Goal: Task Accomplishment & Management: Complete application form

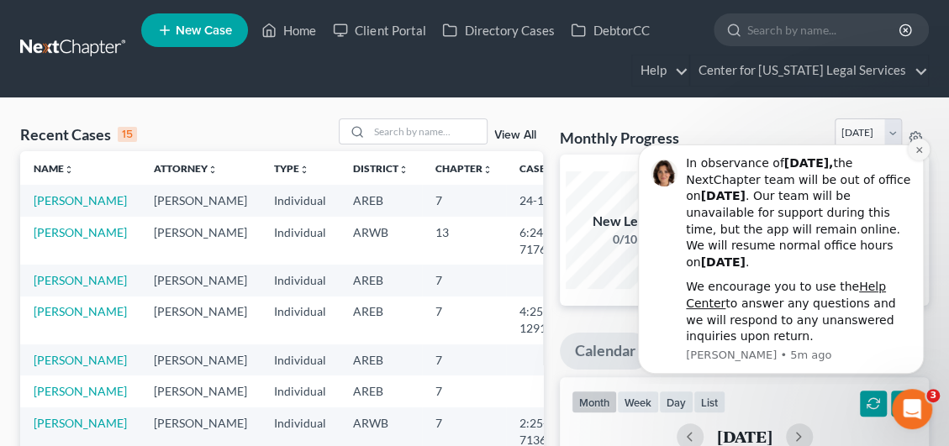
click at [919, 150] on icon "Dismiss notification" at bounding box center [918, 150] width 6 height 6
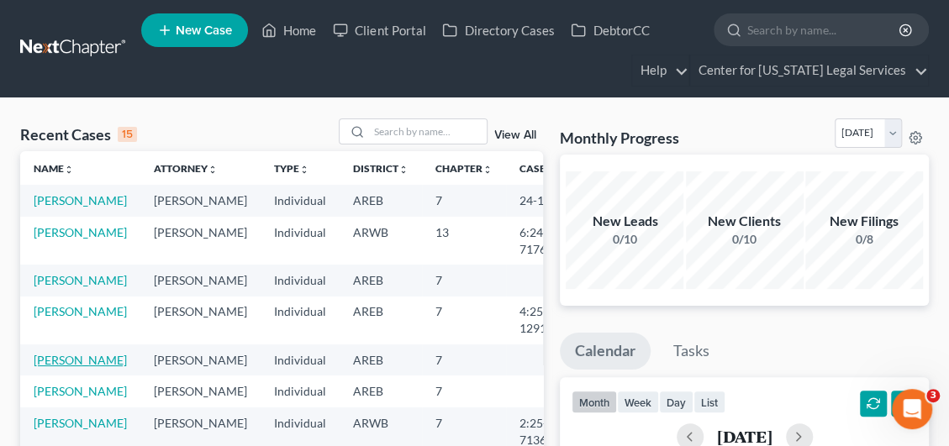
click at [61, 367] on link "[PERSON_NAME]" at bounding box center [80, 360] width 93 height 14
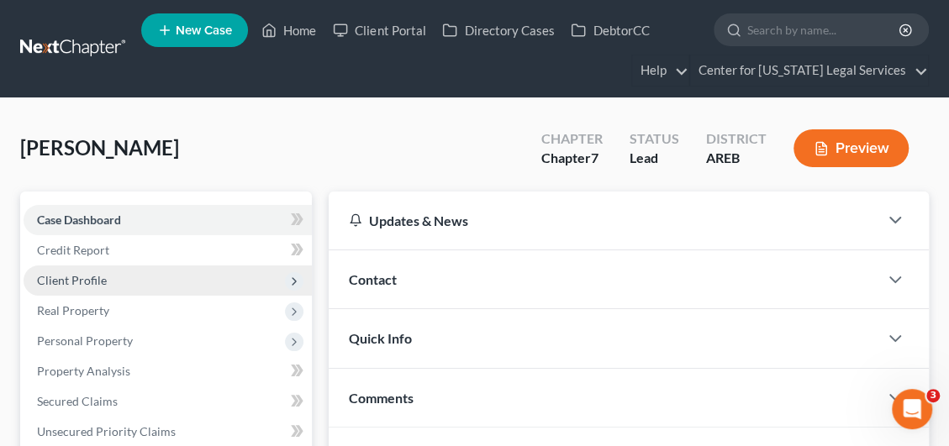
click at [91, 283] on span "Client Profile" at bounding box center [72, 280] width 70 height 14
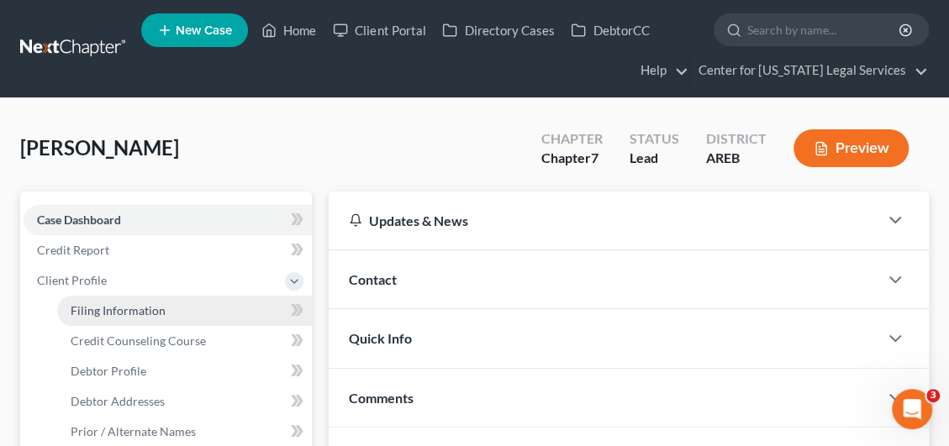
click at [126, 310] on span "Filing Information" at bounding box center [118, 310] width 95 height 14
select select "1"
select select "0"
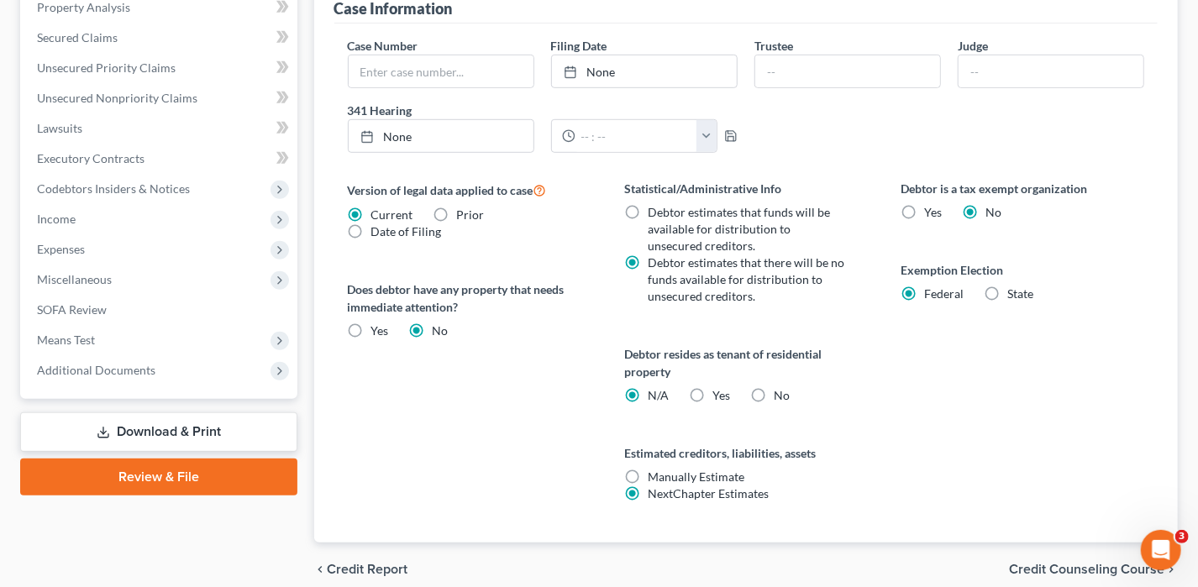
scroll to position [585, 0]
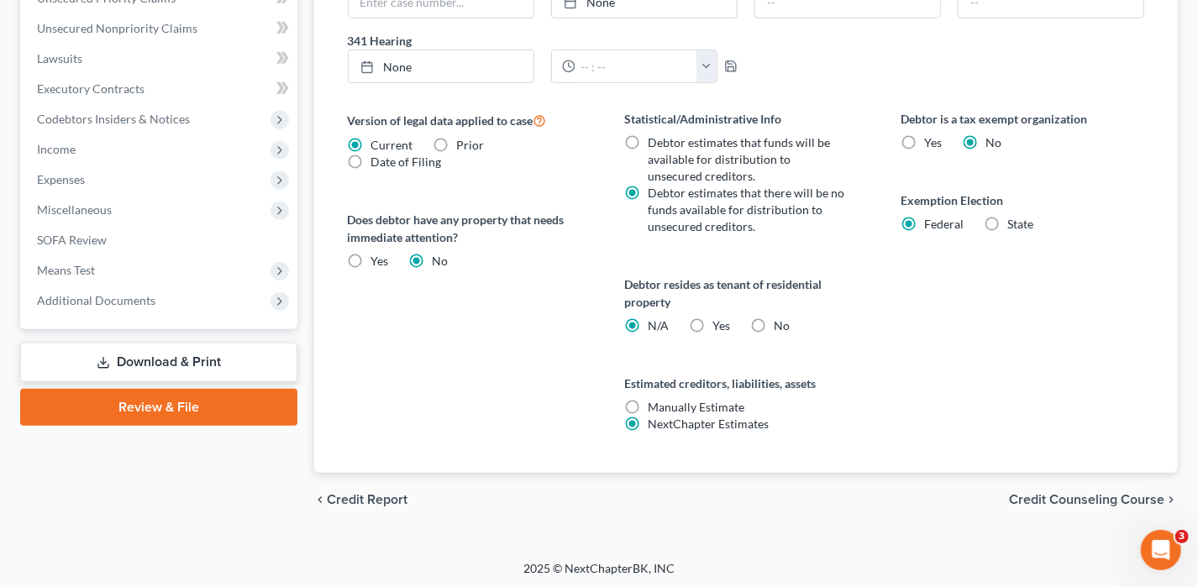
click at [960, 445] on span "Credit Counseling Course" at bounding box center [1086, 499] width 155 height 13
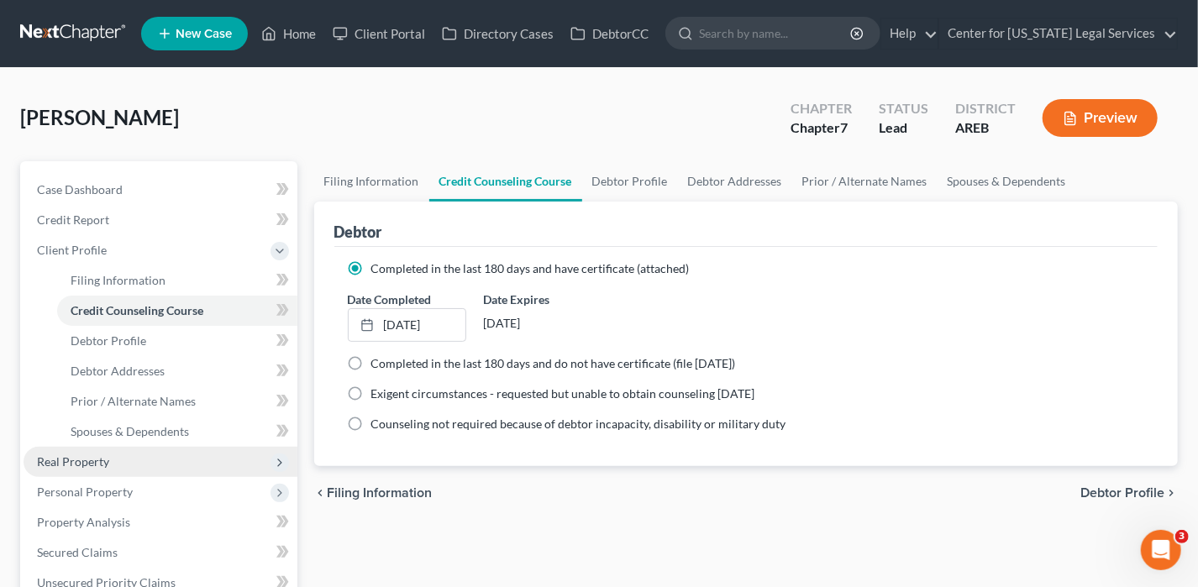
click at [112, 445] on span "Real Property" at bounding box center [161, 462] width 274 height 30
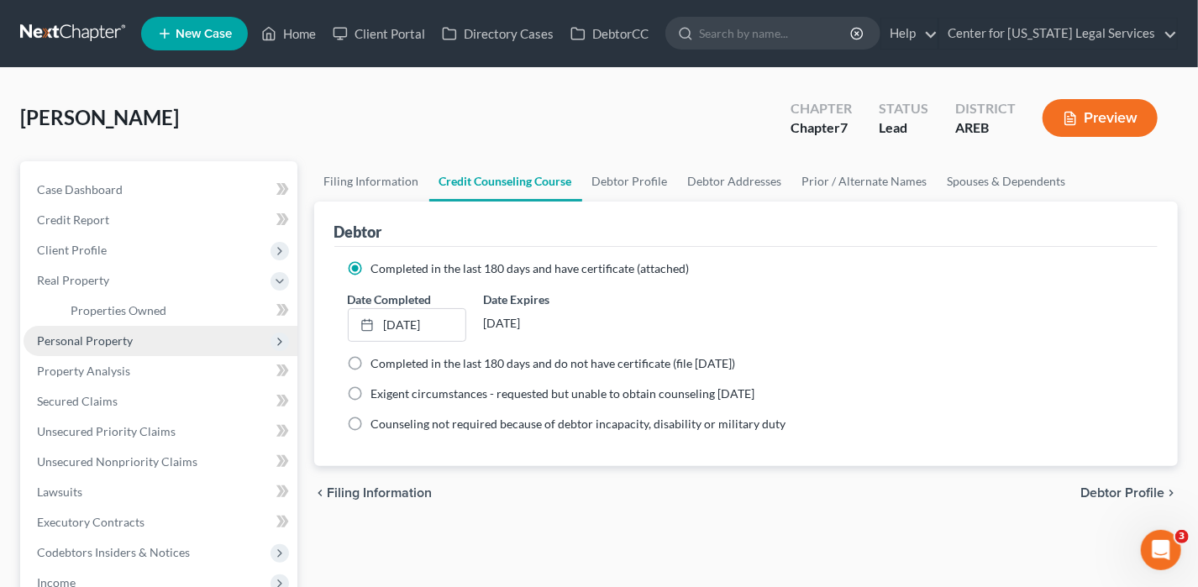
click at [97, 339] on span "Personal Property" at bounding box center [85, 341] width 96 height 14
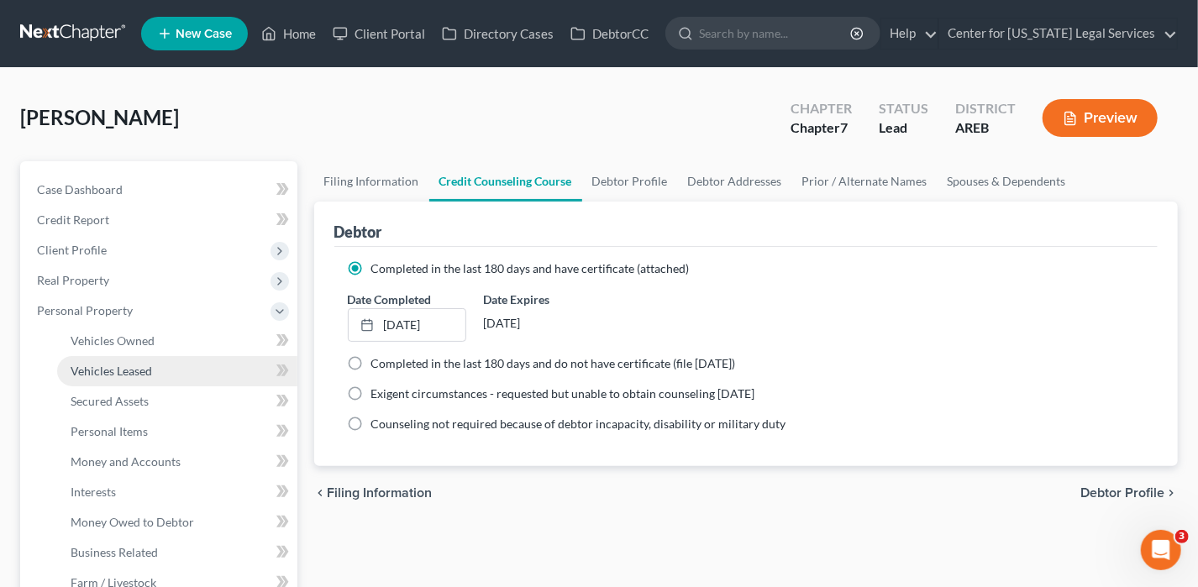
click at [120, 364] on span "Vehicles Leased" at bounding box center [112, 371] width 82 height 14
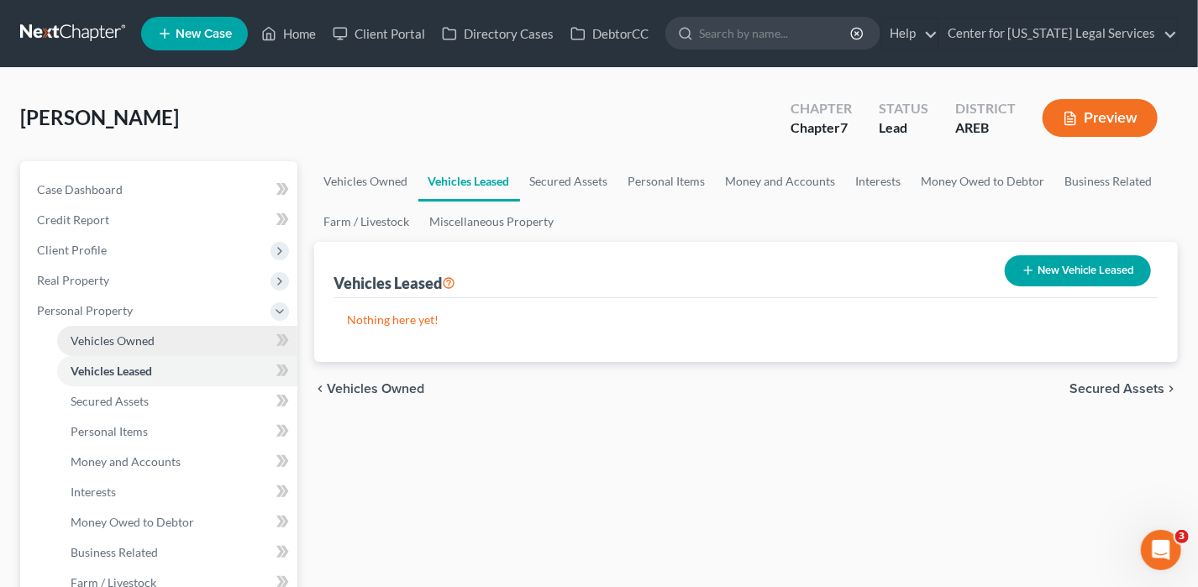
click at [127, 339] on span "Vehicles Owned" at bounding box center [113, 341] width 84 height 14
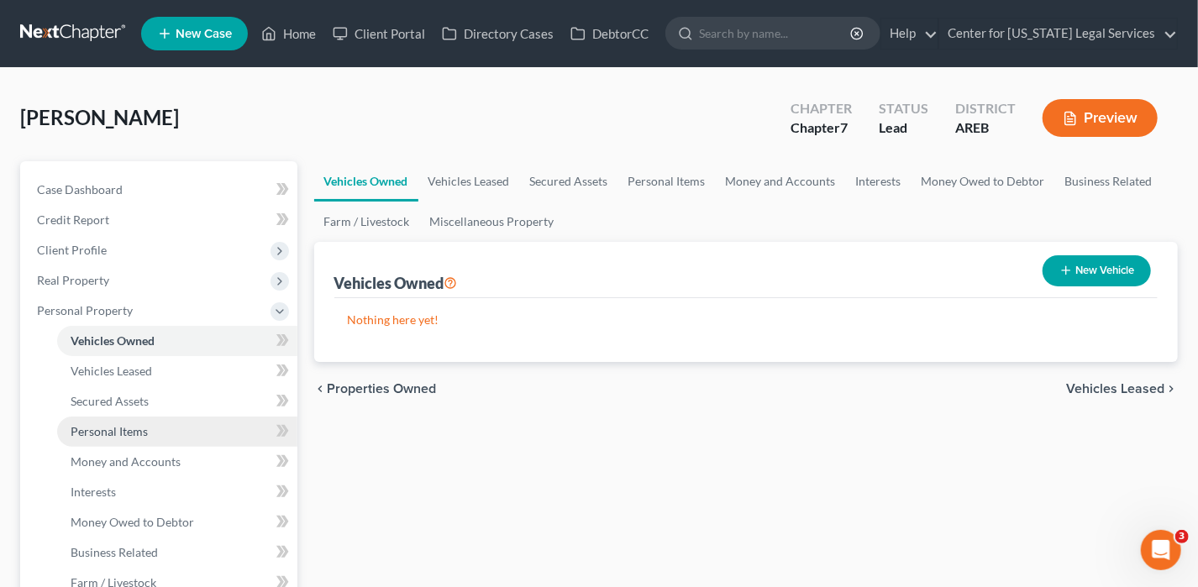
click at [125, 425] on span "Personal Items" at bounding box center [109, 431] width 77 height 14
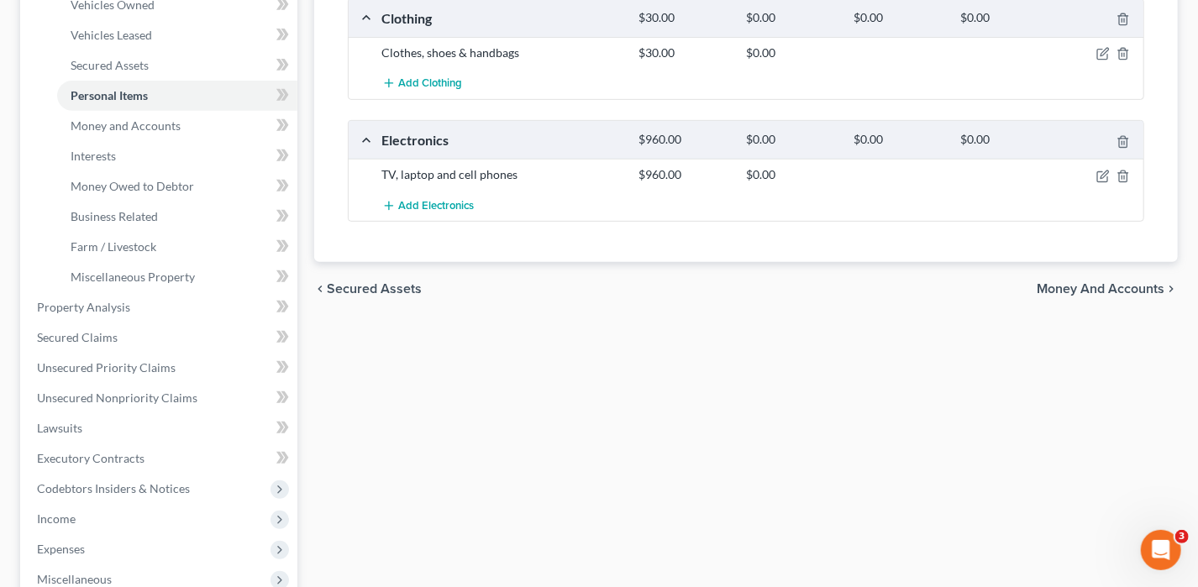
scroll to position [252, 0]
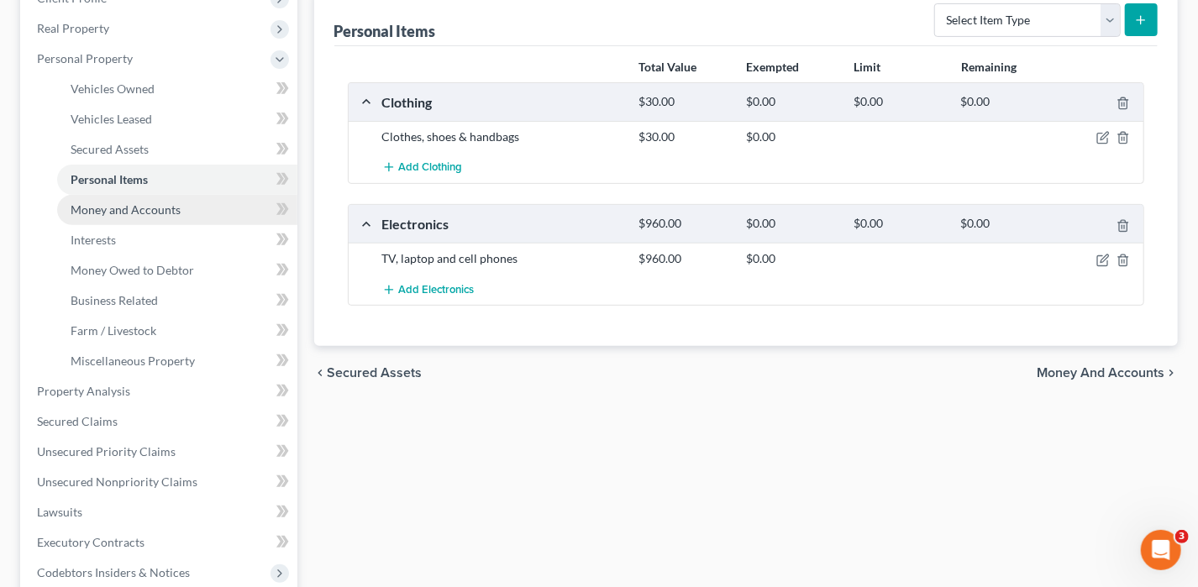
click at [141, 203] on span "Money and Accounts" at bounding box center [126, 210] width 110 height 14
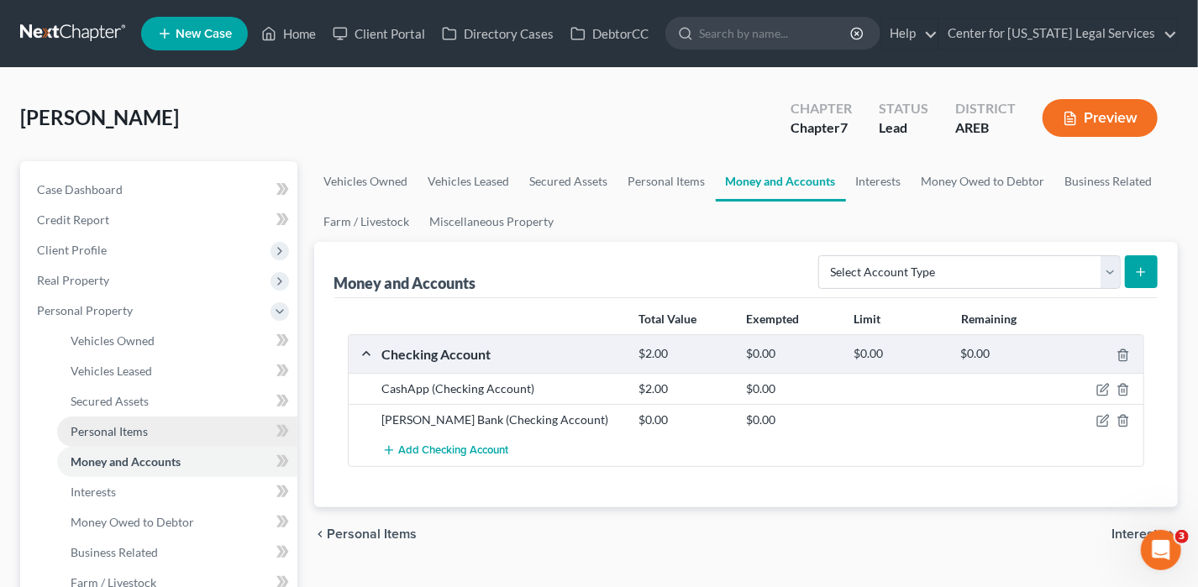
click at [154, 418] on link "Personal Items" at bounding box center [177, 432] width 240 height 30
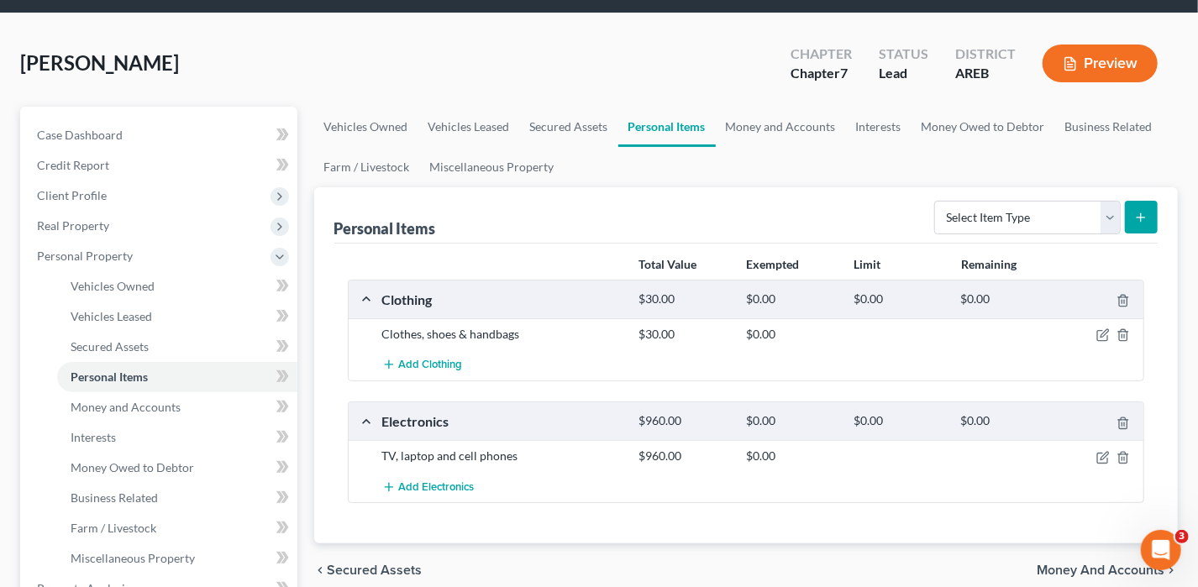
scroll to position [84, 0]
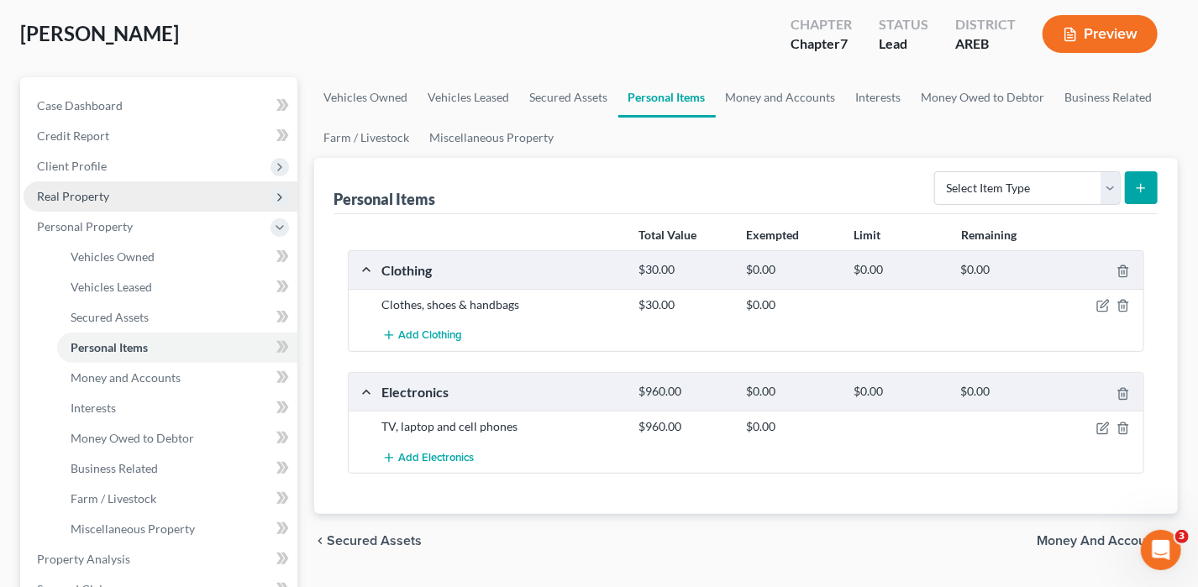
click at [95, 202] on span "Real Property" at bounding box center [161, 196] width 274 height 30
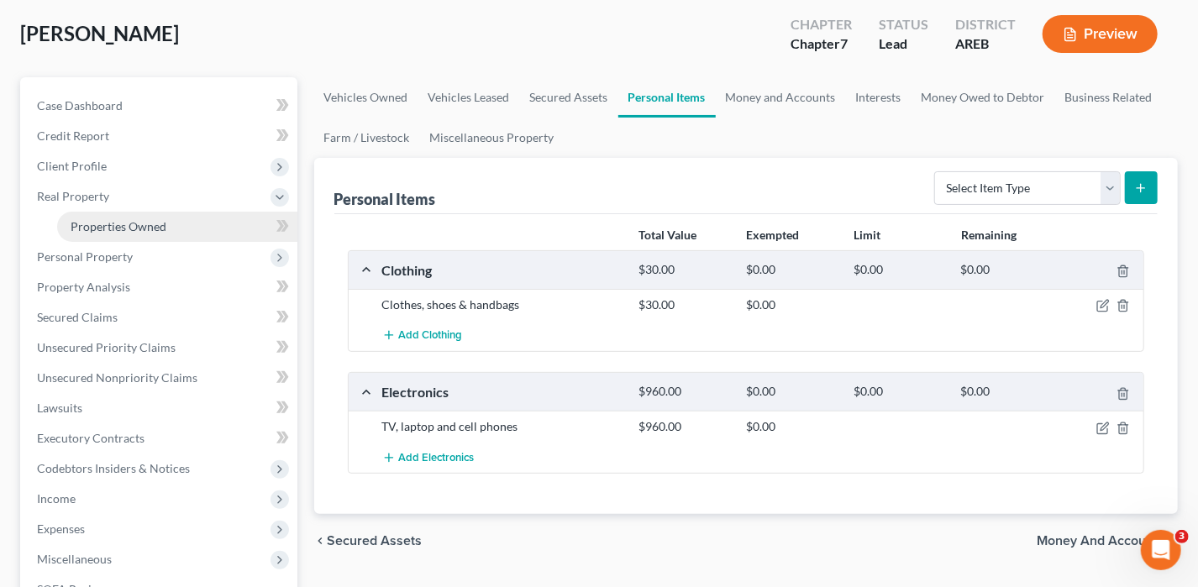
click at [111, 229] on span "Properties Owned" at bounding box center [119, 226] width 96 height 14
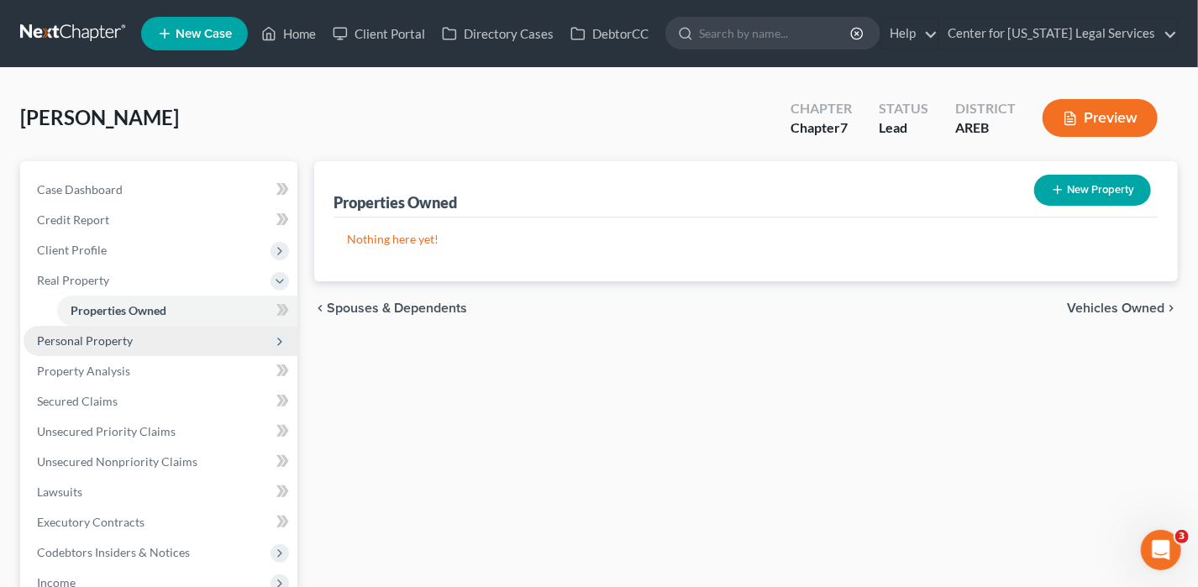
click at [105, 342] on span "Personal Property" at bounding box center [85, 341] width 96 height 14
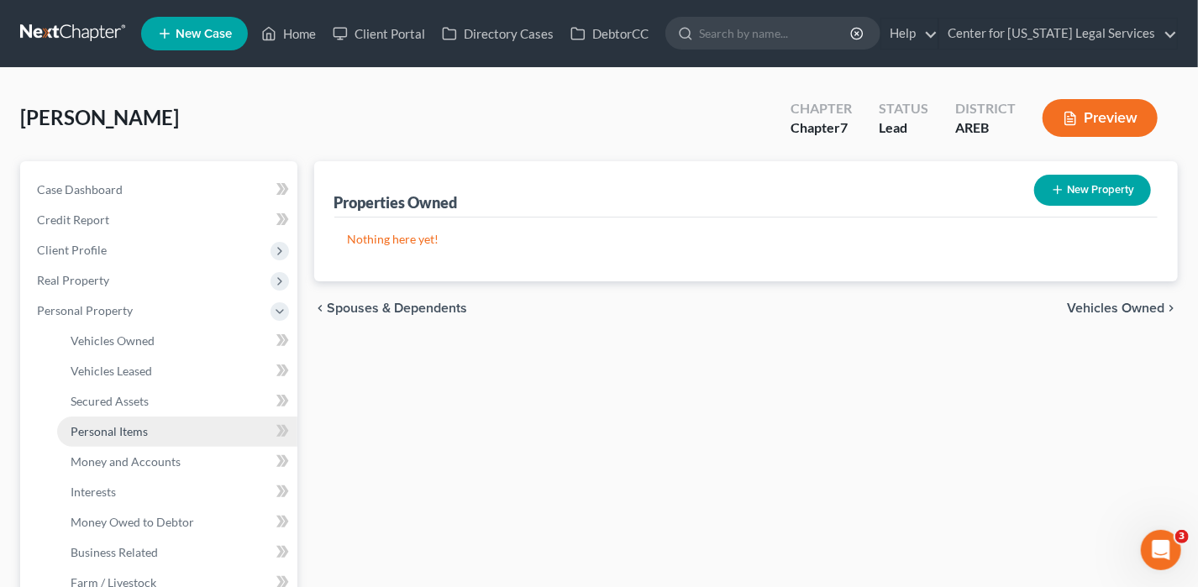
click at [121, 431] on span "Personal Items" at bounding box center [109, 431] width 77 height 14
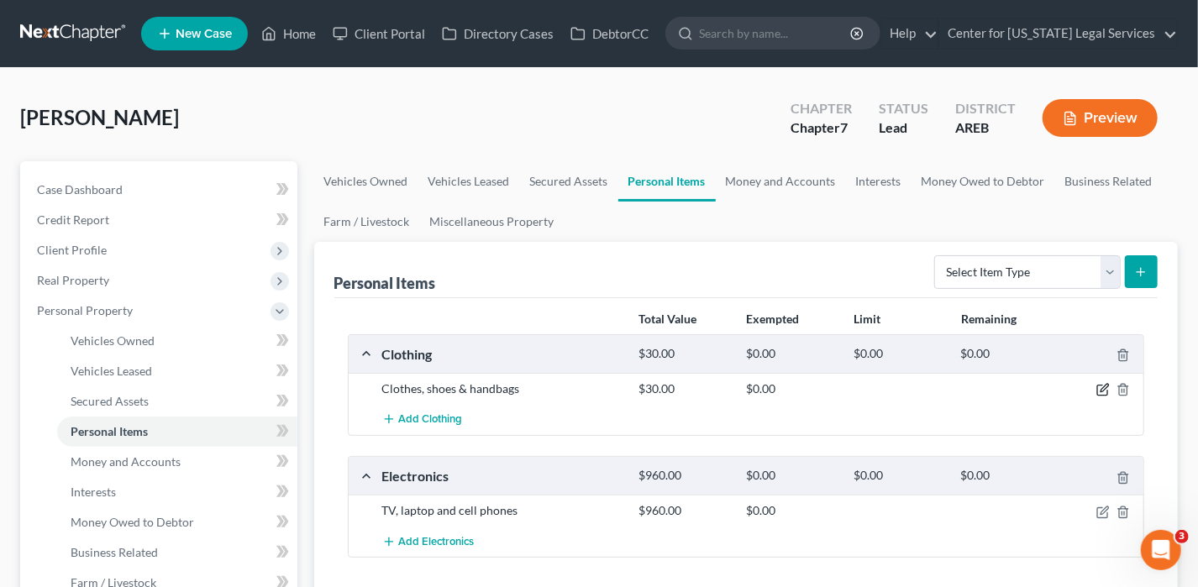
click at [960, 387] on icon "button" at bounding box center [1105, 389] width 8 height 8
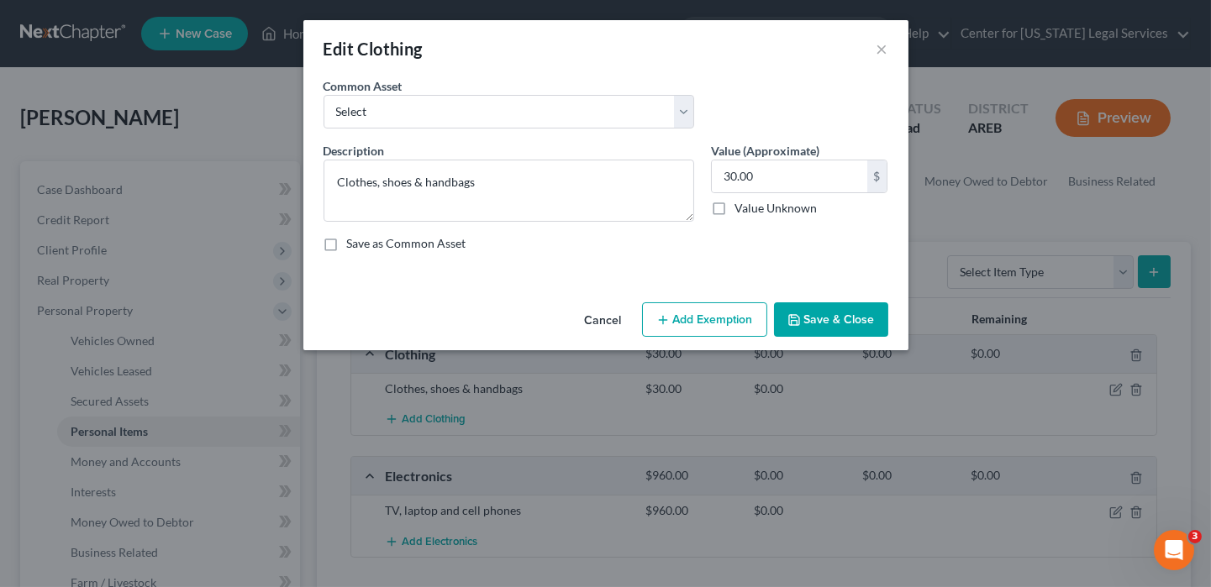
click at [697, 324] on button "Add Exemption" at bounding box center [704, 319] width 125 height 35
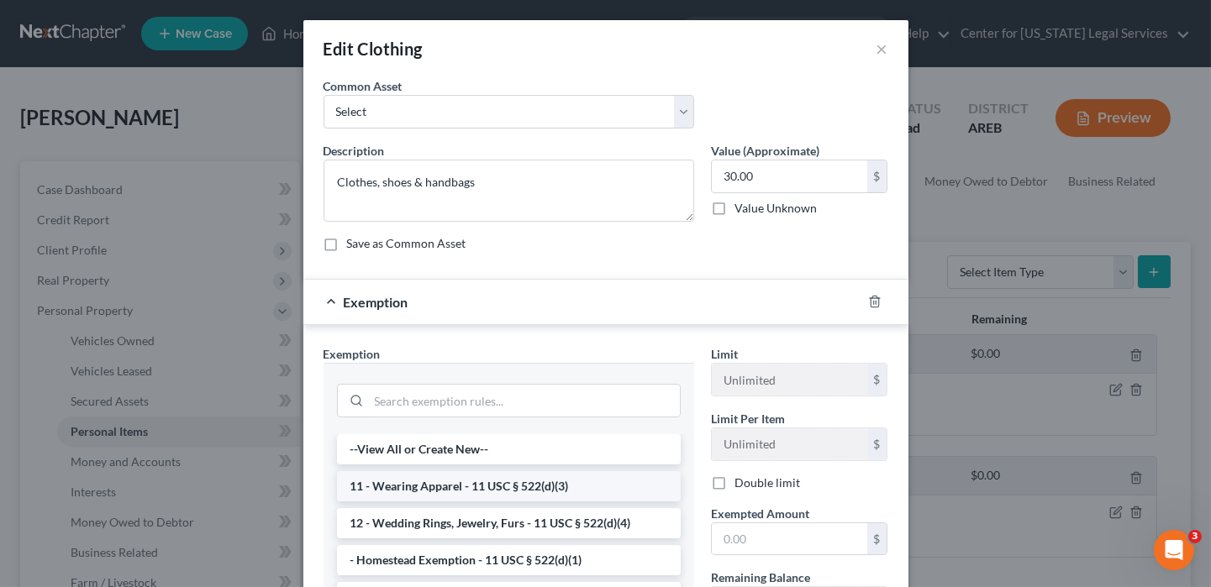
click at [399, 445] on li "11 - Wearing Apparel - 11 USC § 522(d)(3)" at bounding box center [509, 486] width 344 height 30
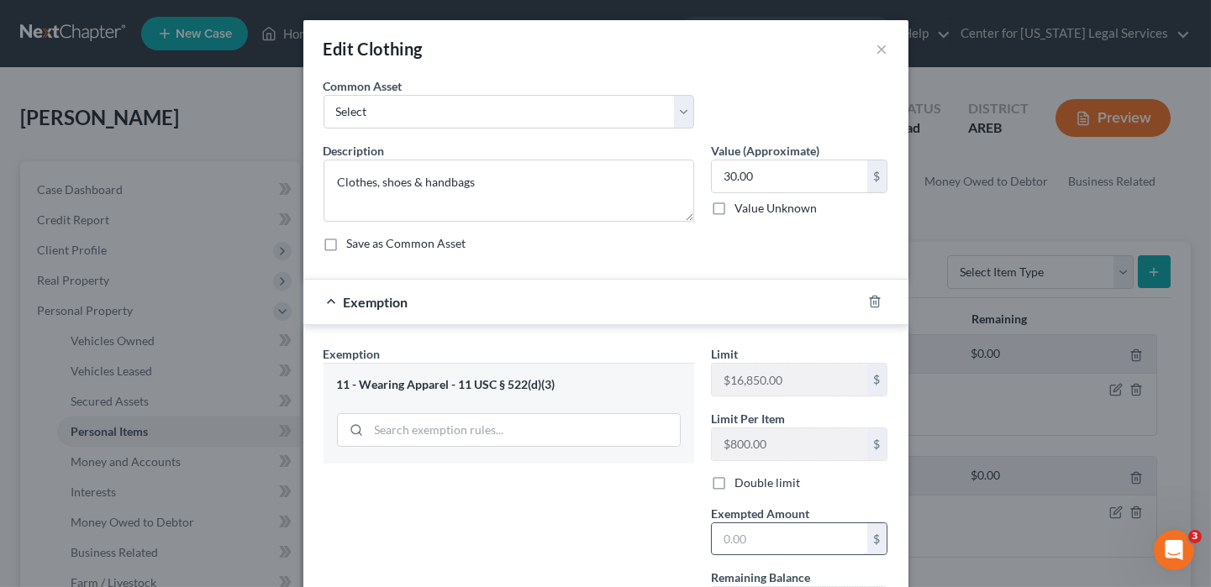
click at [755, 445] on input "text" at bounding box center [789, 539] width 155 height 32
type input "30"
click at [574, 445] on div "Exemption Set must be selected for CA. Exemption * 11 - Wearing Apparel - 11 US…" at bounding box center [508, 489] width 387 height 288
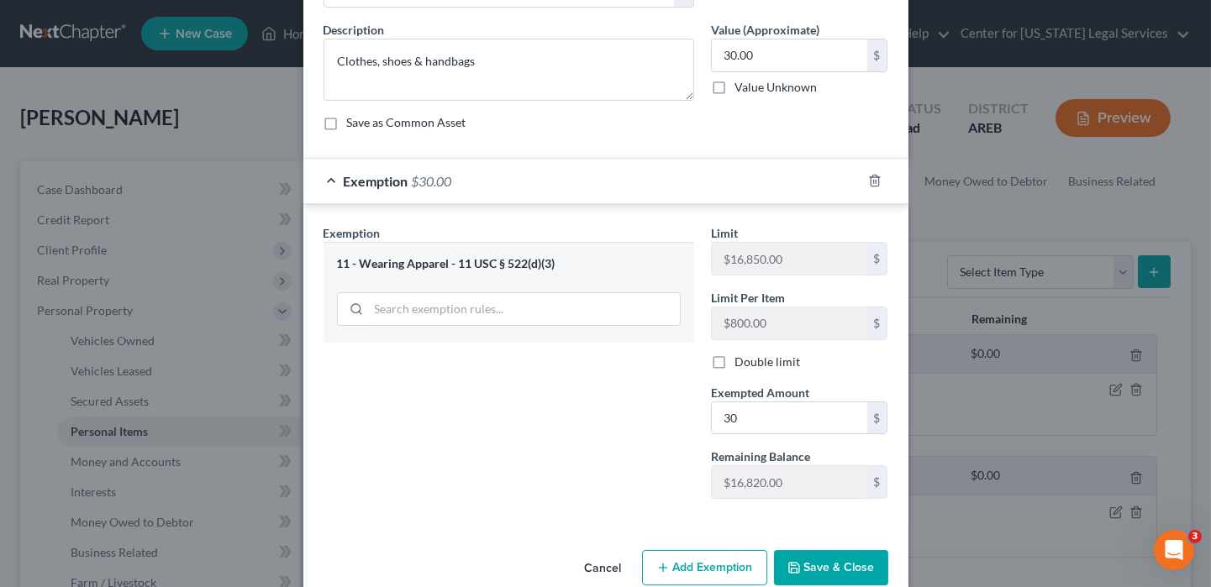
scroll to position [150, 0]
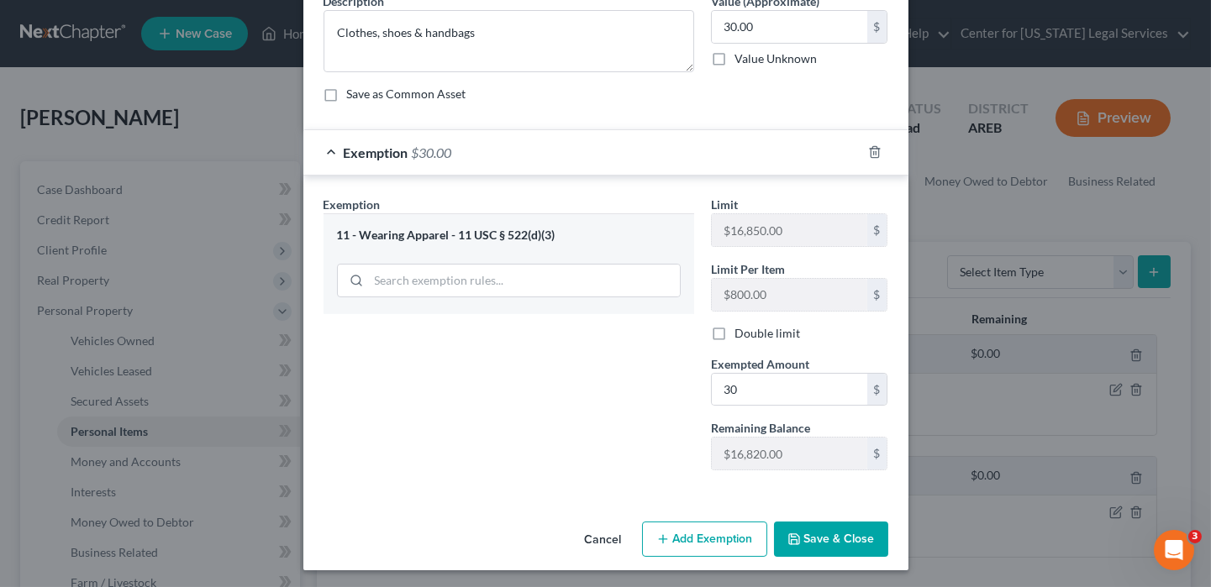
click at [803, 445] on button "Save & Close" at bounding box center [831, 539] width 114 height 35
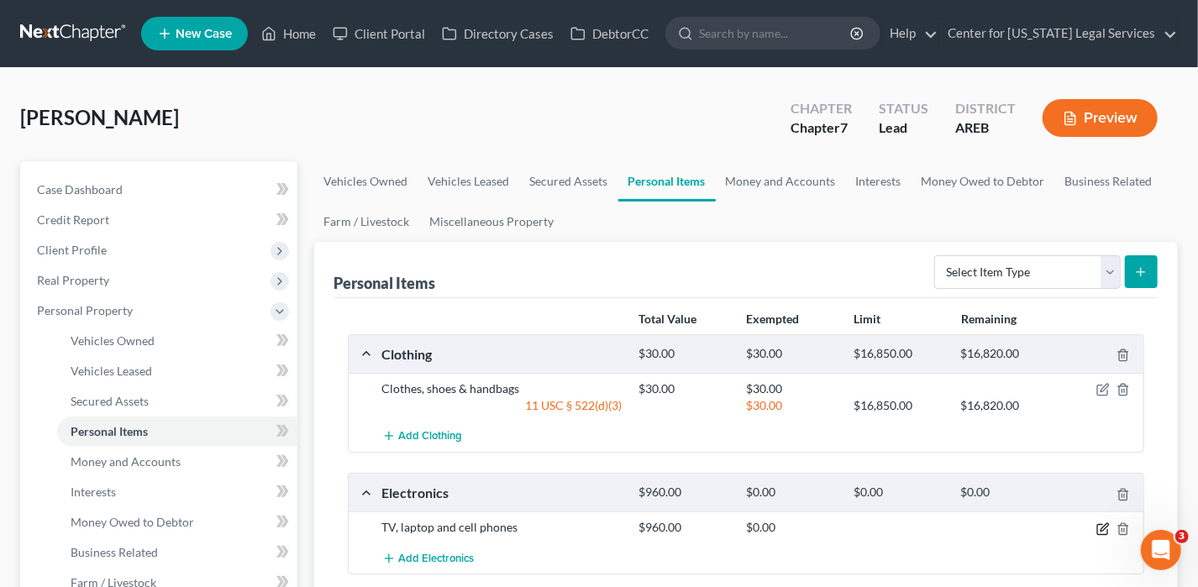
click at [960, 445] on icon "button" at bounding box center [1103, 529] width 13 height 13
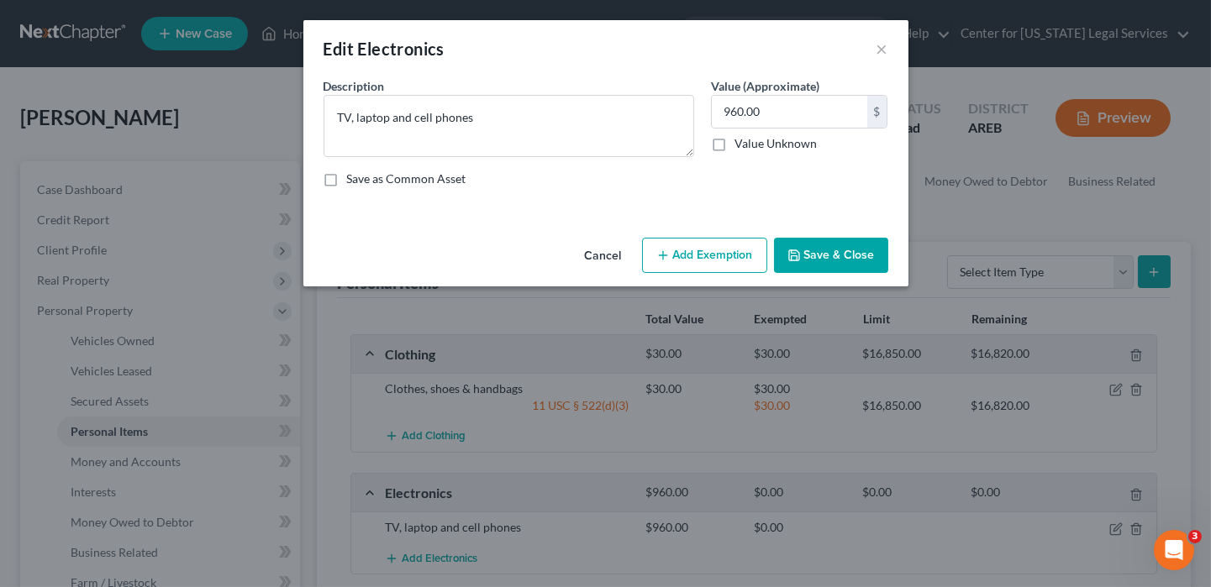
click at [677, 250] on button "Add Exemption" at bounding box center [704, 255] width 125 height 35
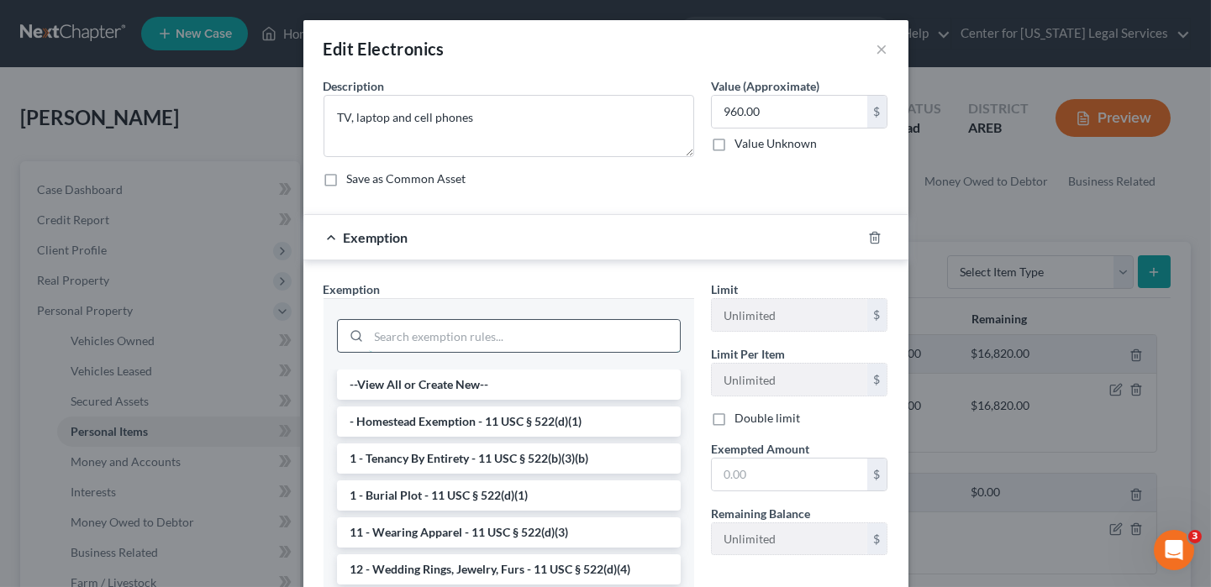
click at [371, 339] on input "search" at bounding box center [524, 336] width 311 height 32
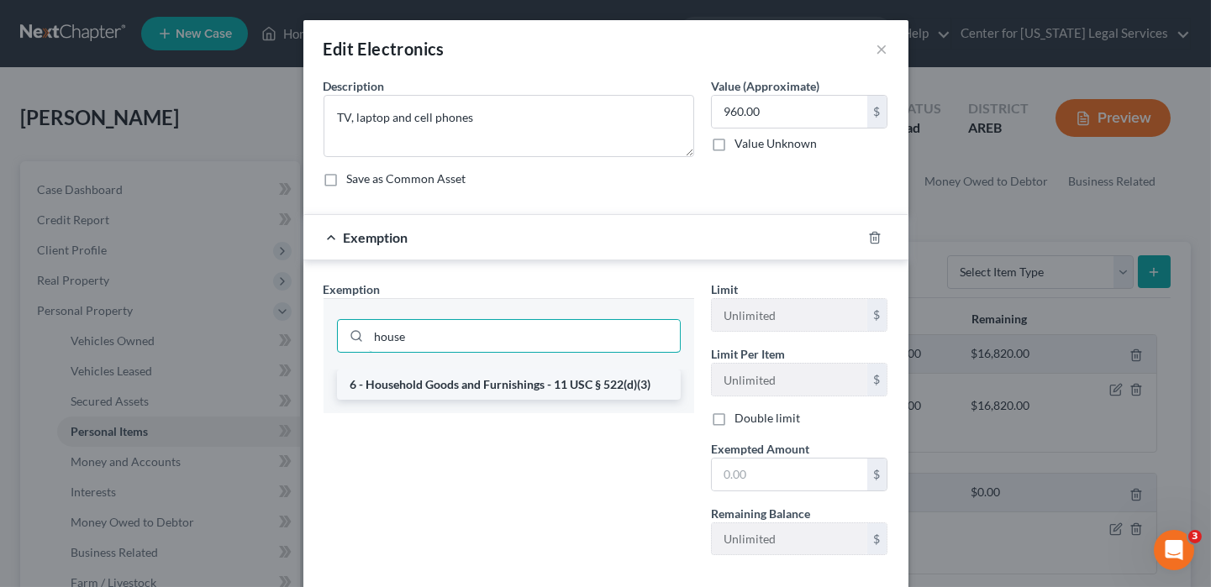
type input "house"
click at [481, 385] on li "6 - Household Goods and Furnishings - 11 USC § 522(d)(3)" at bounding box center [509, 385] width 344 height 30
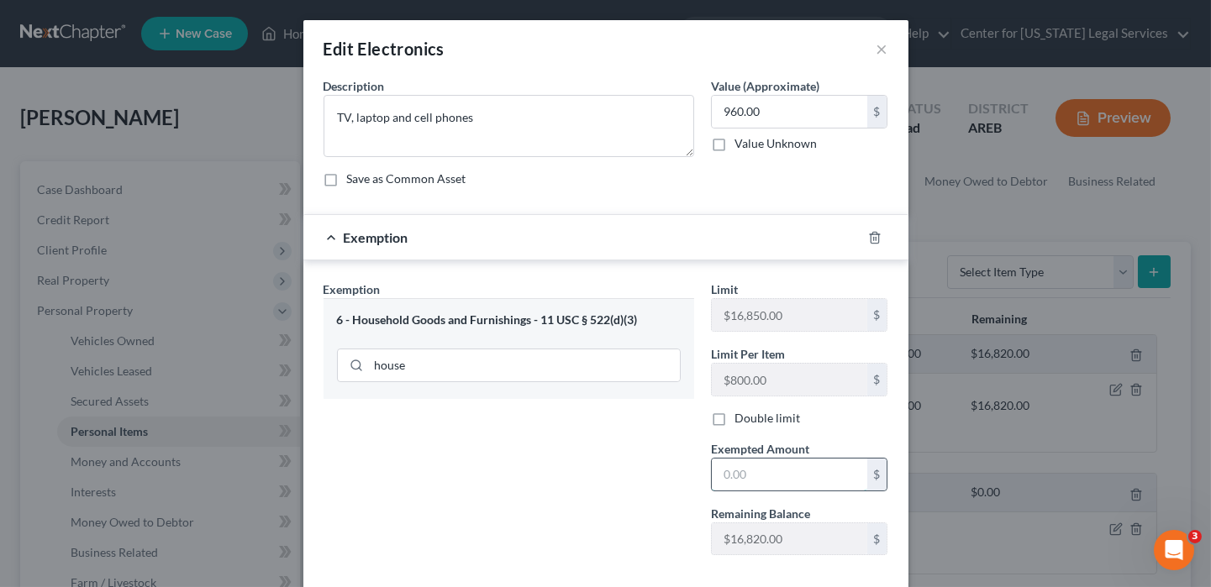
click at [743, 445] on input "text" at bounding box center [789, 475] width 155 height 32
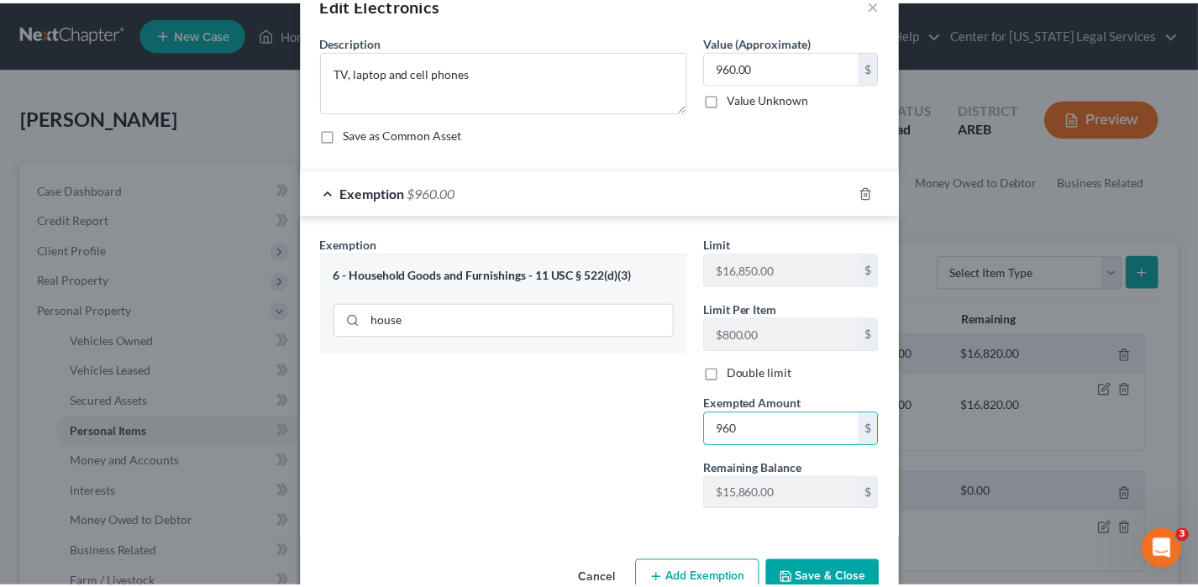
scroll to position [85, 0]
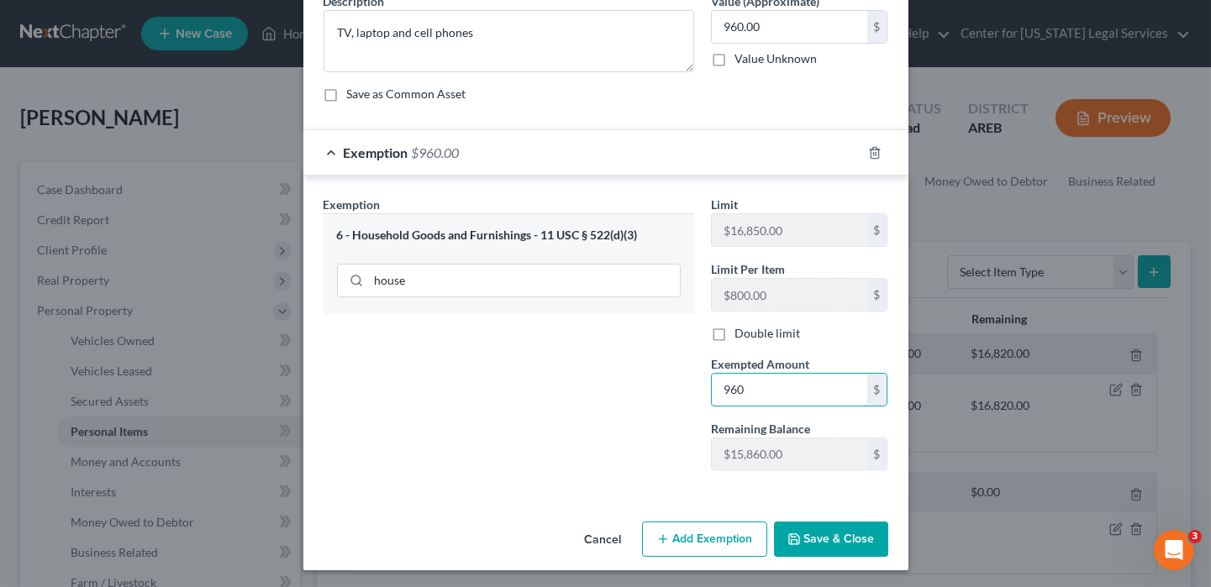
type input "960"
click at [828, 445] on button "Save & Close" at bounding box center [831, 539] width 114 height 35
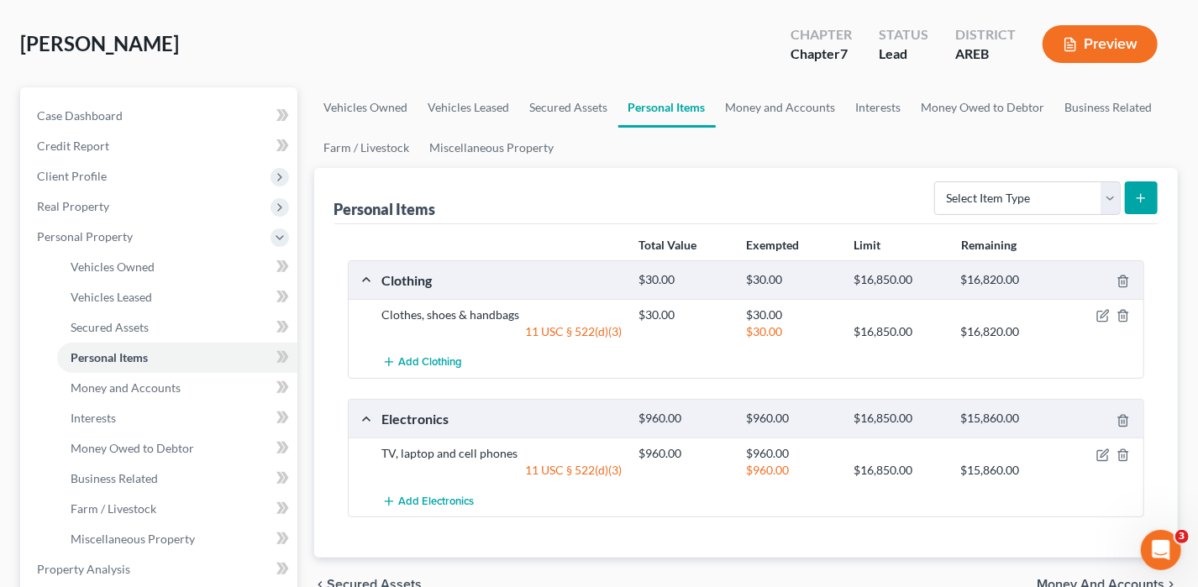
scroll to position [168, 0]
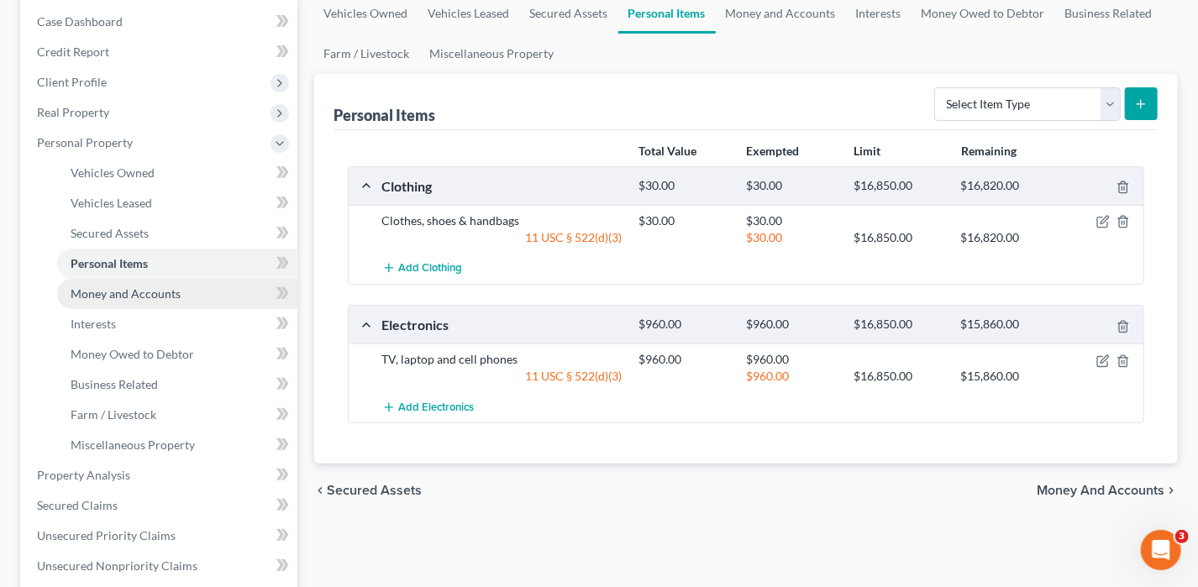
click at [98, 297] on span "Money and Accounts" at bounding box center [126, 294] width 110 height 14
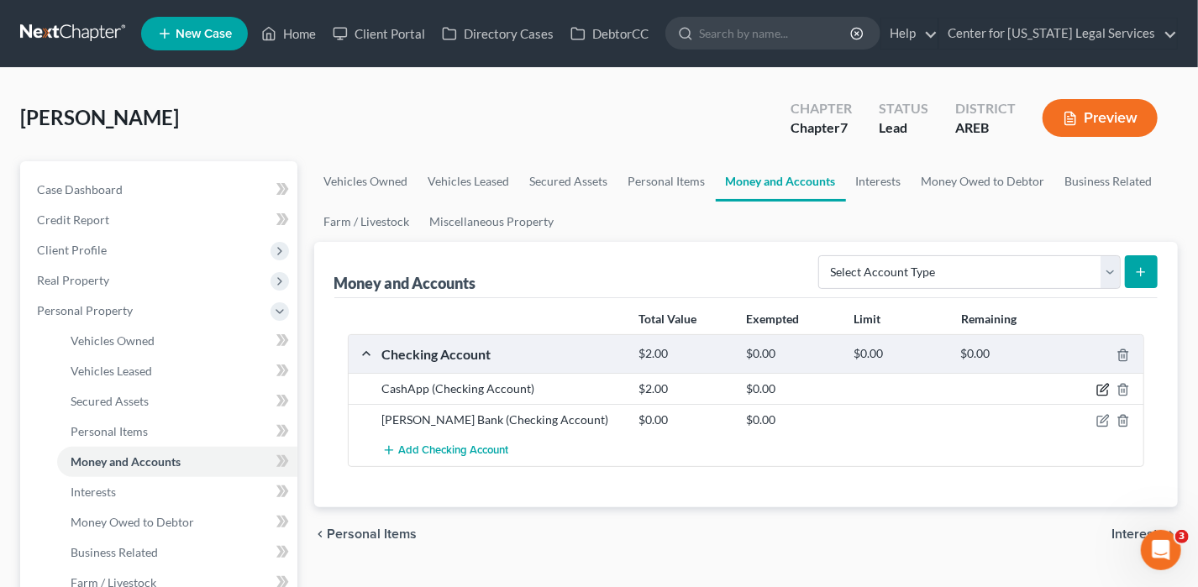
click at [960, 383] on icon "button" at bounding box center [1103, 389] width 13 height 13
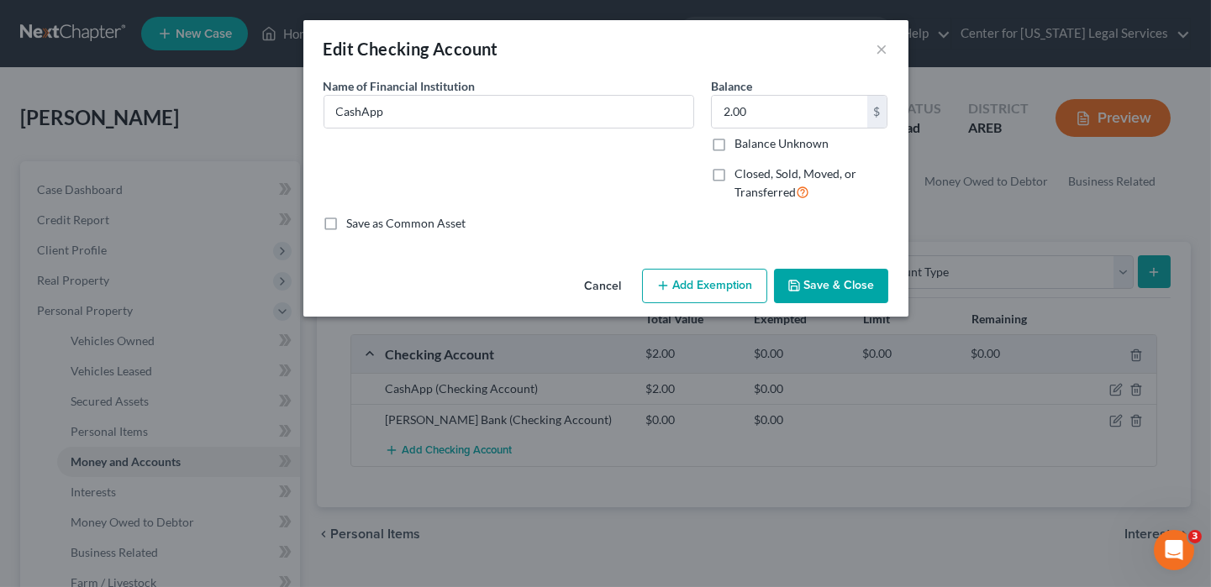
click at [703, 286] on button "Add Exemption" at bounding box center [704, 286] width 125 height 35
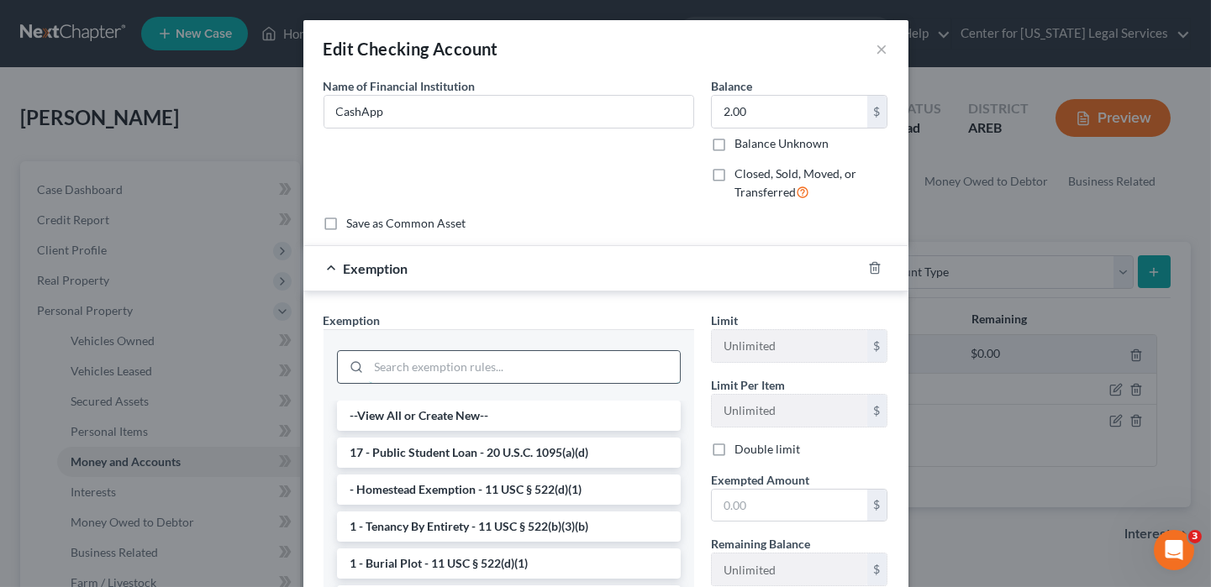
click at [405, 376] on input "search" at bounding box center [524, 367] width 311 height 32
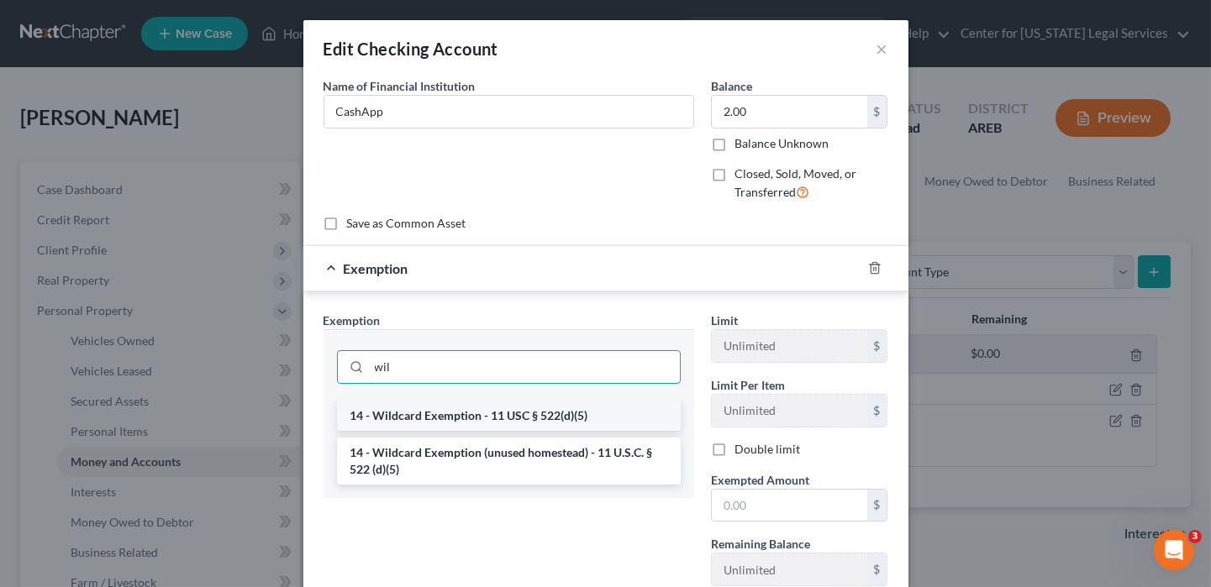
type input "wil"
click at [529, 402] on li "14 - Wildcard Exemption - 11 USC § 522(d)(5)" at bounding box center [509, 416] width 344 height 30
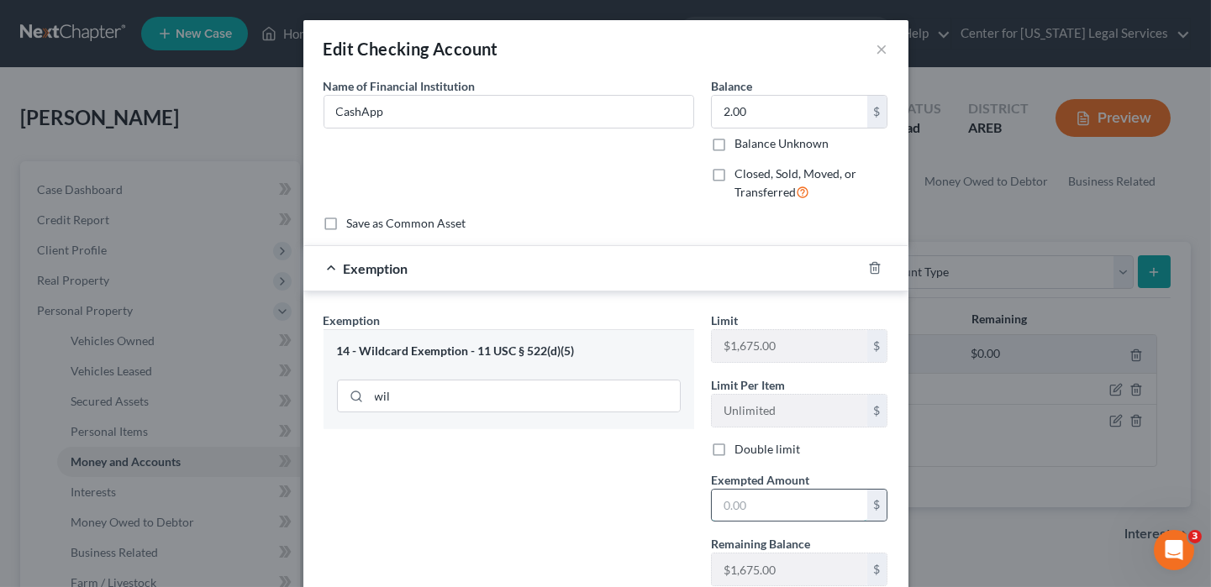
click at [722, 445] on input "text" at bounding box center [789, 506] width 155 height 32
type input "2"
click at [653, 445] on div "Exemption Set must be selected for CA. Exemption * 14 - Wildcard Exemption - 11…" at bounding box center [508, 456] width 387 height 288
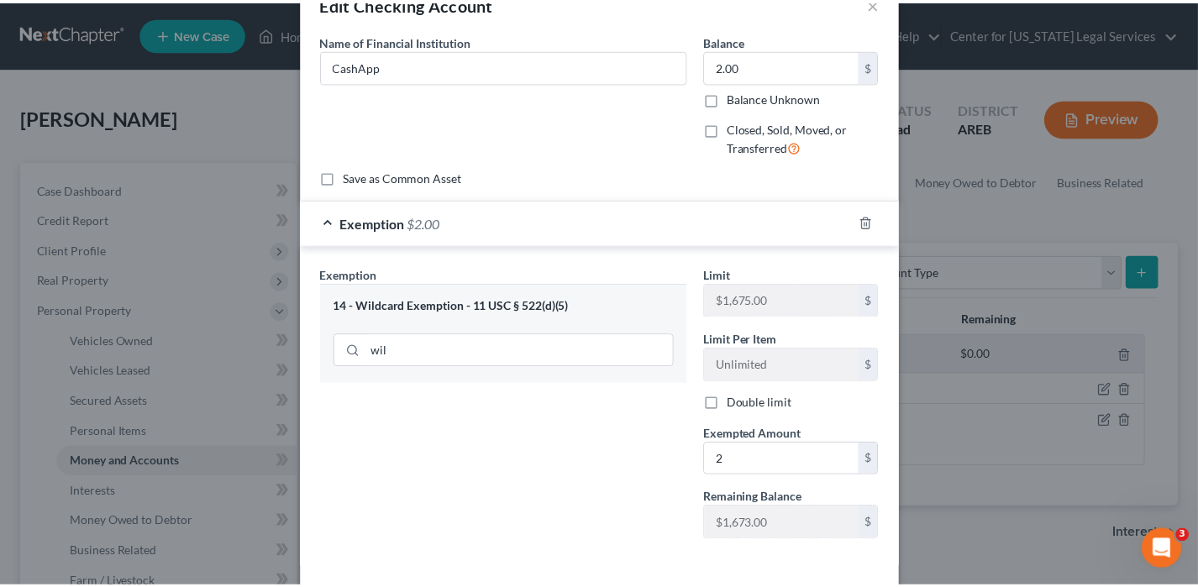
scroll to position [116, 0]
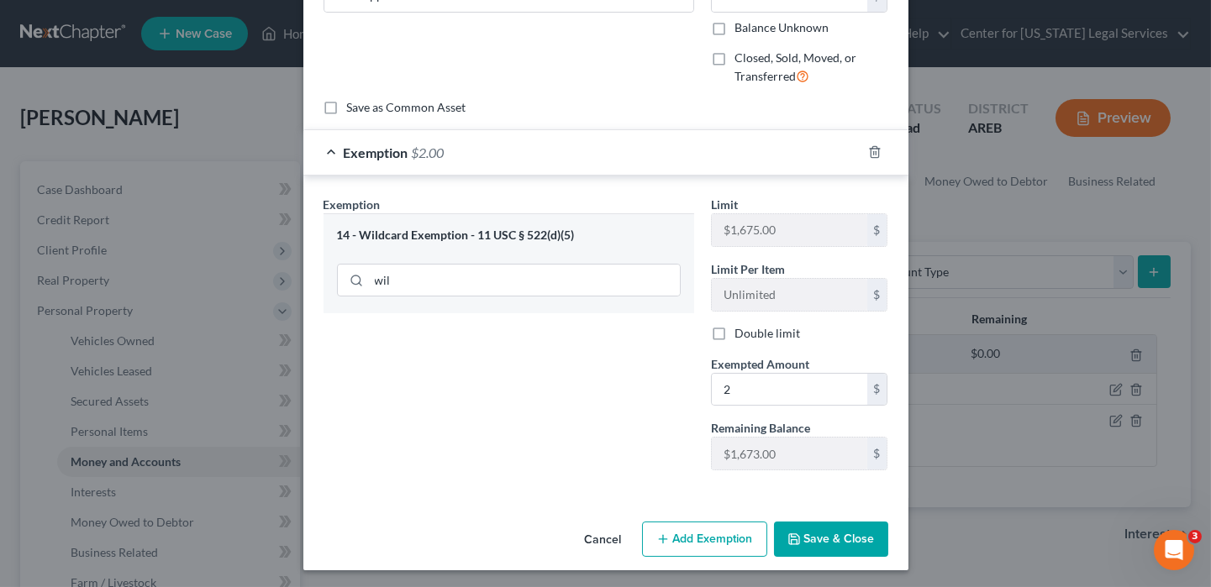
click at [808, 445] on button "Save & Close" at bounding box center [831, 539] width 114 height 35
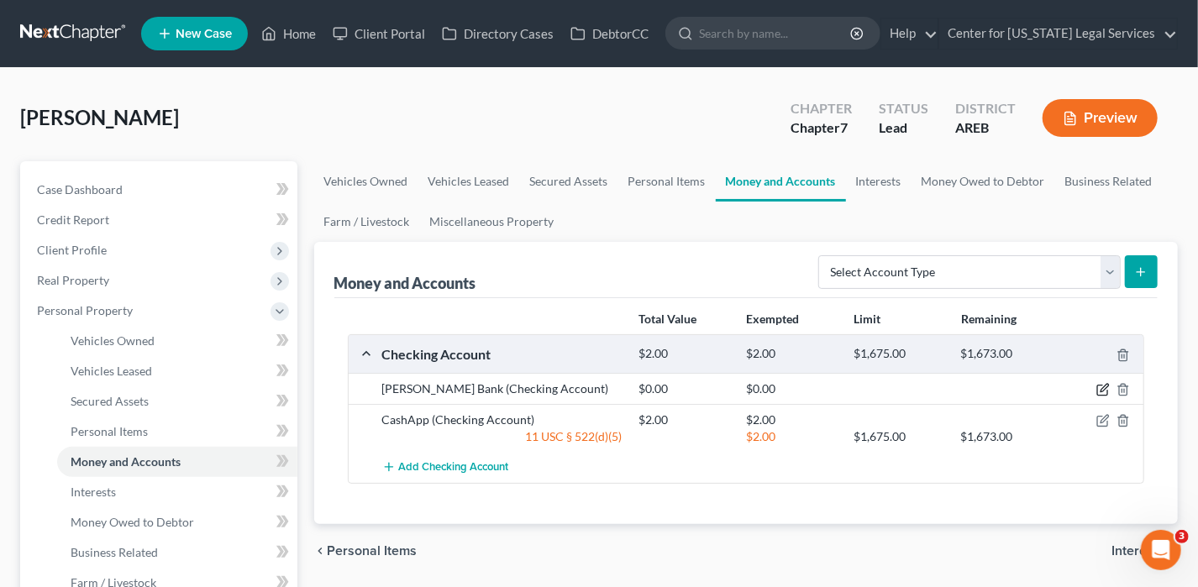
click at [960, 383] on icon "button" at bounding box center [1103, 389] width 13 height 13
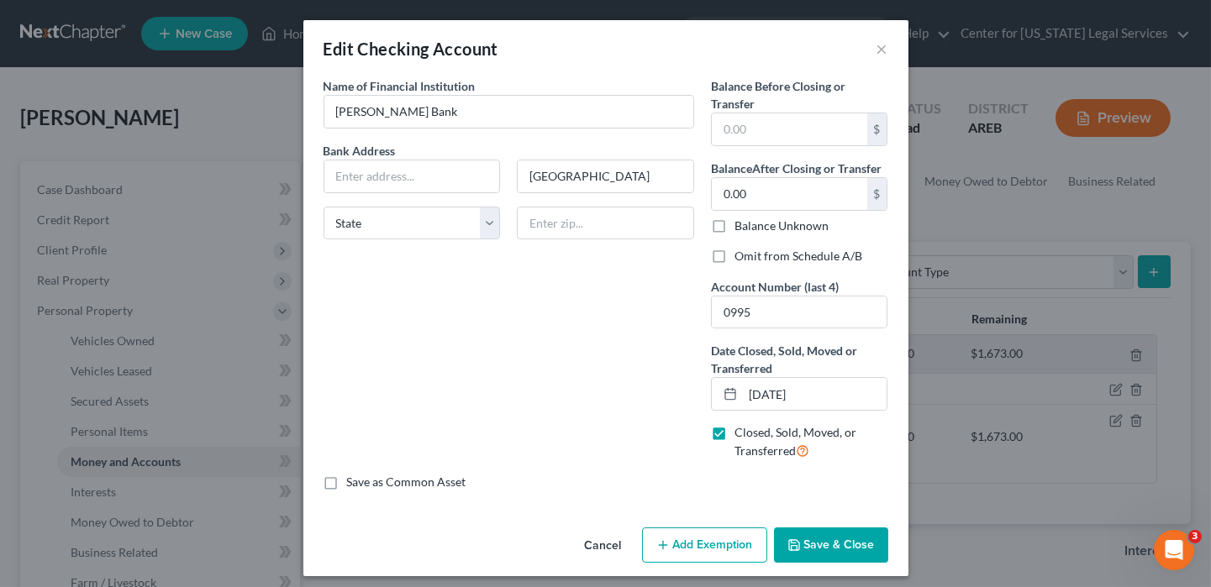
click at [836, 445] on button "Save & Close" at bounding box center [831, 545] width 114 height 35
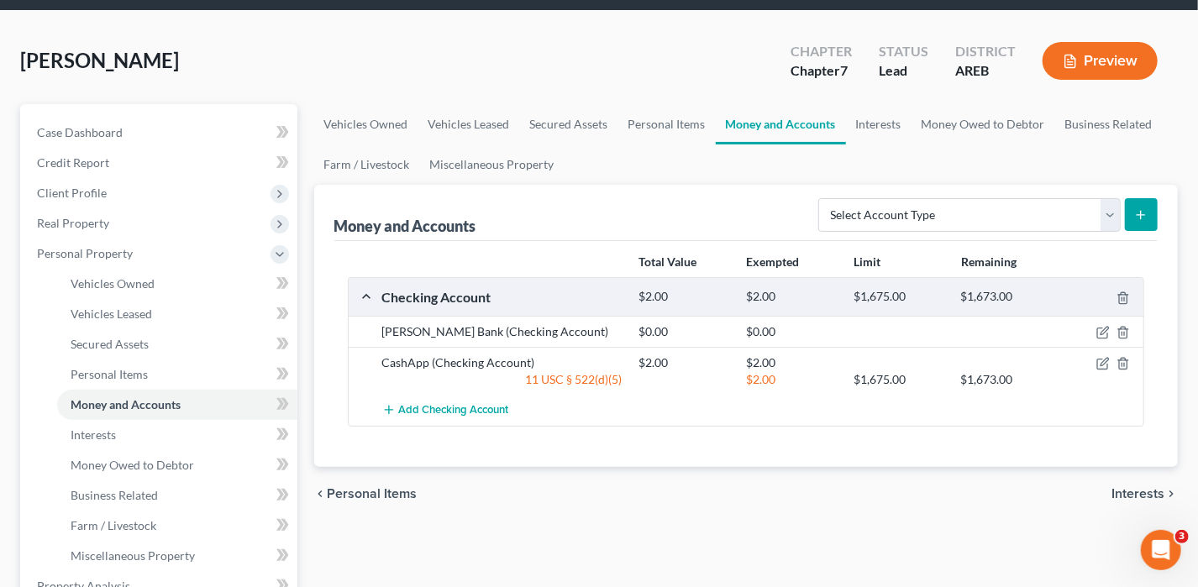
scroll to position [84, 0]
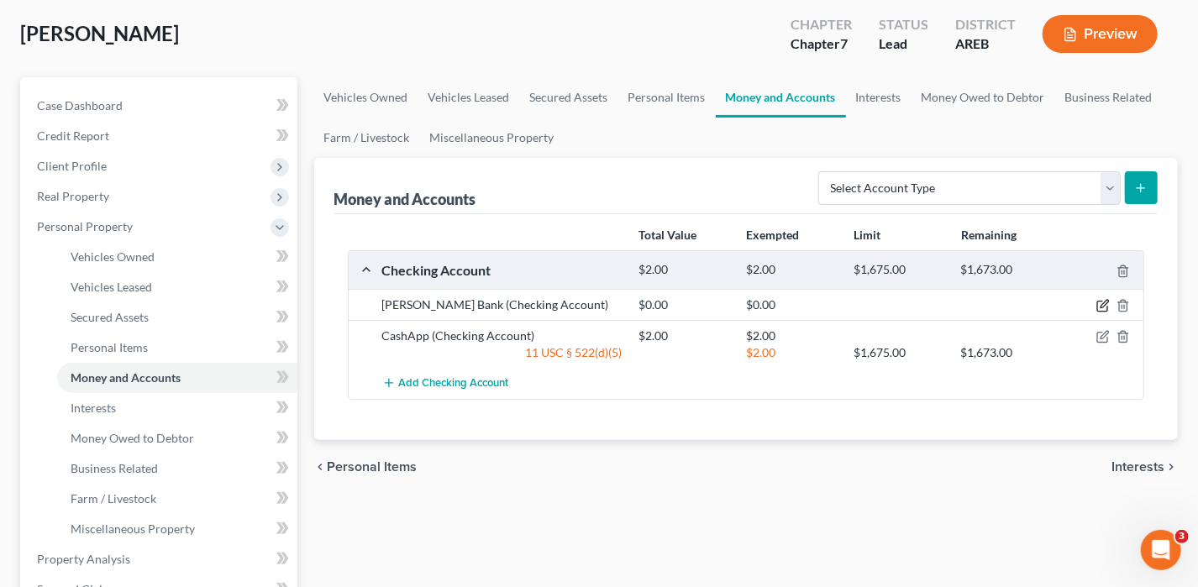
click at [960, 303] on icon "button" at bounding box center [1103, 305] width 13 height 13
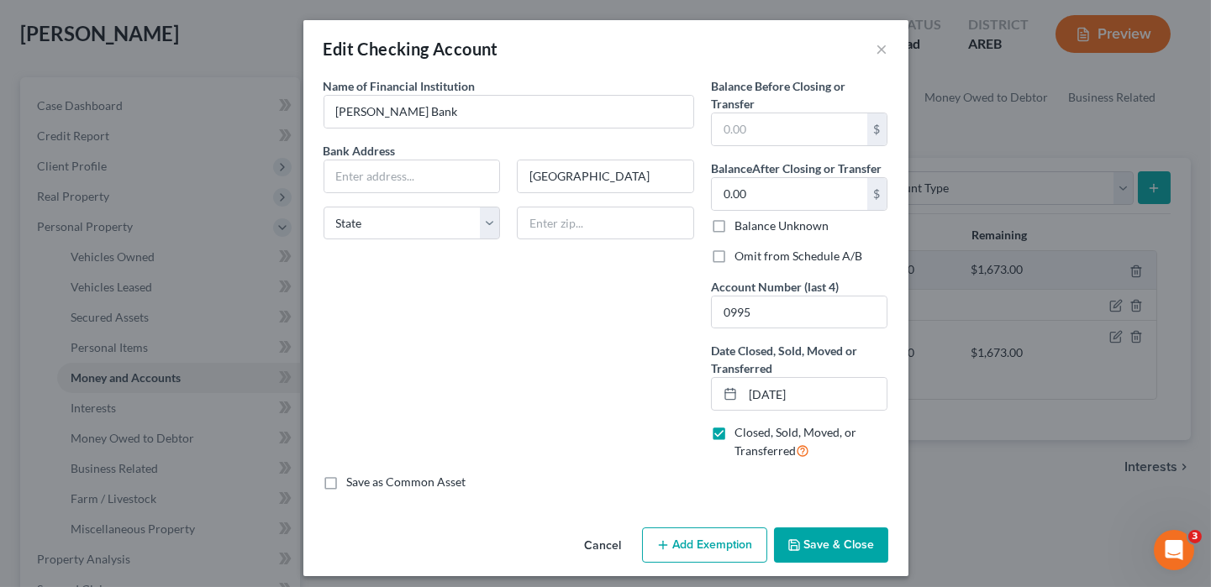
click at [822, 445] on button "Save & Close" at bounding box center [831, 545] width 114 height 35
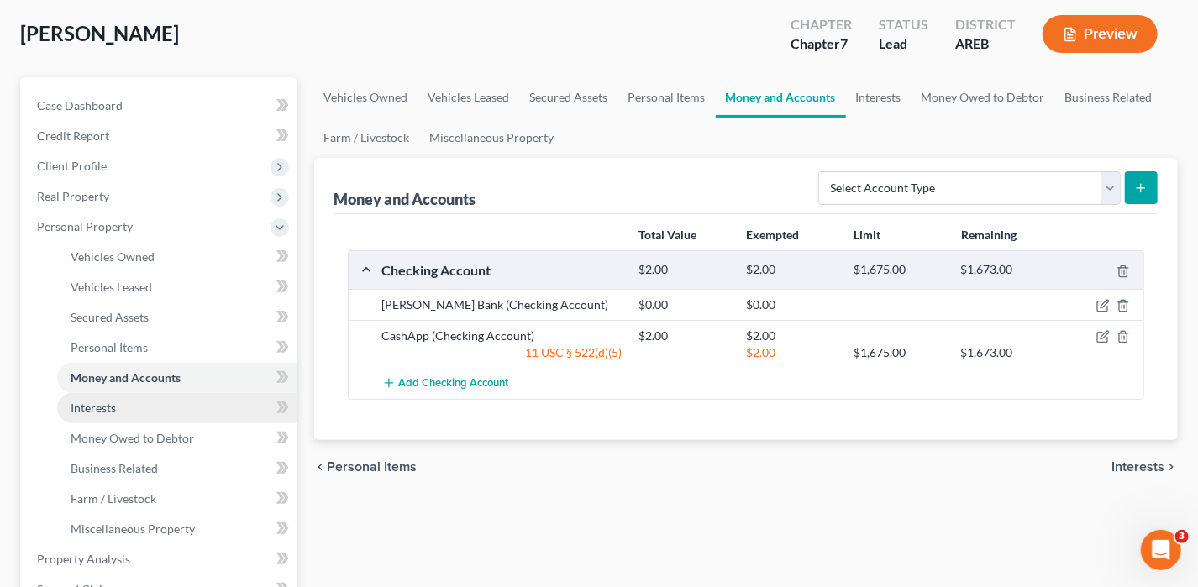
click at [109, 404] on span "Interests" at bounding box center [93, 408] width 45 height 14
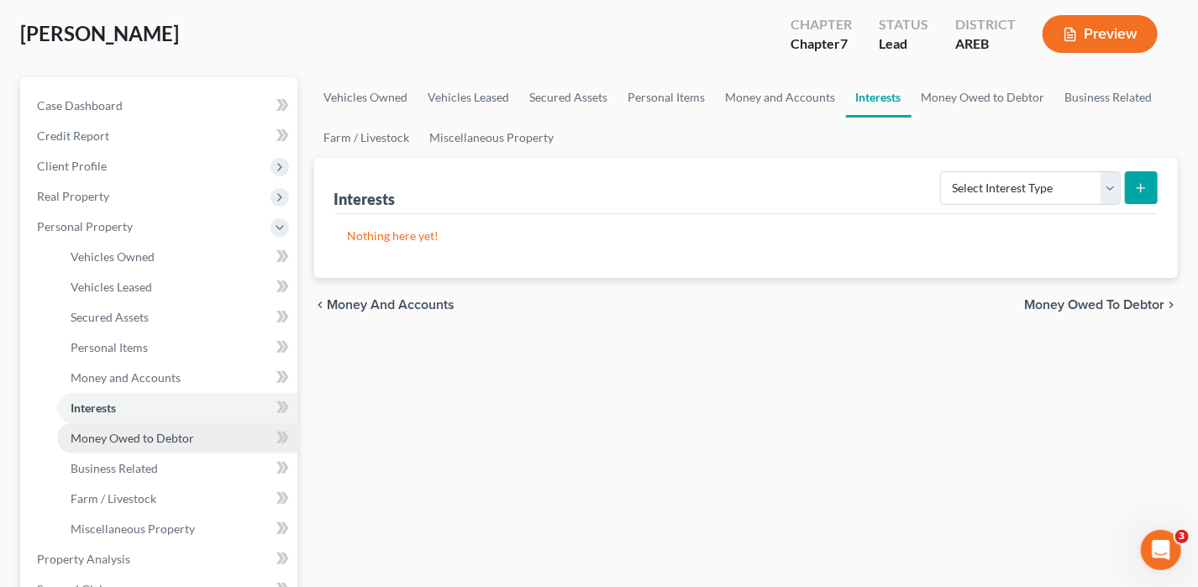
click at [125, 433] on span "Money Owed to Debtor" at bounding box center [133, 438] width 124 height 14
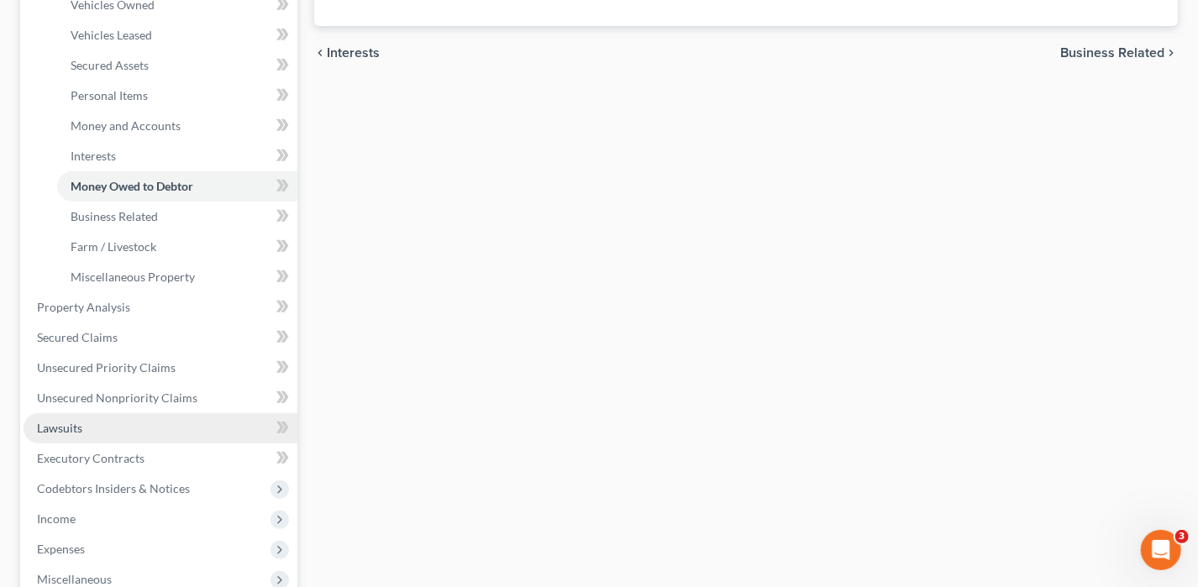
scroll to position [420, 0]
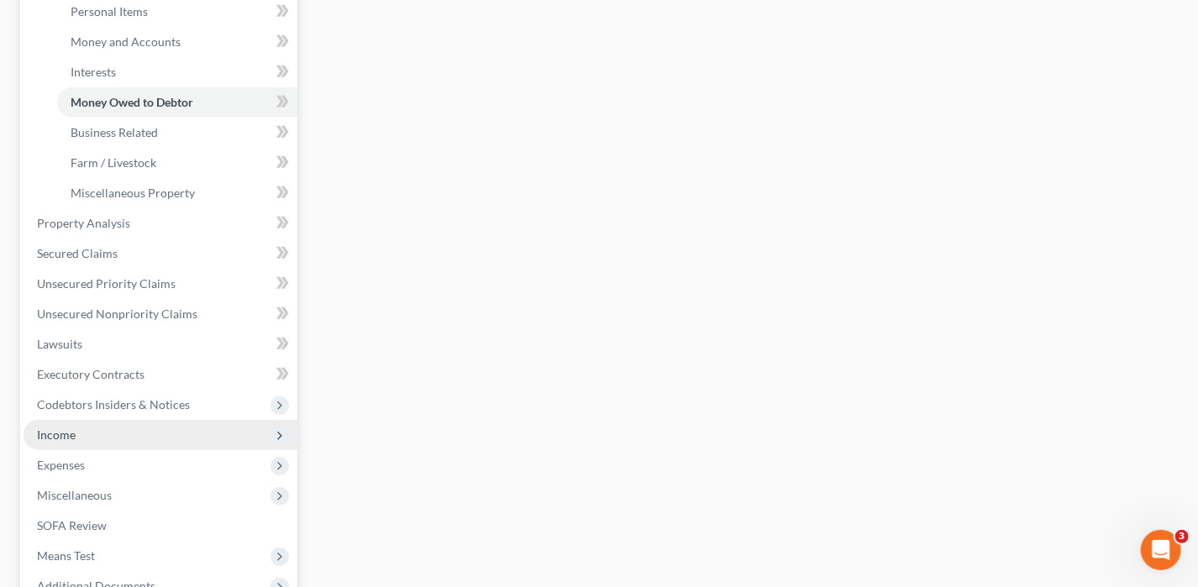
click at [83, 434] on span "Income" at bounding box center [161, 435] width 274 height 30
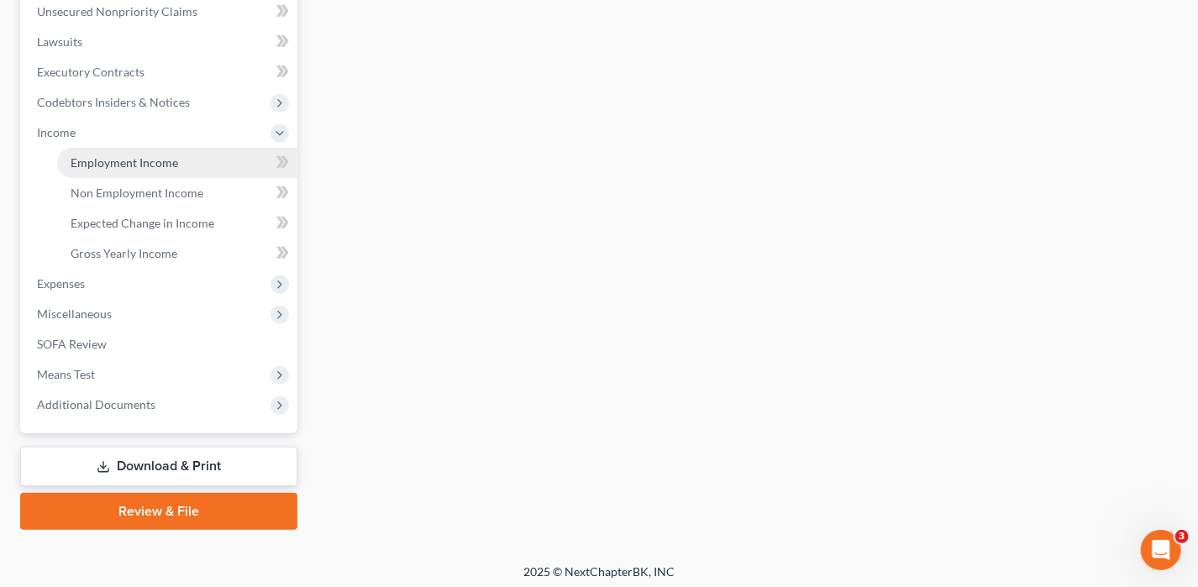
click at [129, 153] on link "Employment Income" at bounding box center [177, 163] width 240 height 30
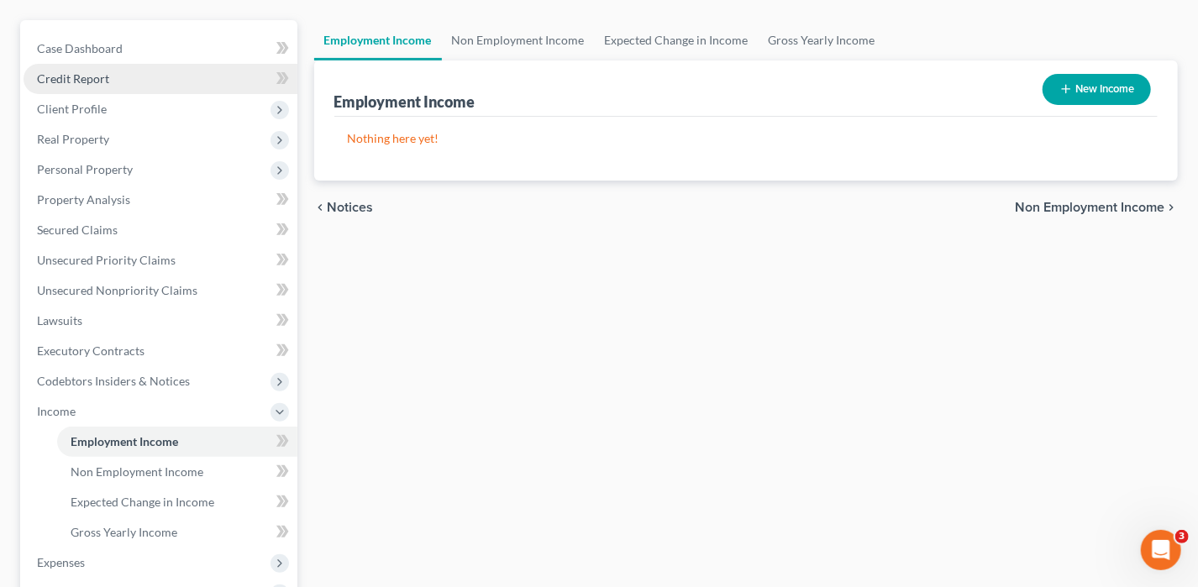
scroll to position [252, 0]
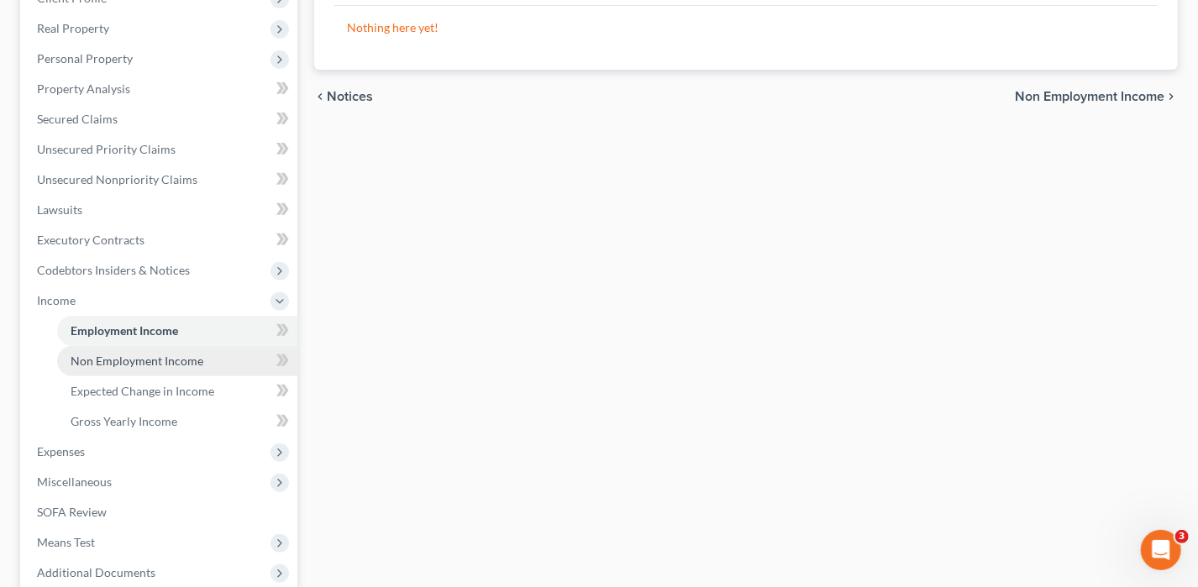
click at [118, 368] on link "Non Employment Income" at bounding box center [177, 361] width 240 height 30
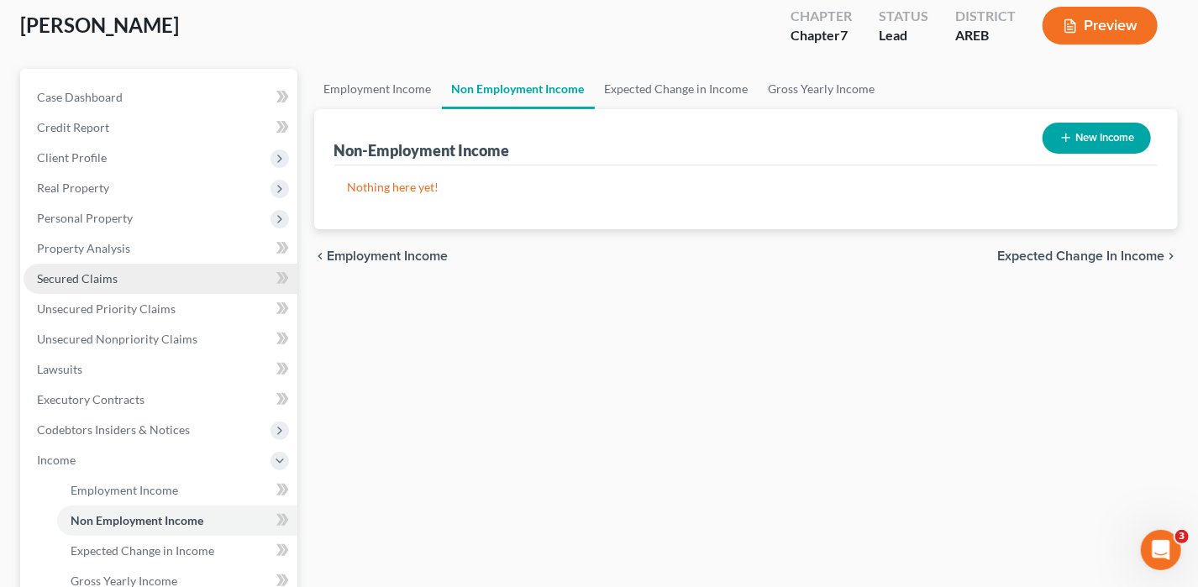
scroll to position [336, 0]
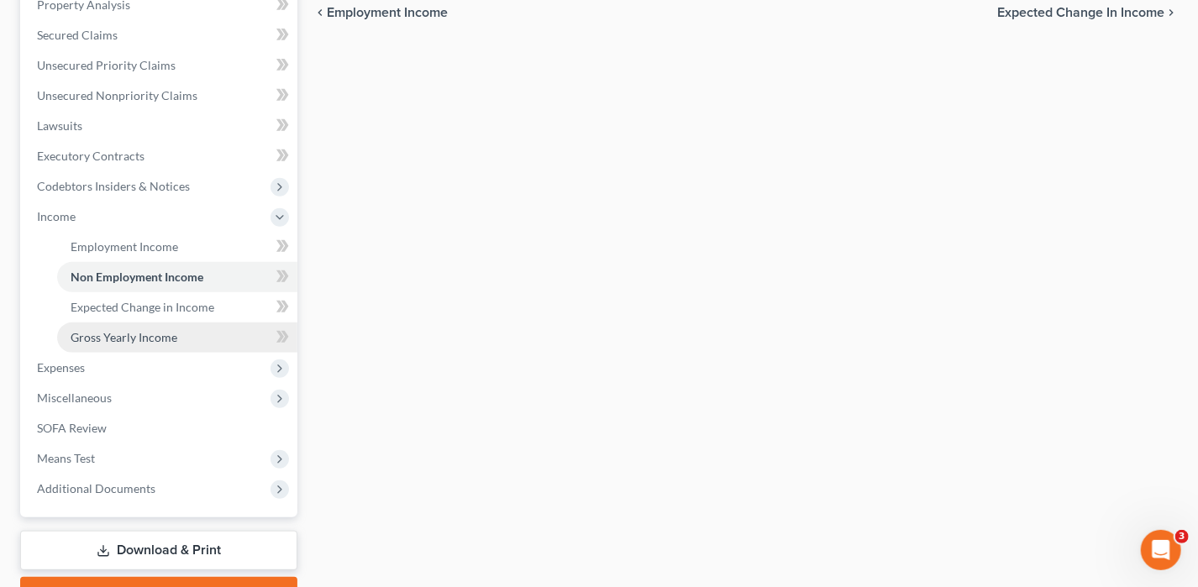
click at [129, 335] on span "Gross Yearly Income" at bounding box center [124, 337] width 107 height 14
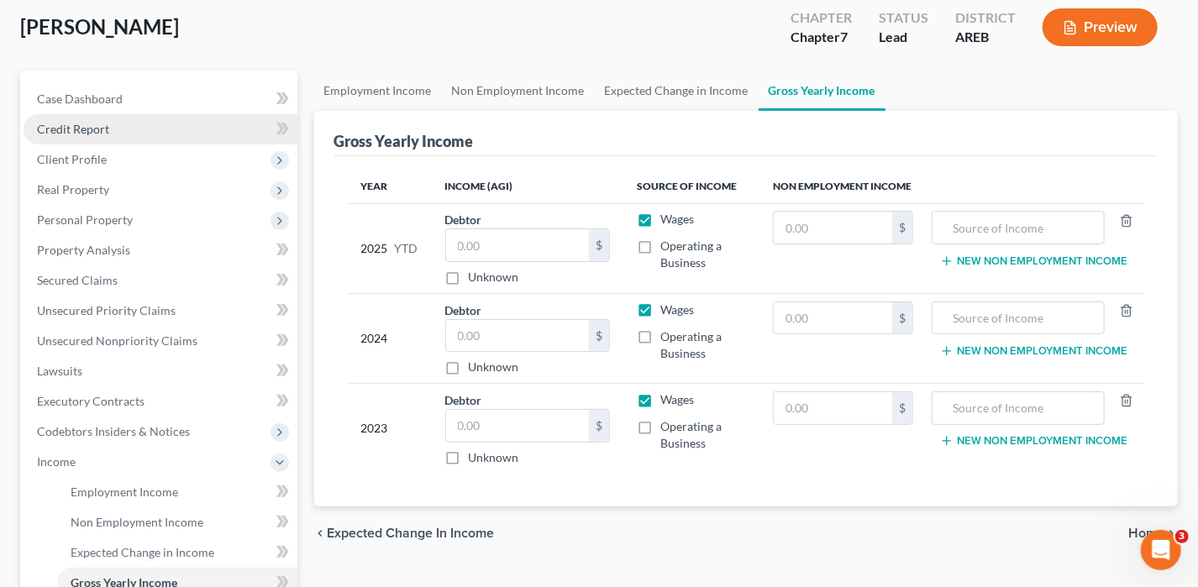
scroll to position [252, 0]
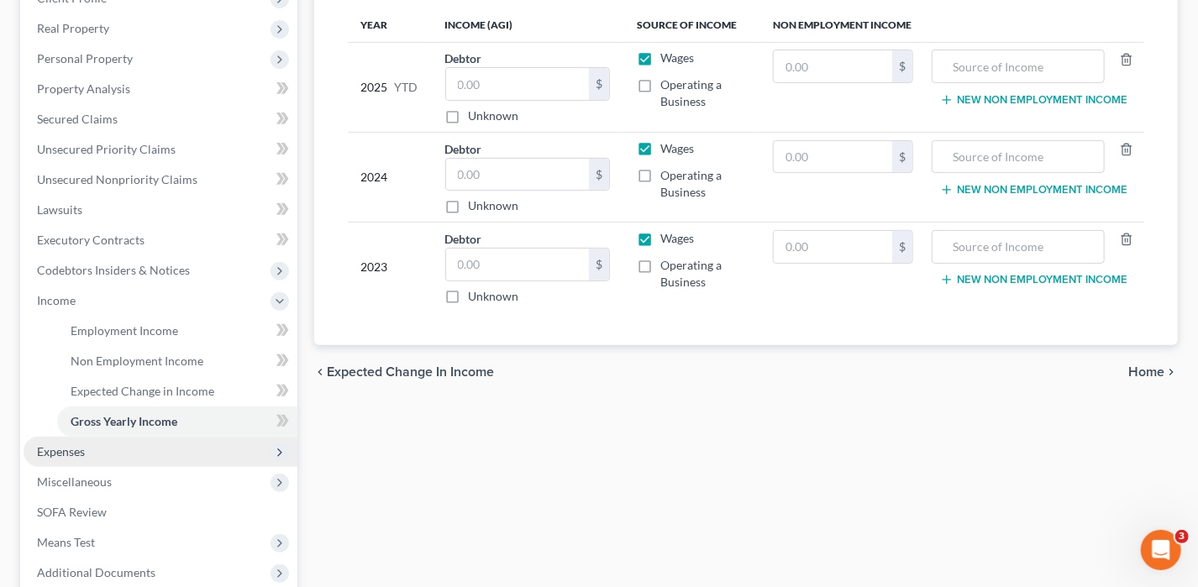
click at [68, 445] on span "Expenses" at bounding box center [61, 451] width 48 height 14
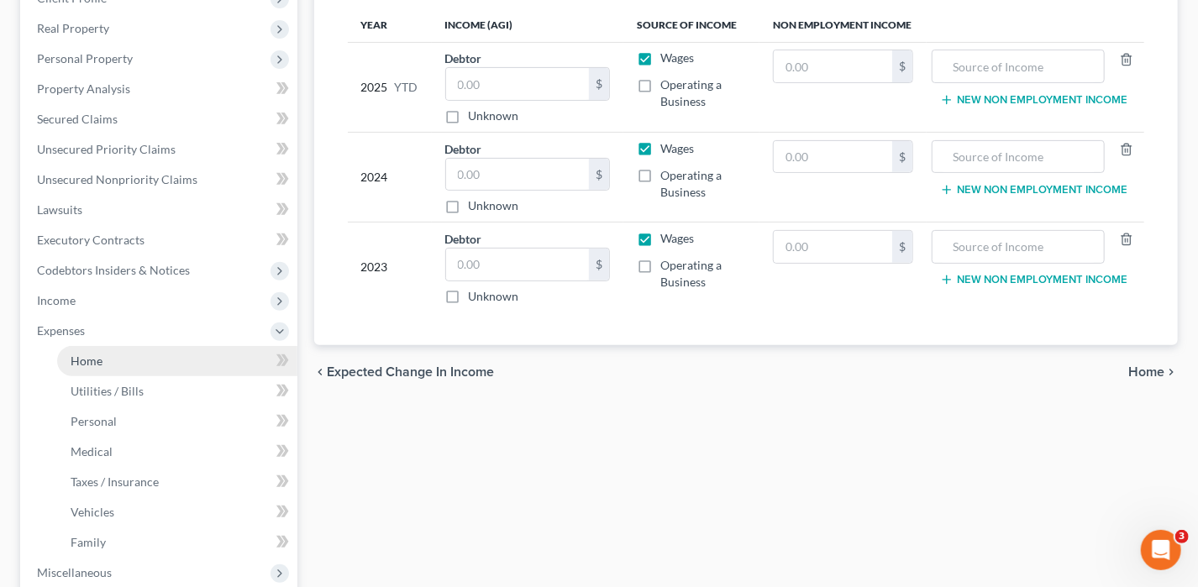
click at [99, 350] on link "Home" at bounding box center [177, 361] width 240 height 30
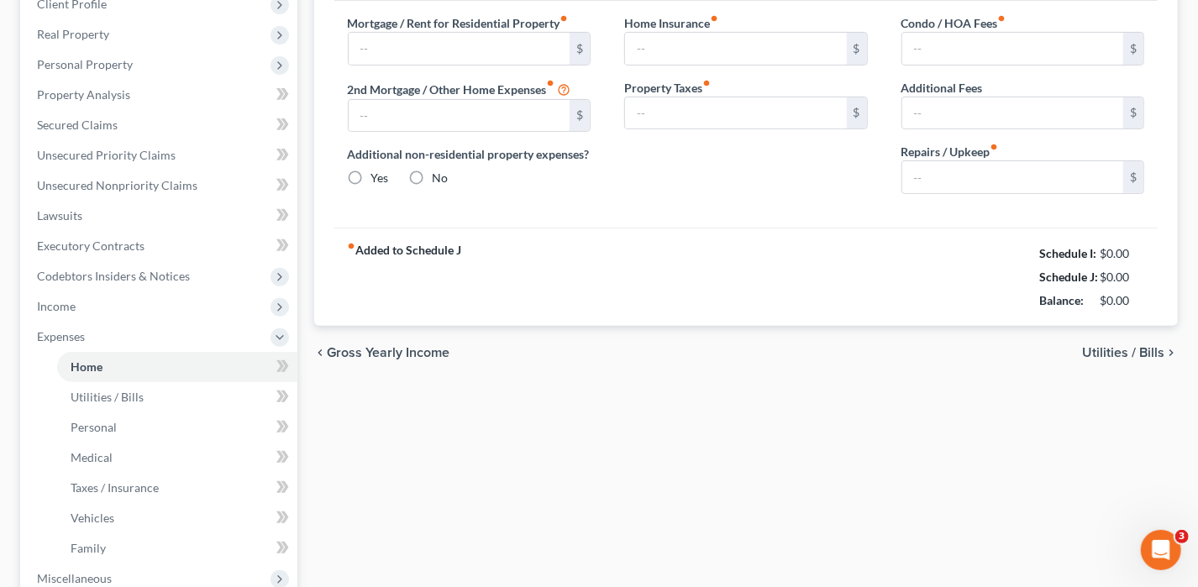
type input "0.00"
radio input "true"
type input "0.00"
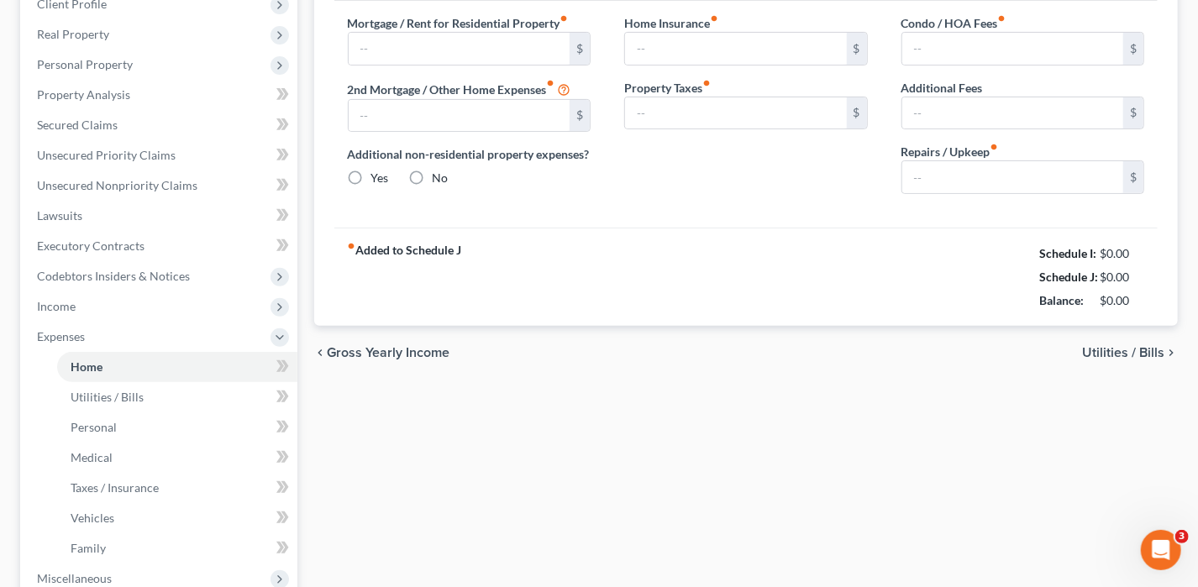
type input "0.00"
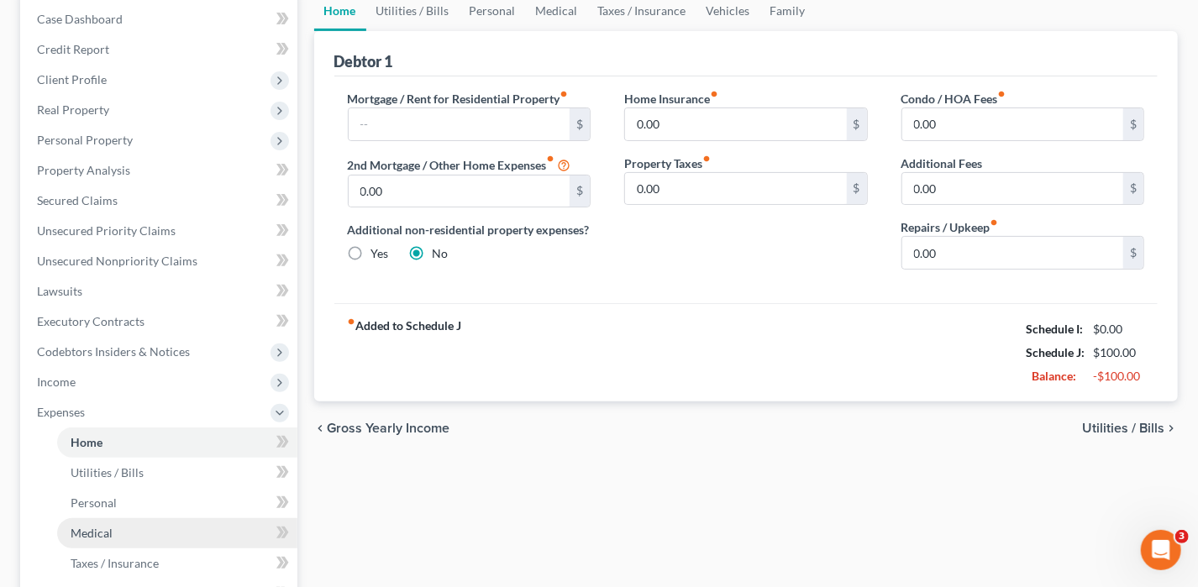
scroll to position [252, 0]
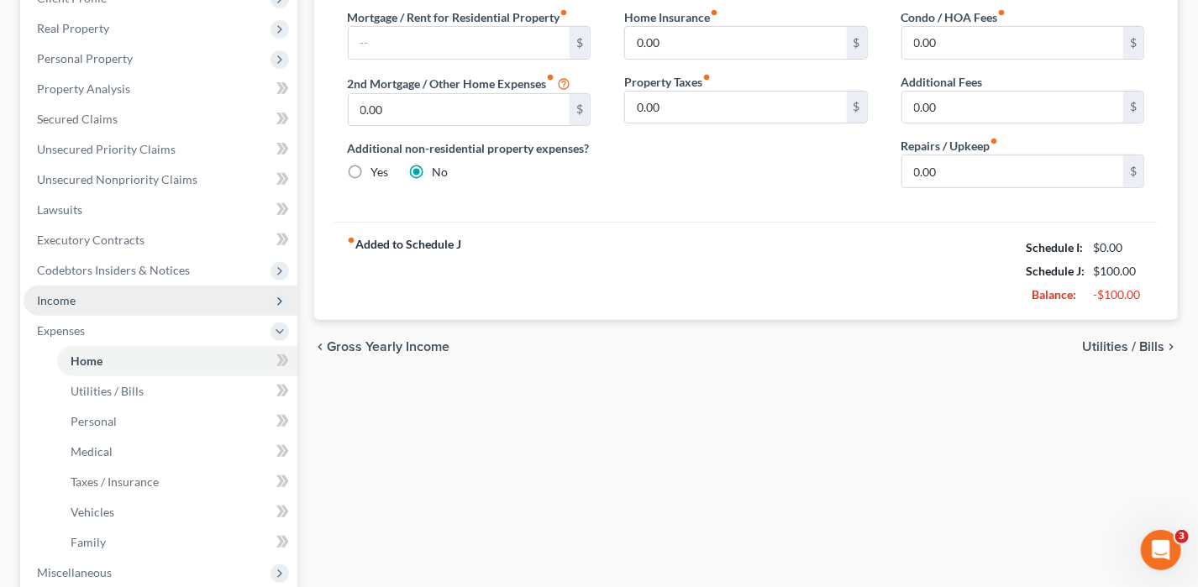
click at [76, 306] on span "Income" at bounding box center [161, 301] width 274 height 30
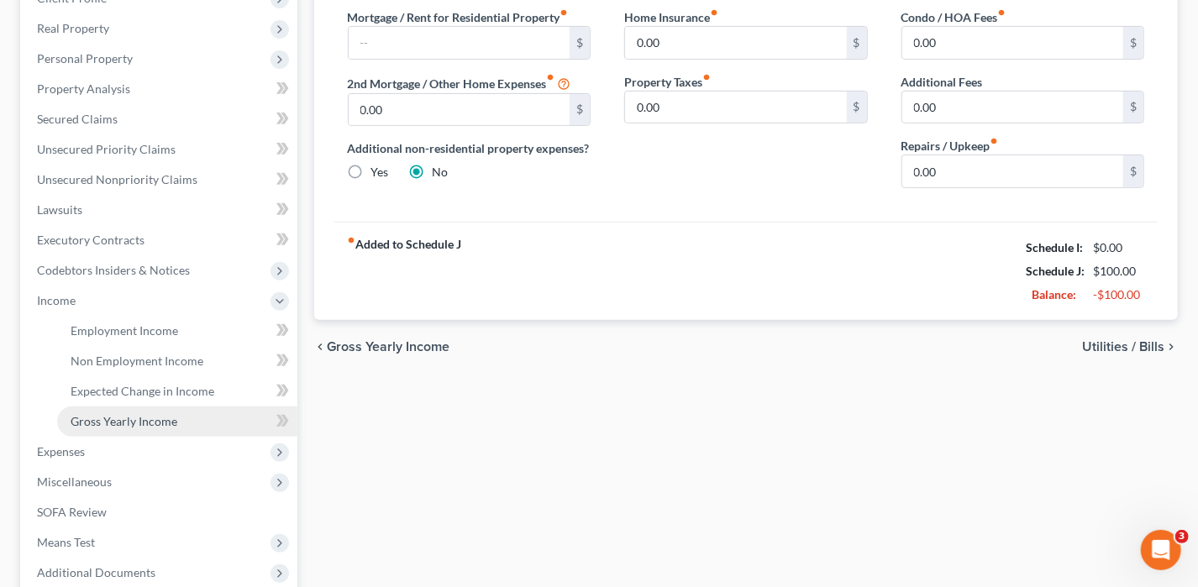
click at [108, 408] on link "Gross Yearly Income" at bounding box center [177, 422] width 240 height 30
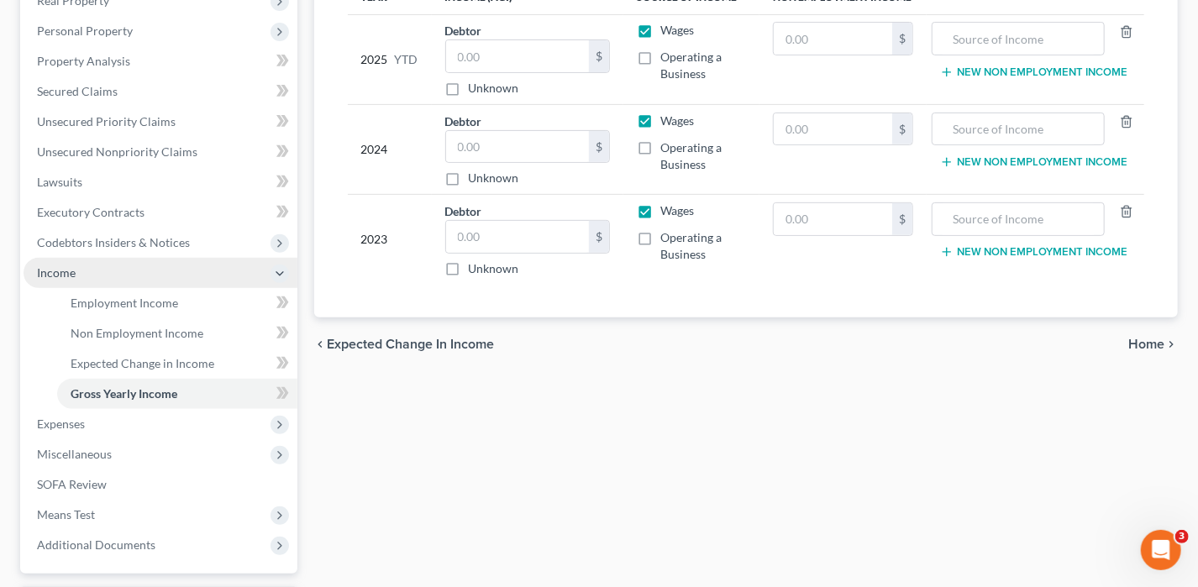
scroll to position [420, 0]
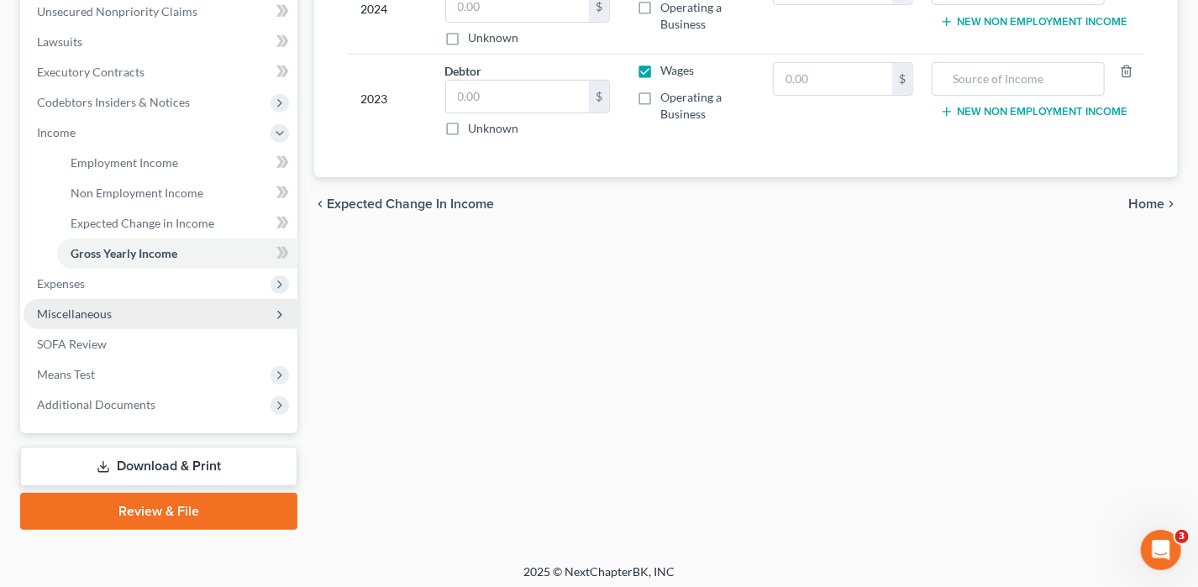
click at [80, 309] on span "Miscellaneous" at bounding box center [74, 314] width 75 height 14
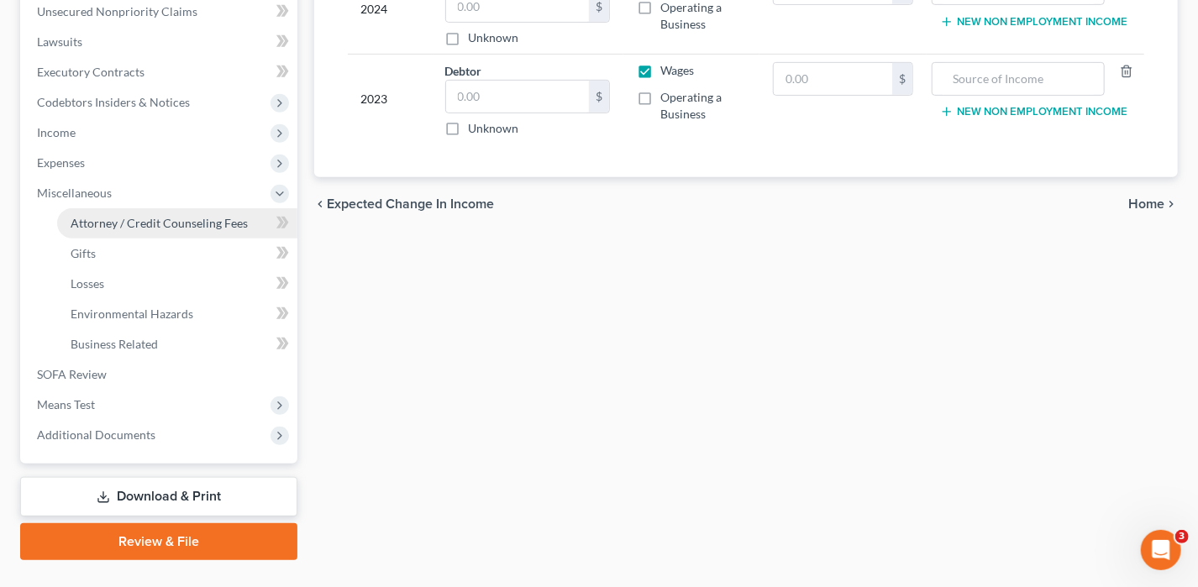
click at [144, 228] on span "Attorney / Credit Counseling Fees" at bounding box center [159, 223] width 177 height 14
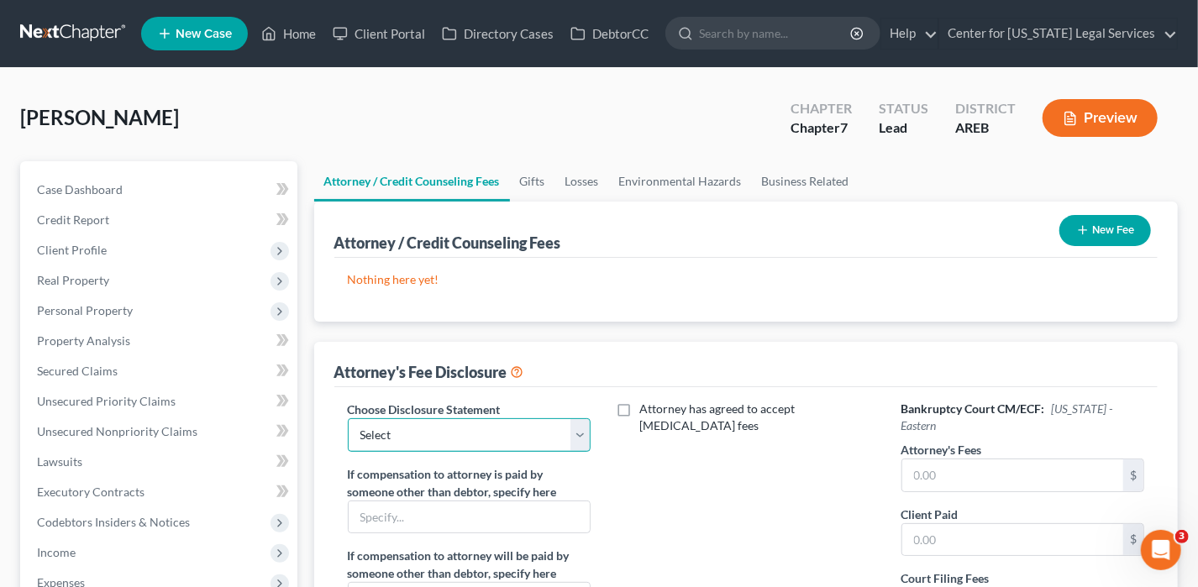
click at [473, 425] on select "Select Disclosure Disclosure" at bounding box center [470, 435] width 244 height 34
select select "0"
click at [348, 418] on select "Select Disclosure Disclosure" at bounding box center [470, 435] width 244 height 34
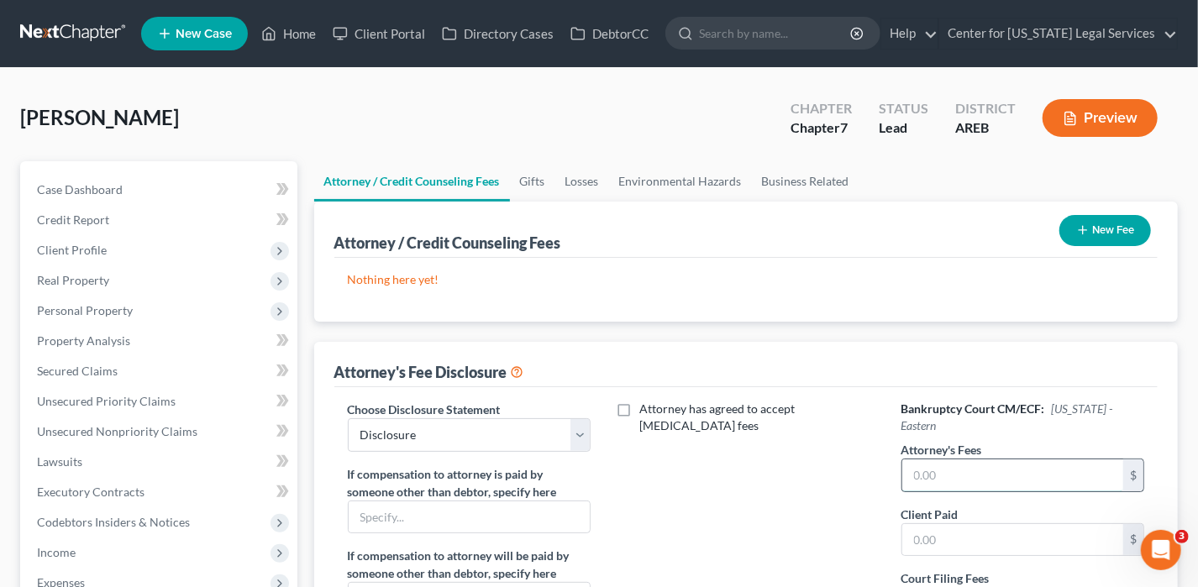
click at [960, 445] on input "text" at bounding box center [1013, 476] width 222 height 32
type input "0"
click at [955, 445] on input "text" at bounding box center [1013, 540] width 222 height 32
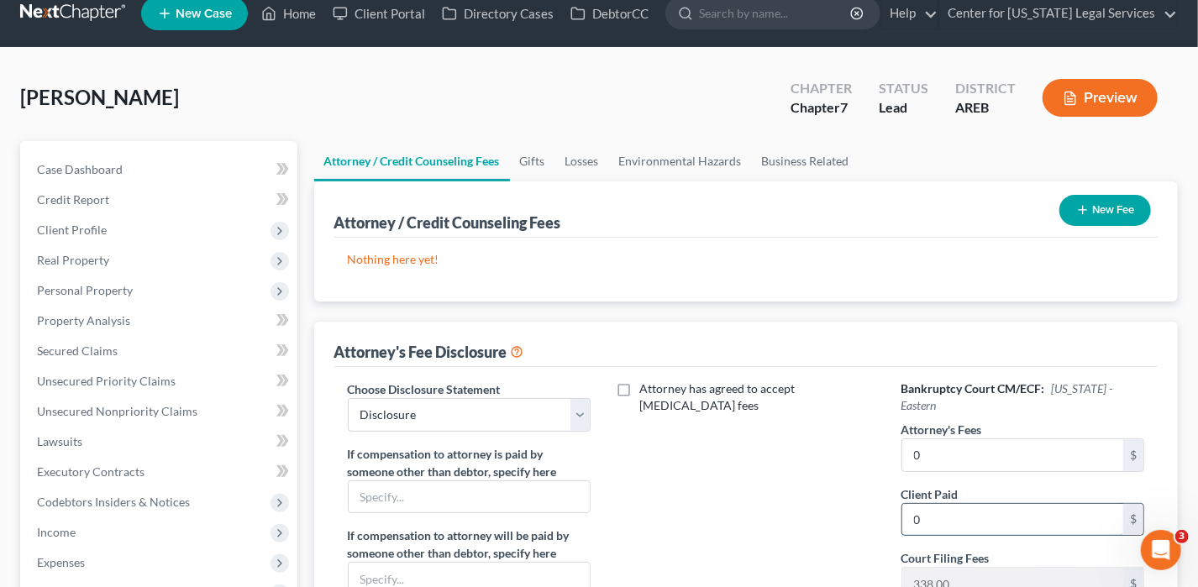
scroll to position [455, 0]
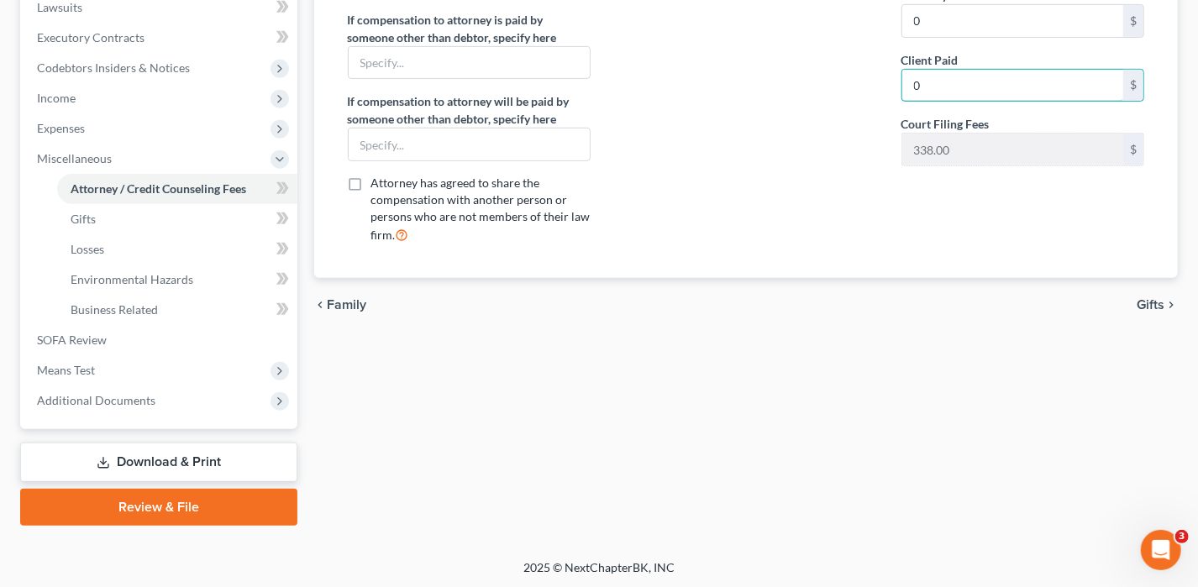
type input "0"
click at [960, 301] on icon "chevron_right" at bounding box center [1171, 304] width 13 height 13
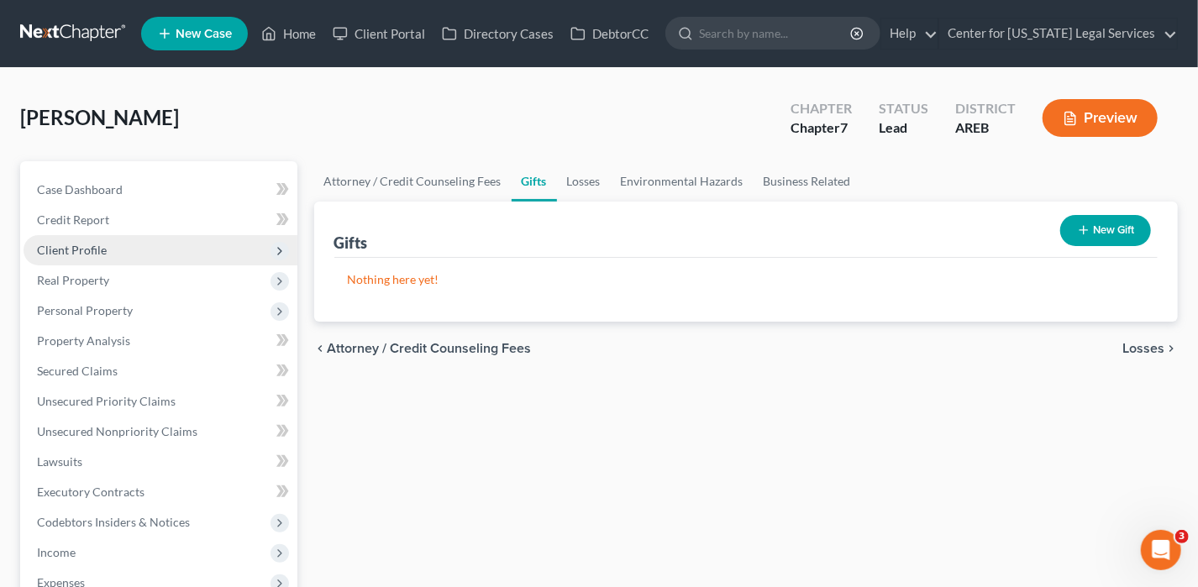
click at [91, 243] on span "Client Profile" at bounding box center [72, 250] width 70 height 14
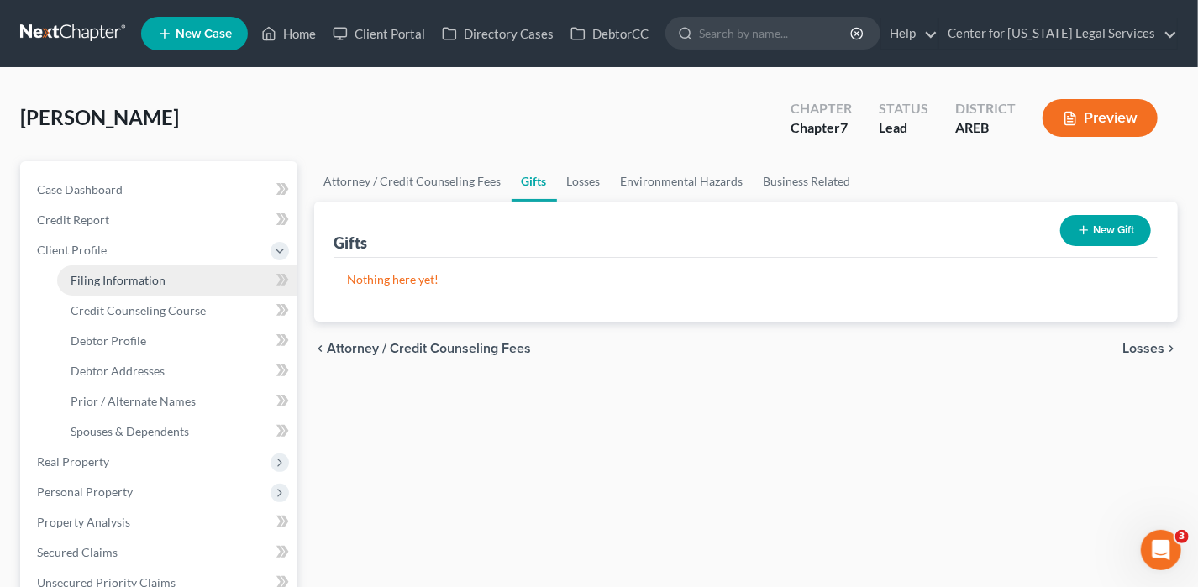
click at [133, 275] on span "Filing Information" at bounding box center [118, 280] width 95 height 14
select select "1"
select select "0"
select select "5"
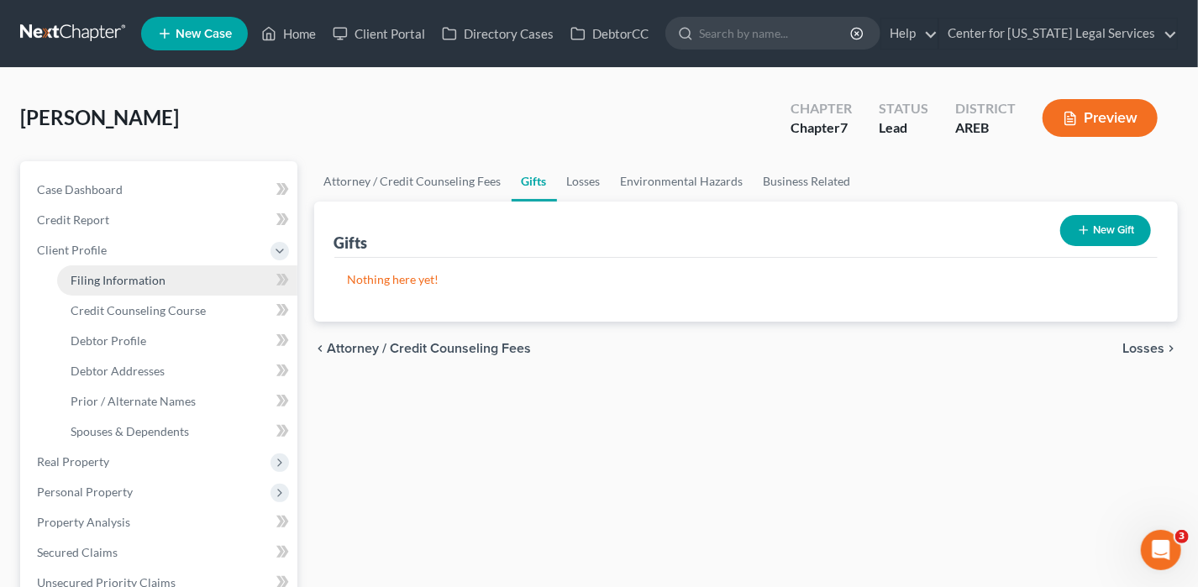
select select "5"
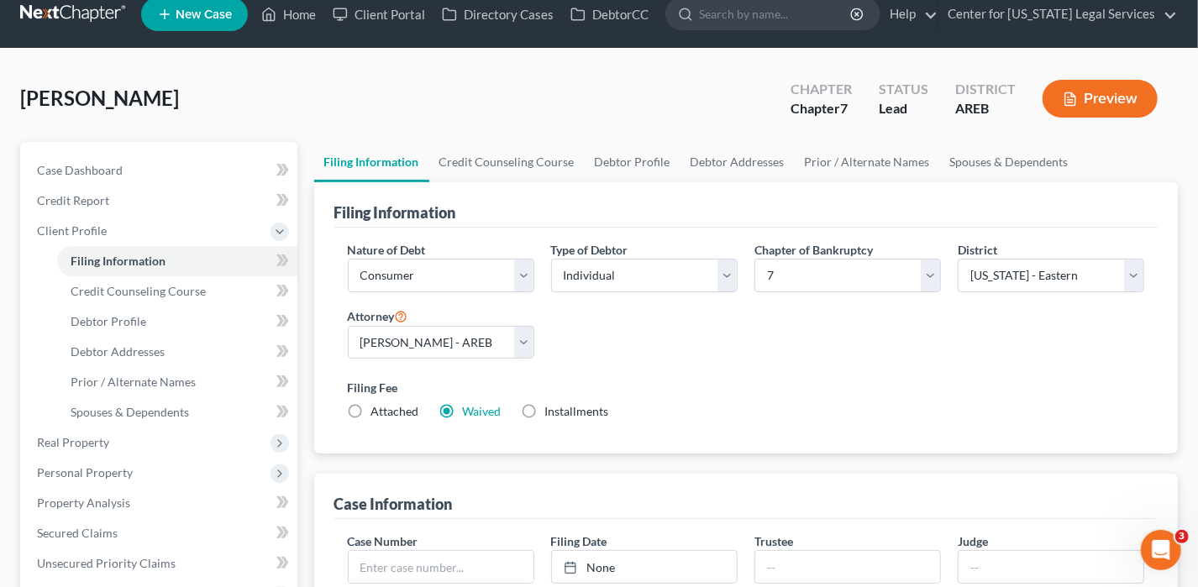
scroll to position [504, 0]
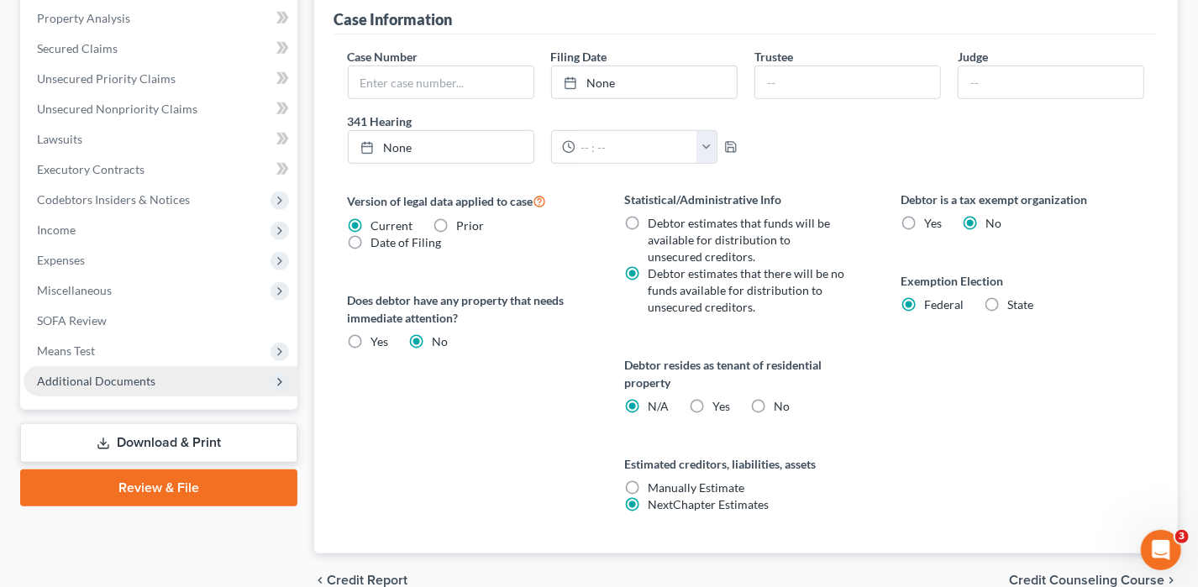
click at [81, 379] on span "Additional Documents" at bounding box center [96, 381] width 118 height 14
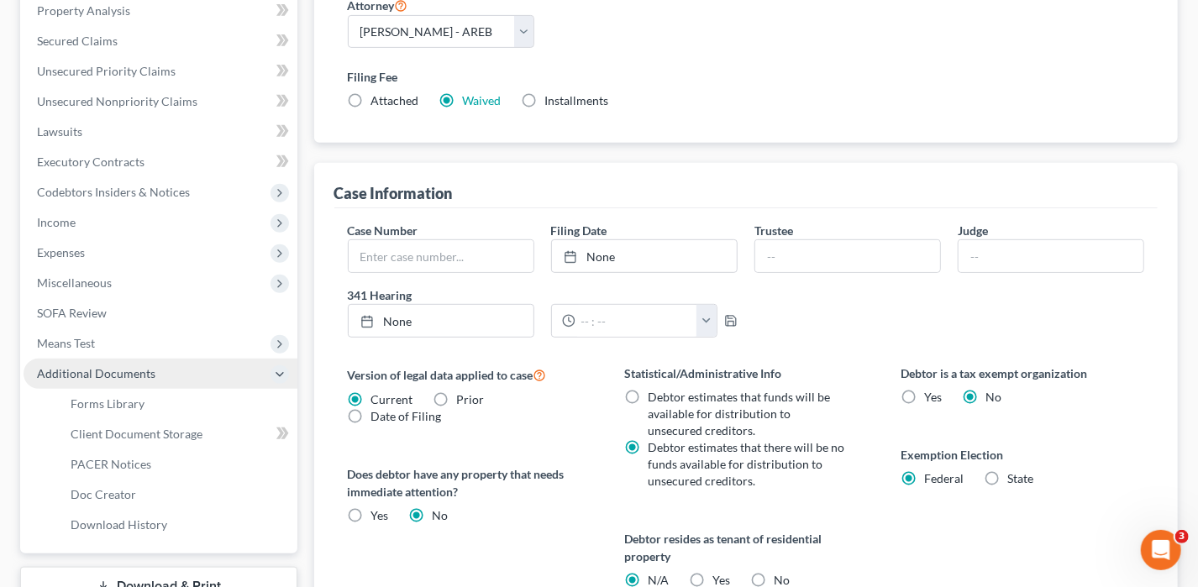
scroll to position [322, 0]
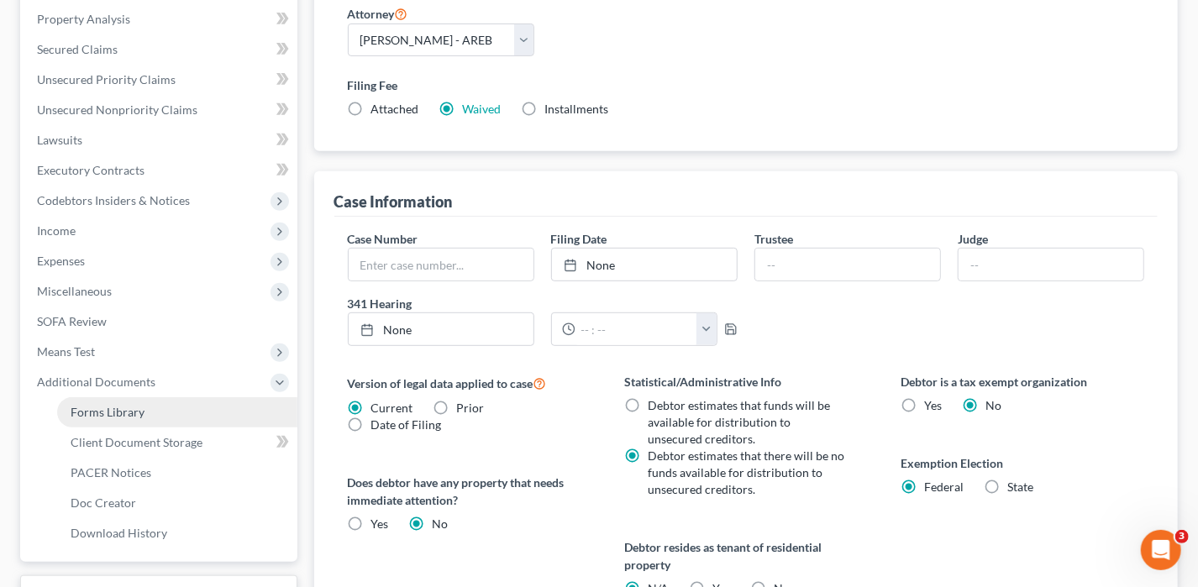
click at [131, 413] on span "Forms Library" at bounding box center [108, 412] width 74 height 14
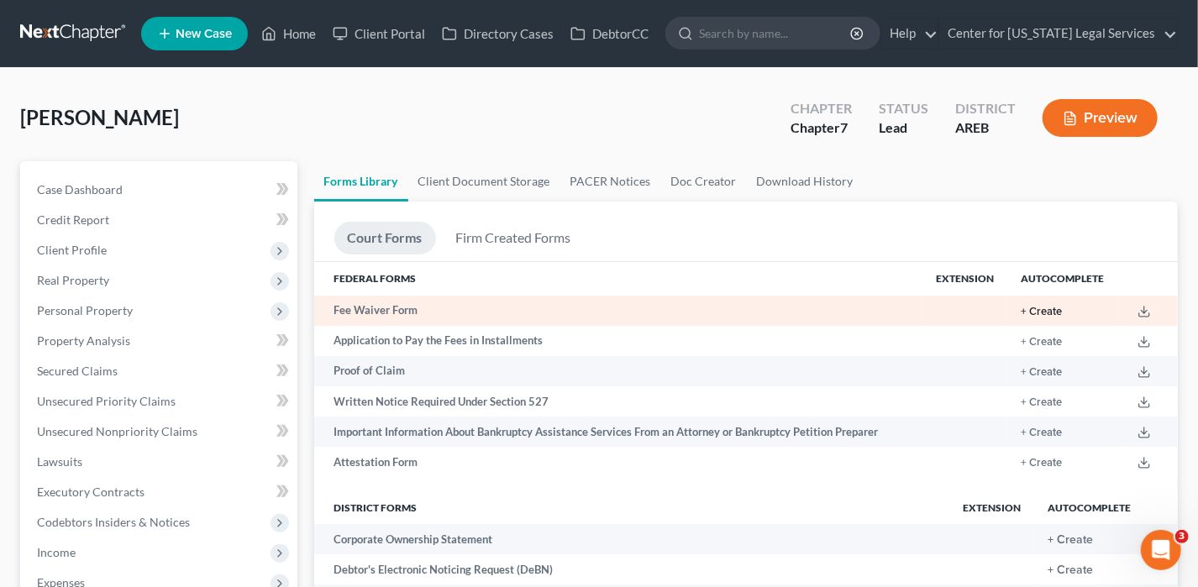
click at [960, 310] on button "+ Create" at bounding box center [1041, 312] width 41 height 11
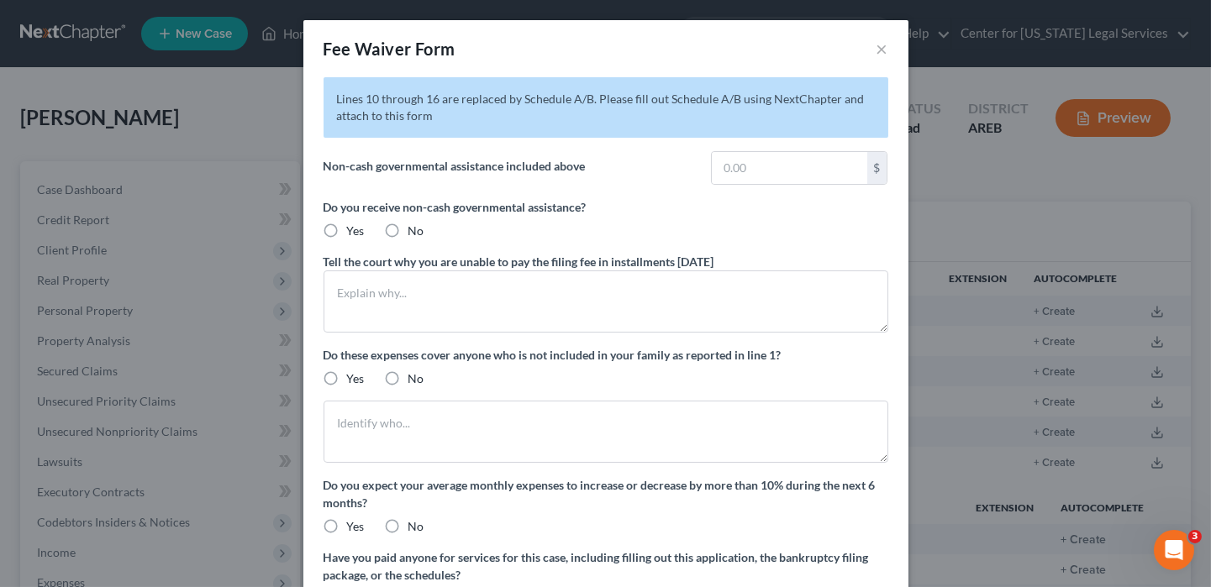
click at [408, 226] on label "No" at bounding box center [416, 231] width 16 height 17
click at [415, 226] on input "No" at bounding box center [420, 228] width 11 height 11
radio input "true"
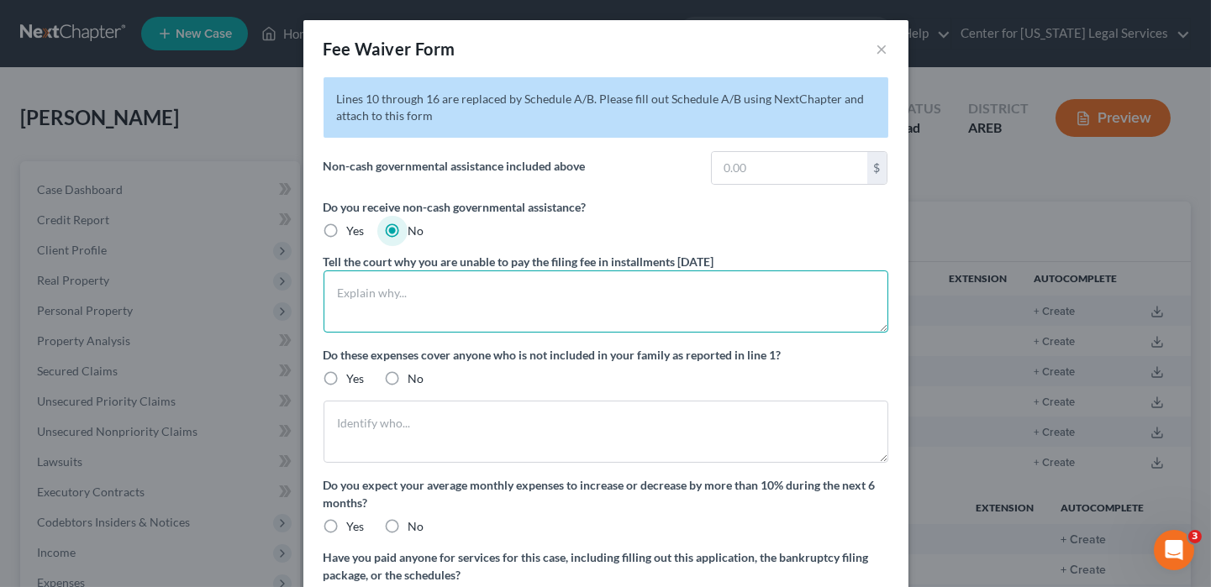
click at [379, 290] on textarea at bounding box center [605, 302] width 565 height 62
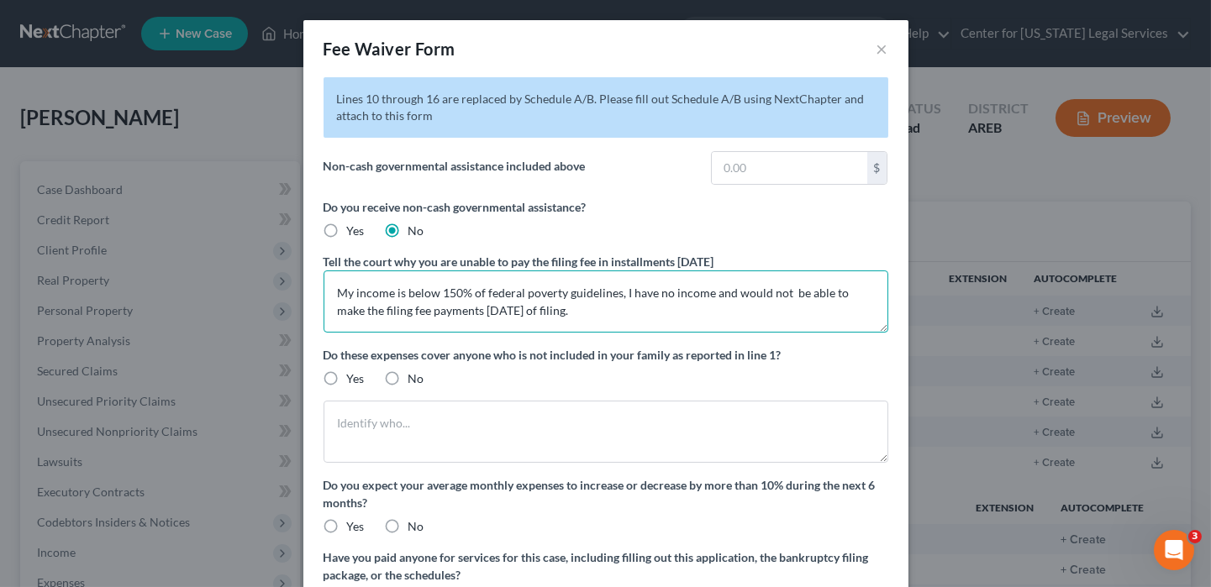
type textarea "My income is below 150% of federal poverty guidelines, I have no income and wou…"
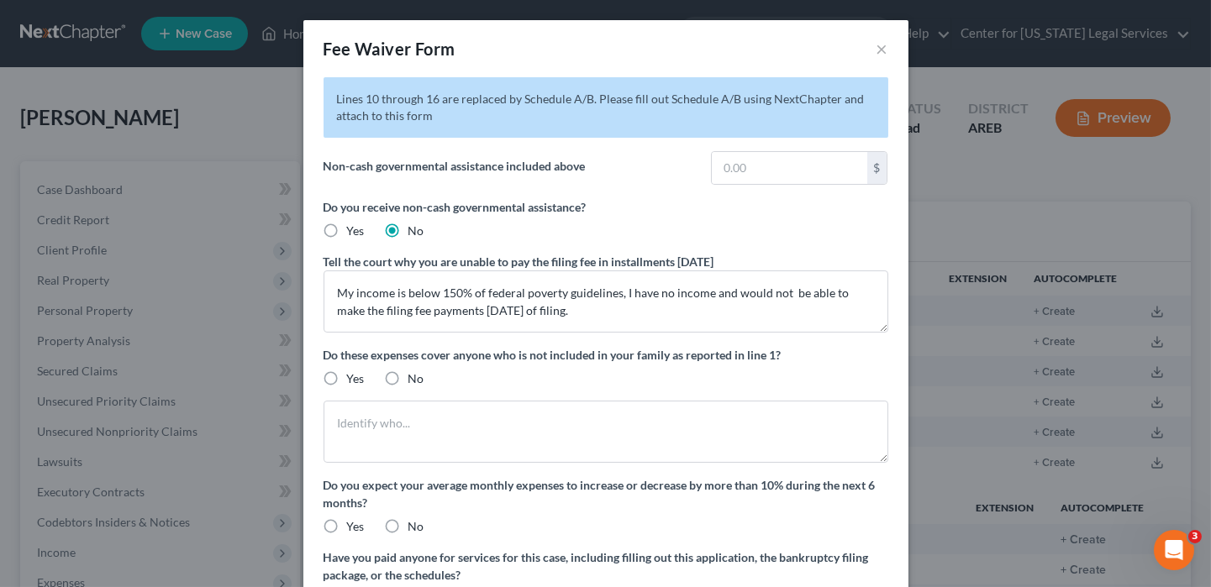
click at [408, 371] on label "No" at bounding box center [416, 379] width 16 height 17
click at [415, 371] on input "No" at bounding box center [420, 376] width 11 height 11
radio input "true"
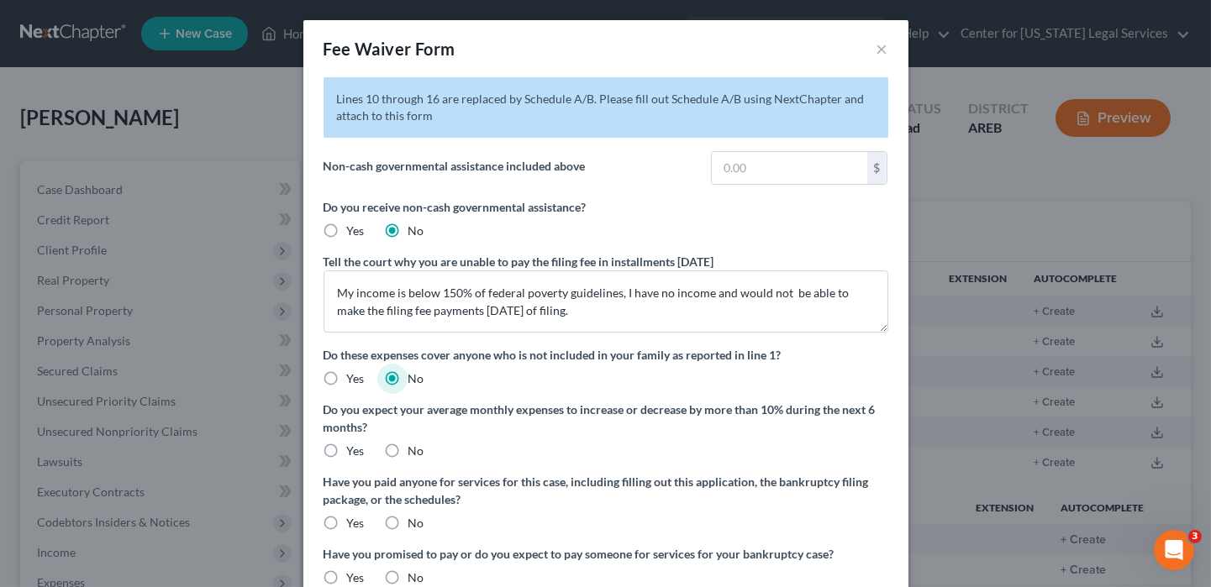
click at [408, 445] on label "No" at bounding box center [416, 523] width 16 height 17
click at [415, 445] on input "No" at bounding box center [420, 520] width 11 height 11
radio input "true"
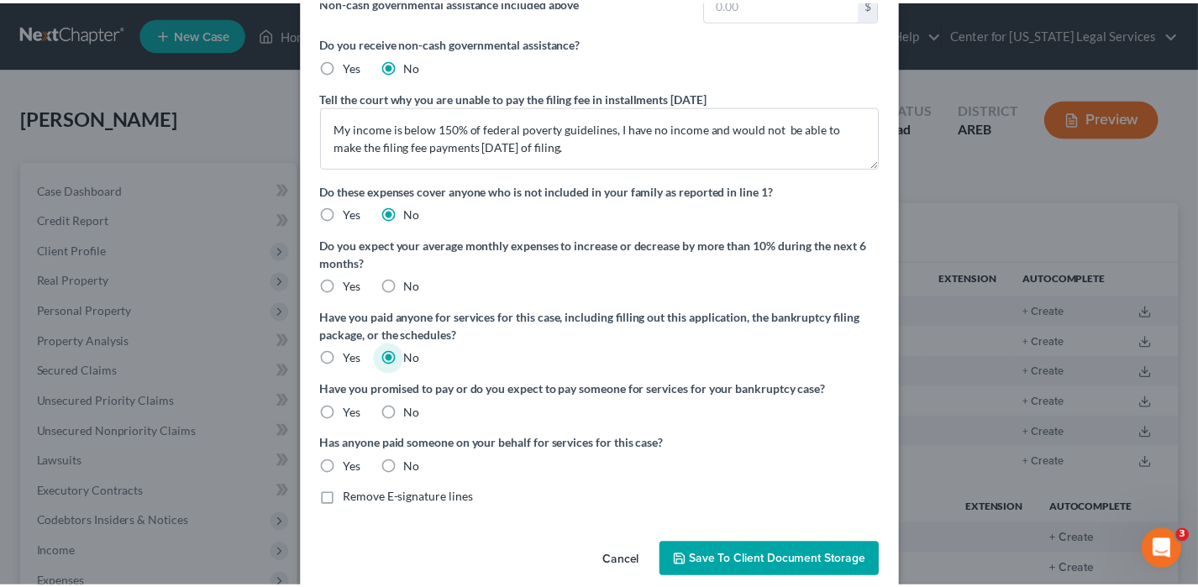
scroll to position [168, 0]
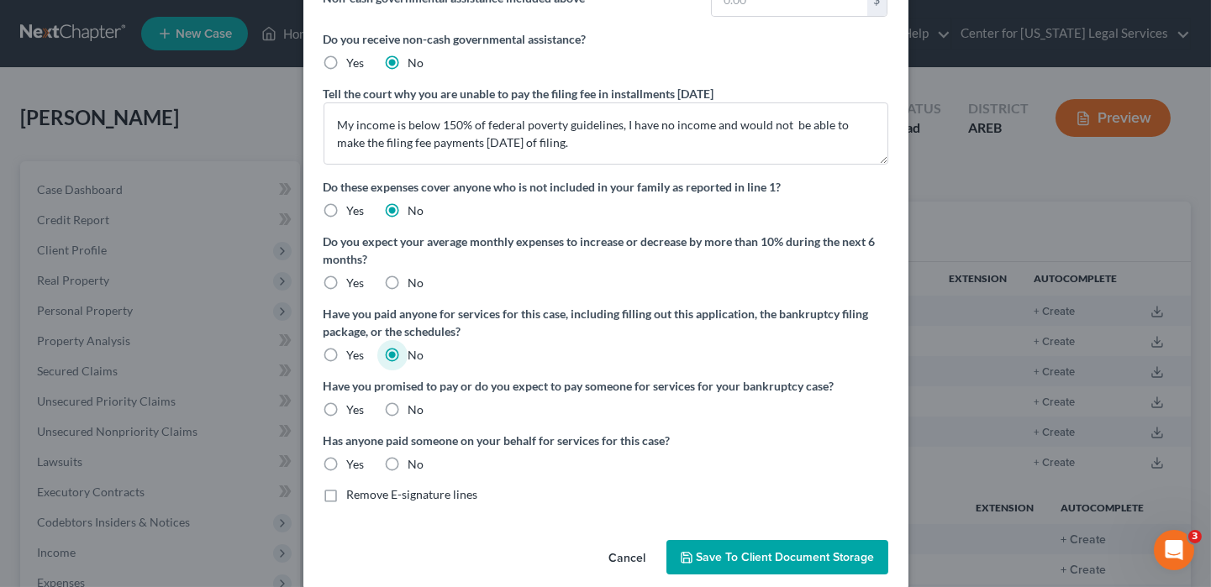
click at [408, 408] on label "No" at bounding box center [416, 410] width 16 height 17
click at [415, 408] on input "No" at bounding box center [420, 407] width 11 height 11
radio input "true"
click at [408, 445] on label "No" at bounding box center [416, 464] width 16 height 17
click at [415, 445] on input "No" at bounding box center [420, 461] width 11 height 11
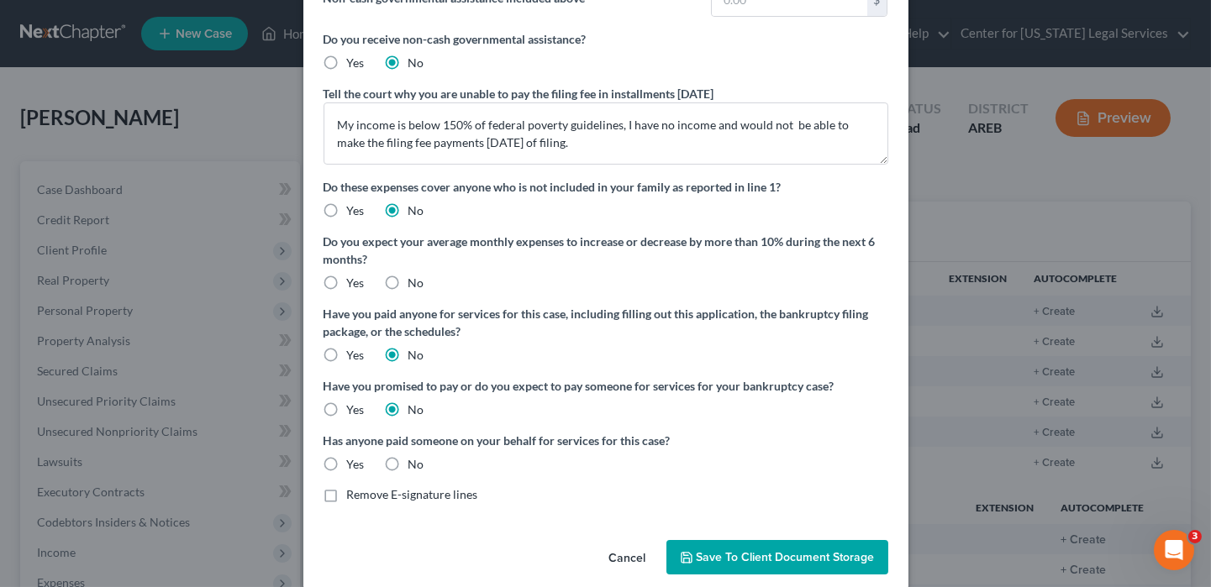
radio input "true"
click at [786, 445] on span "Save to Client Document Storage" at bounding box center [786, 557] width 178 height 14
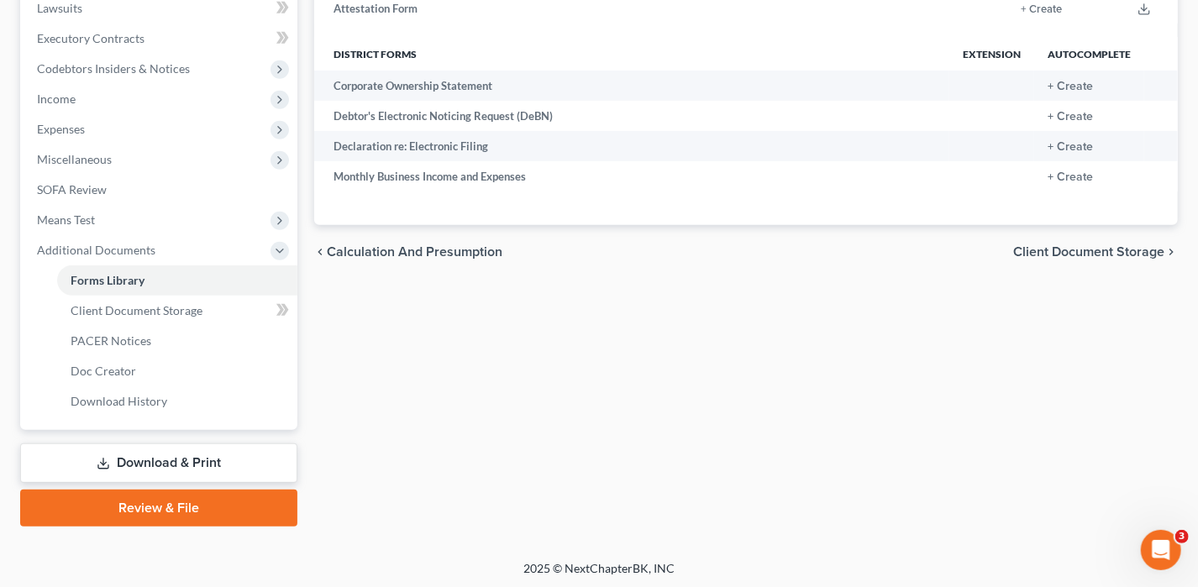
scroll to position [455, 0]
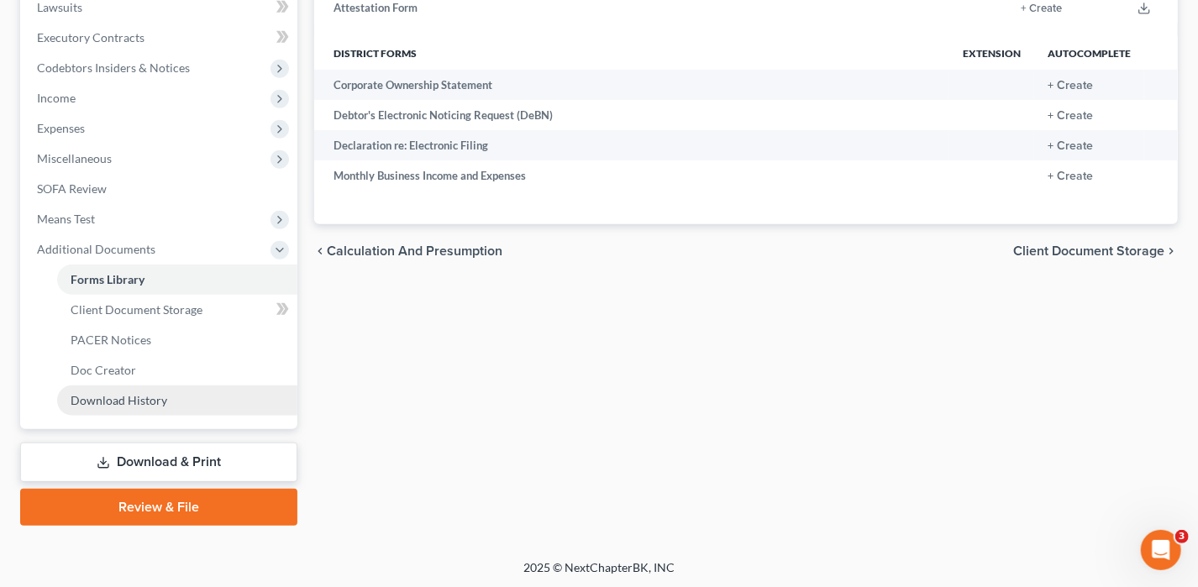
click at [121, 409] on link "Download History" at bounding box center [177, 401] width 240 height 30
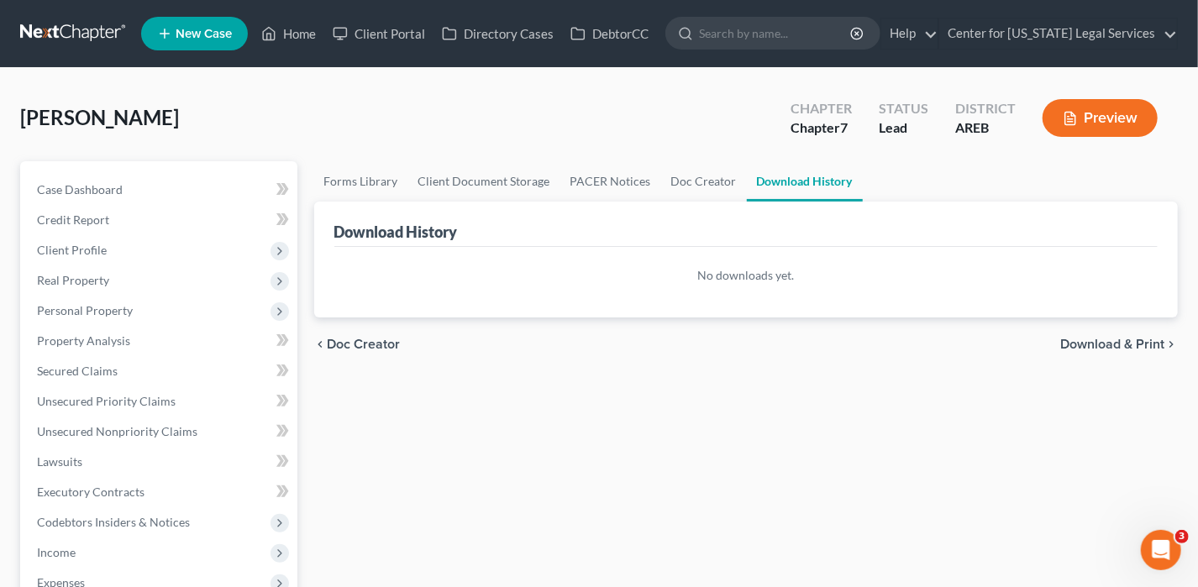
scroll to position [455, 0]
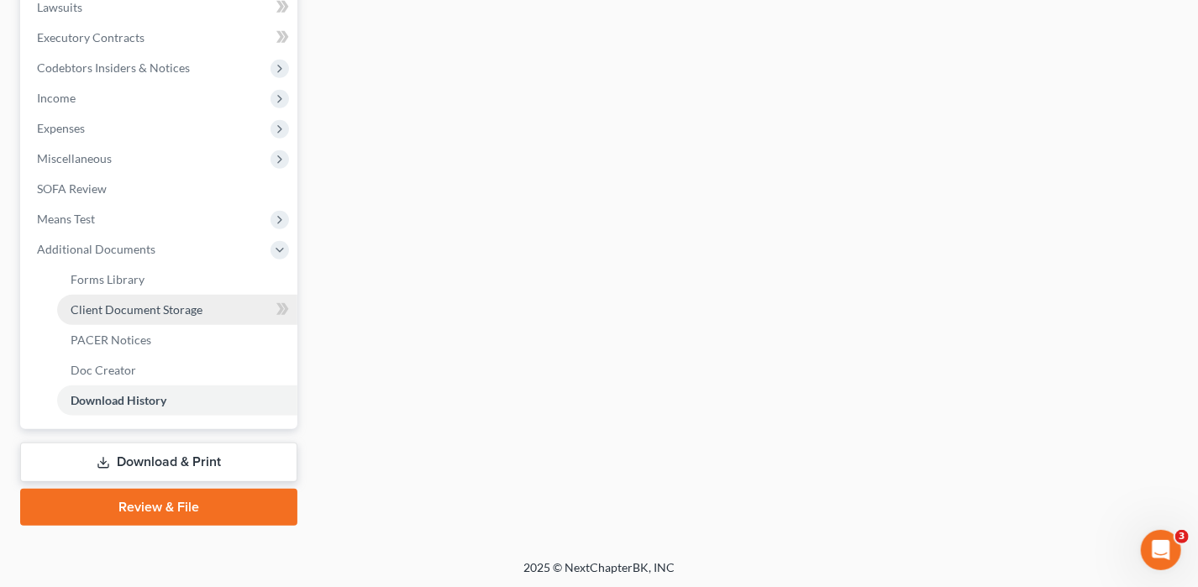
click at [167, 306] on span "Client Document Storage" at bounding box center [137, 309] width 132 height 14
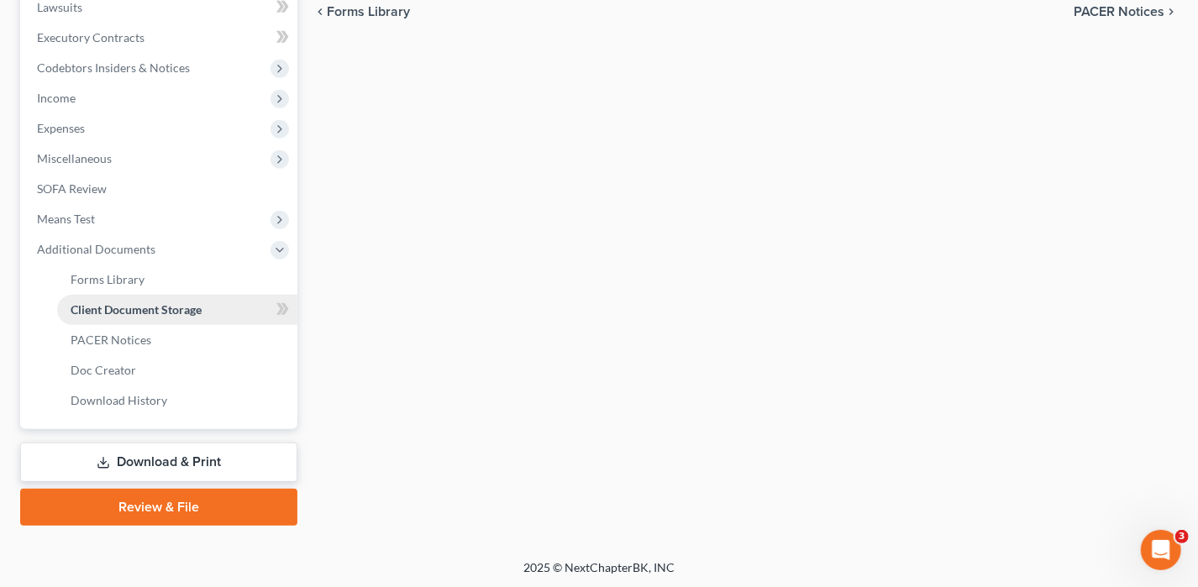
select select "0"
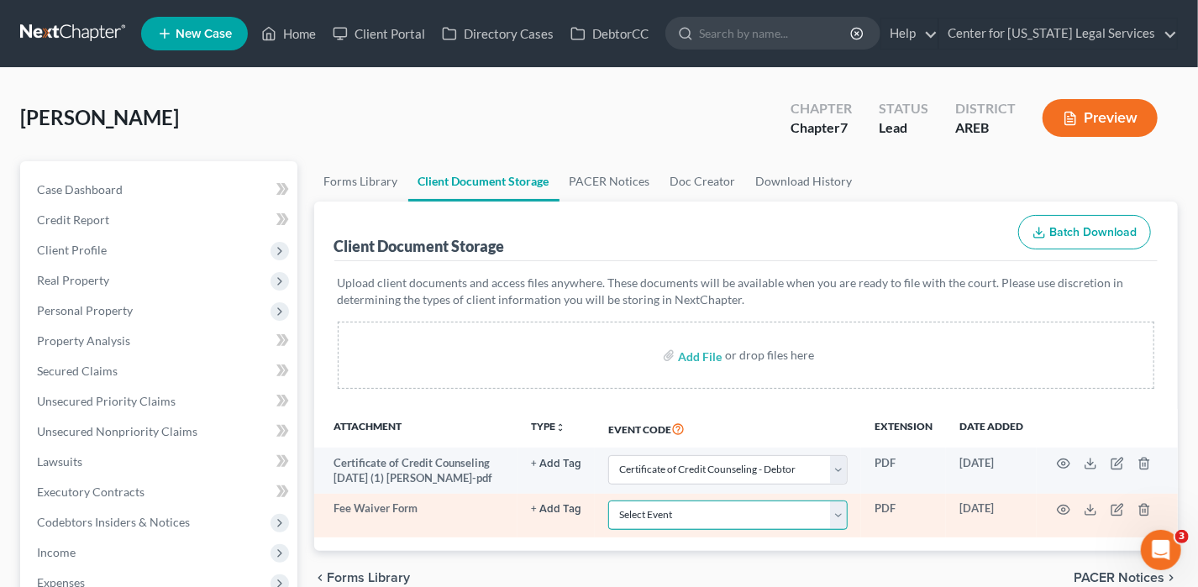
click at [643, 445] on select "Select Event Certificate of Credit Counseling - Debtor Certificate of Credit Co…" at bounding box center [727, 515] width 239 height 29
select select "3"
click at [608, 445] on select "Select Event Certificate of Credit Counseling - Debtor Certificate of Credit Co…" at bounding box center [727, 515] width 239 height 29
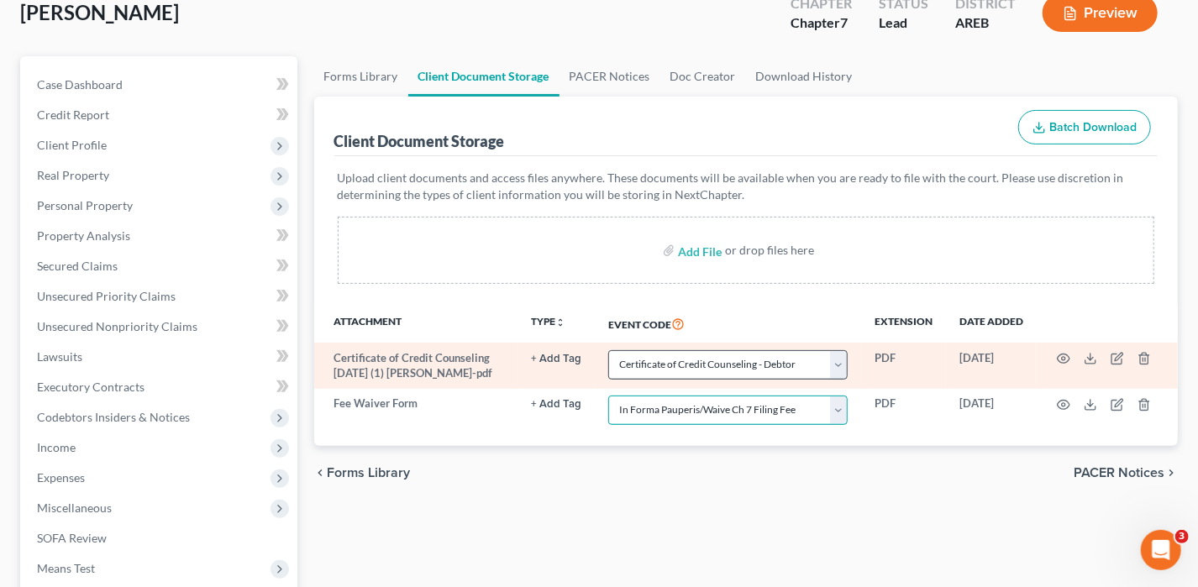
scroll to position [252, 0]
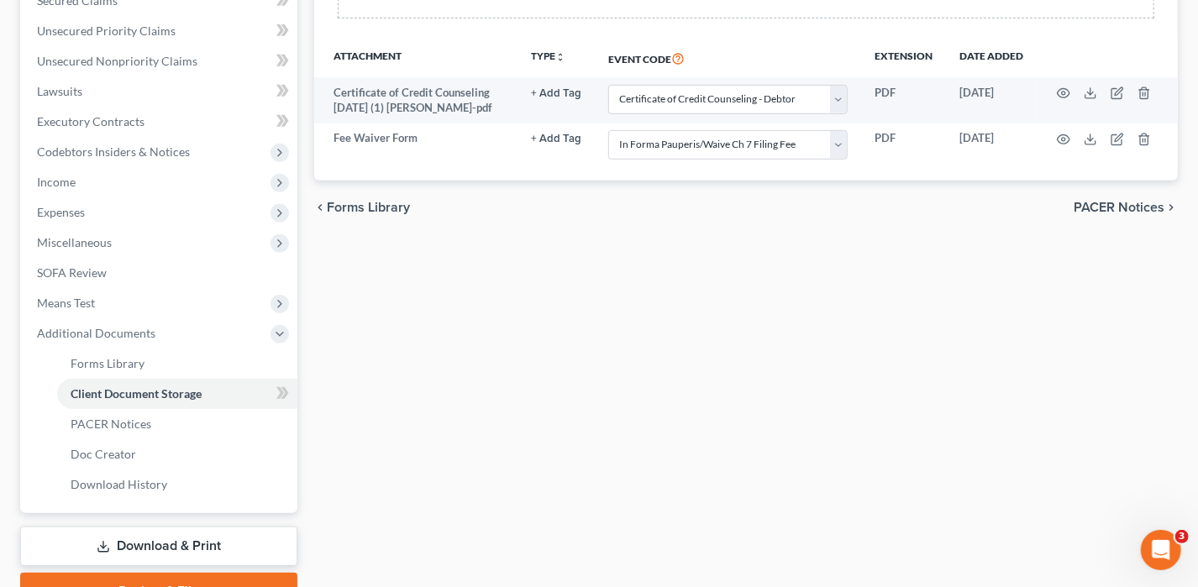
click at [960, 208] on span "PACER Notices" at bounding box center [1119, 207] width 91 height 13
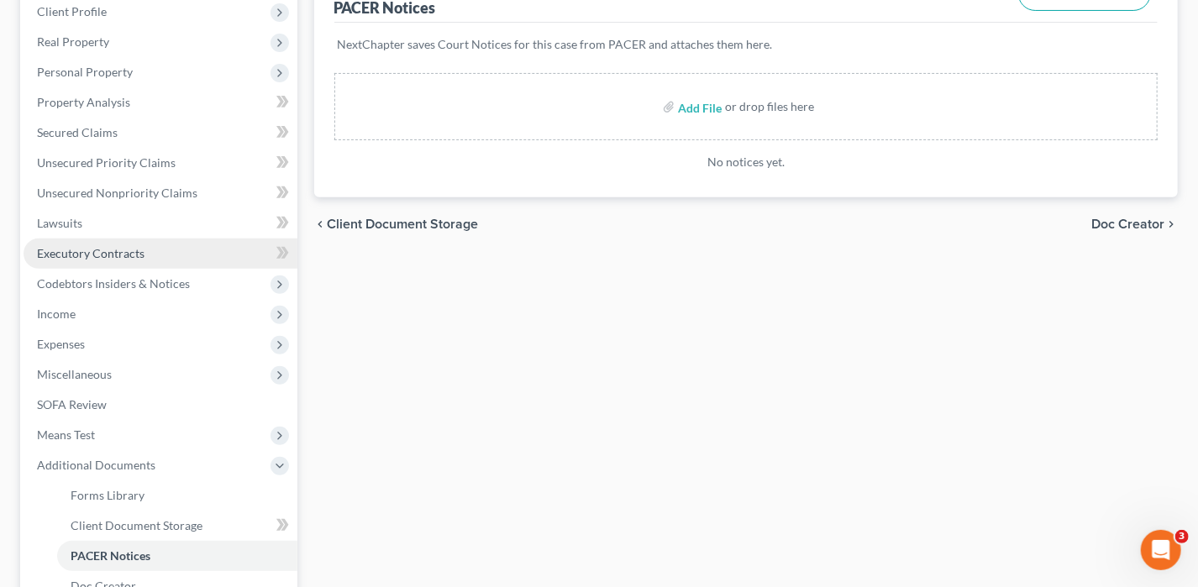
scroll to position [455, 0]
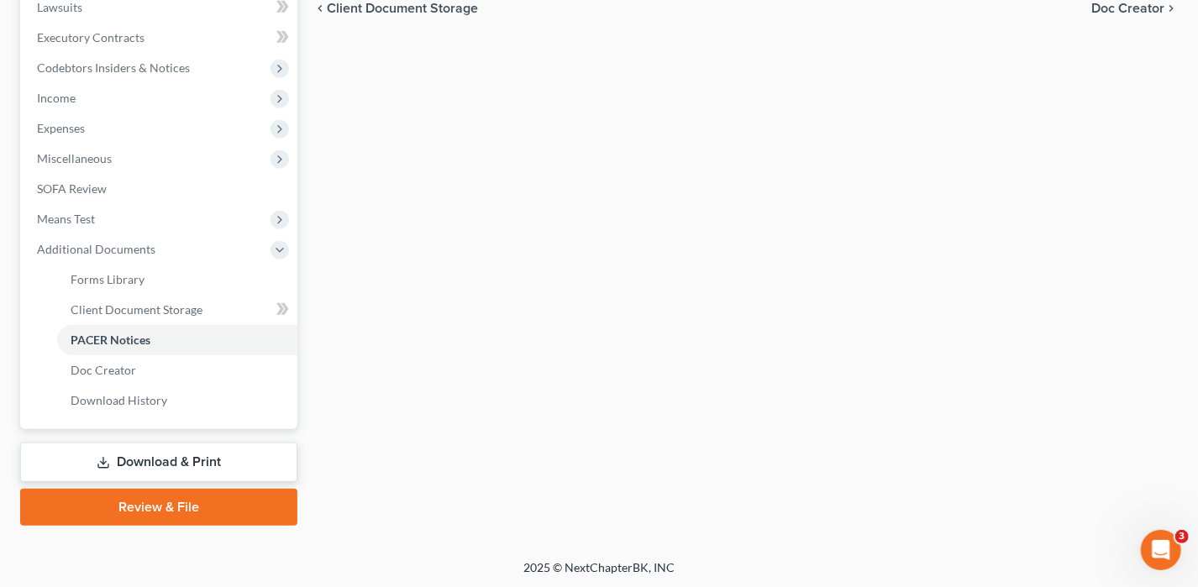
click at [228, 445] on link "Download & Print" at bounding box center [158, 462] width 277 height 39
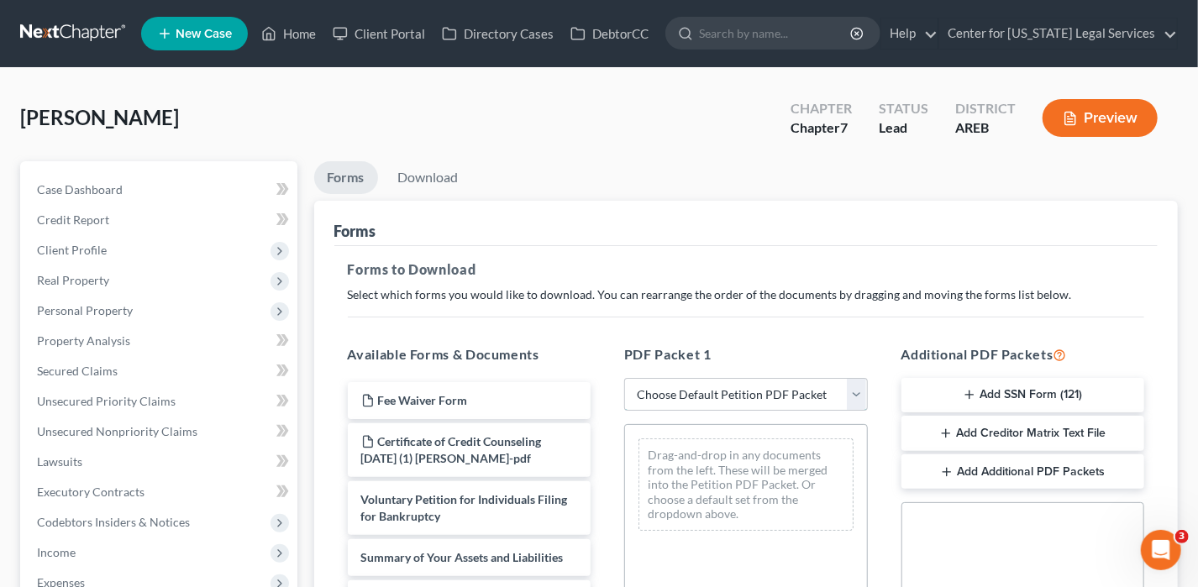
click at [711, 393] on select "Choose Default Petition PDF Packet Complete Bankruptcy Petition (all forms and …" at bounding box center [746, 395] width 244 height 34
select select "0"
click at [624, 378] on select "Choose Default Petition PDF Packet Complete Bankruptcy Petition (all forms and …" at bounding box center [746, 395] width 244 height 34
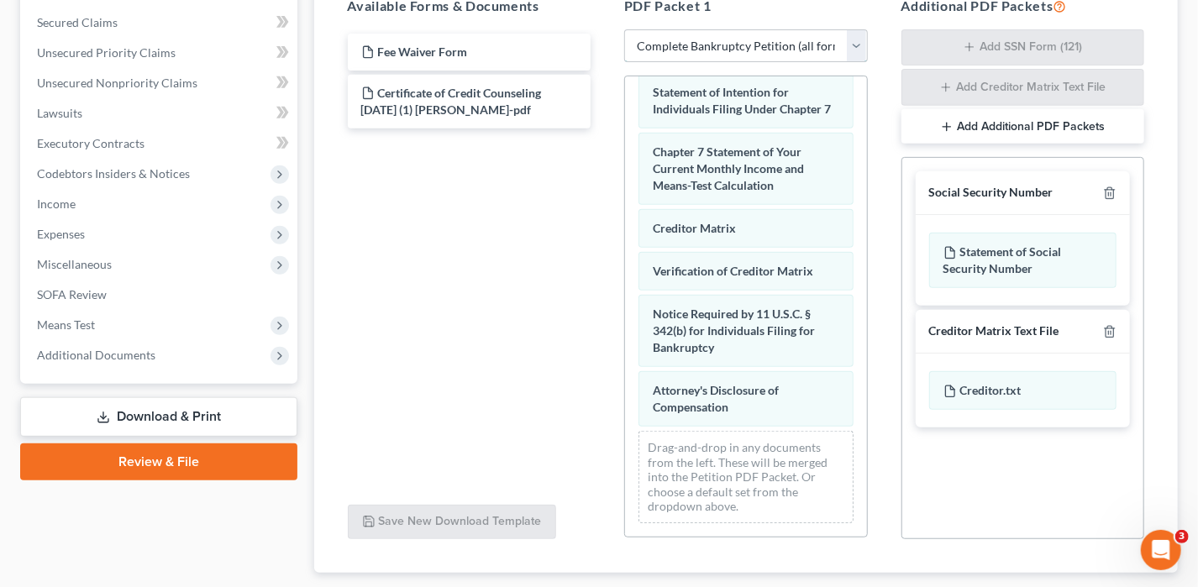
scroll to position [281, 0]
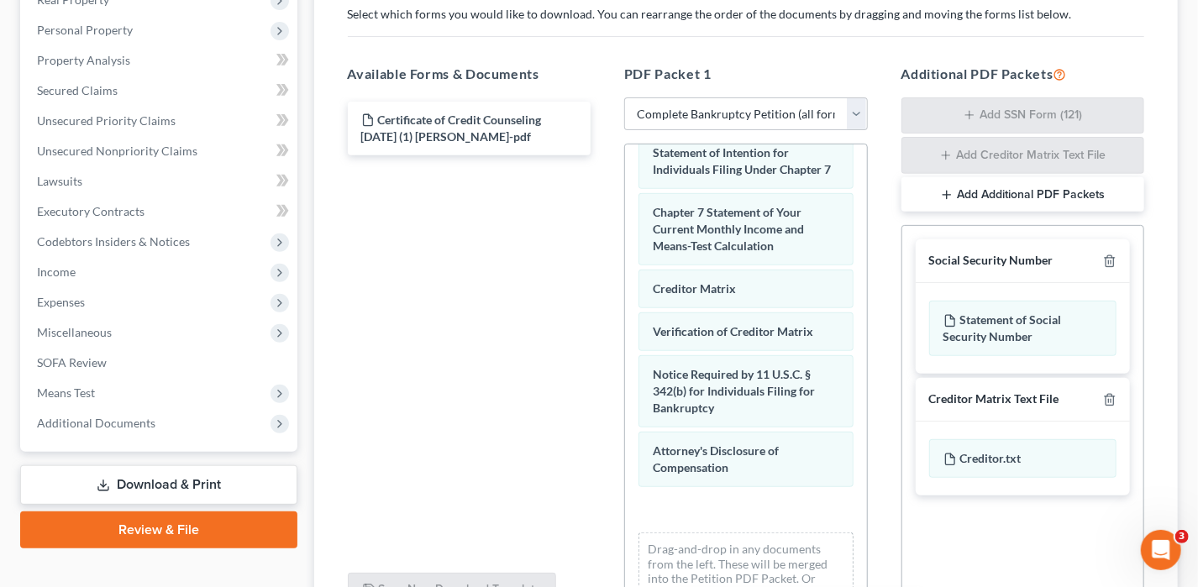
drag, startPoint x: 469, startPoint y: 120, endPoint x: 739, endPoint y: 545, distance: 504.0
click at [755, 445] on html "Home New Case Client Portal Directory Cases DebtorCC Center for [US_STATE] Lega…" at bounding box center [599, 238] width 1198 height 1039
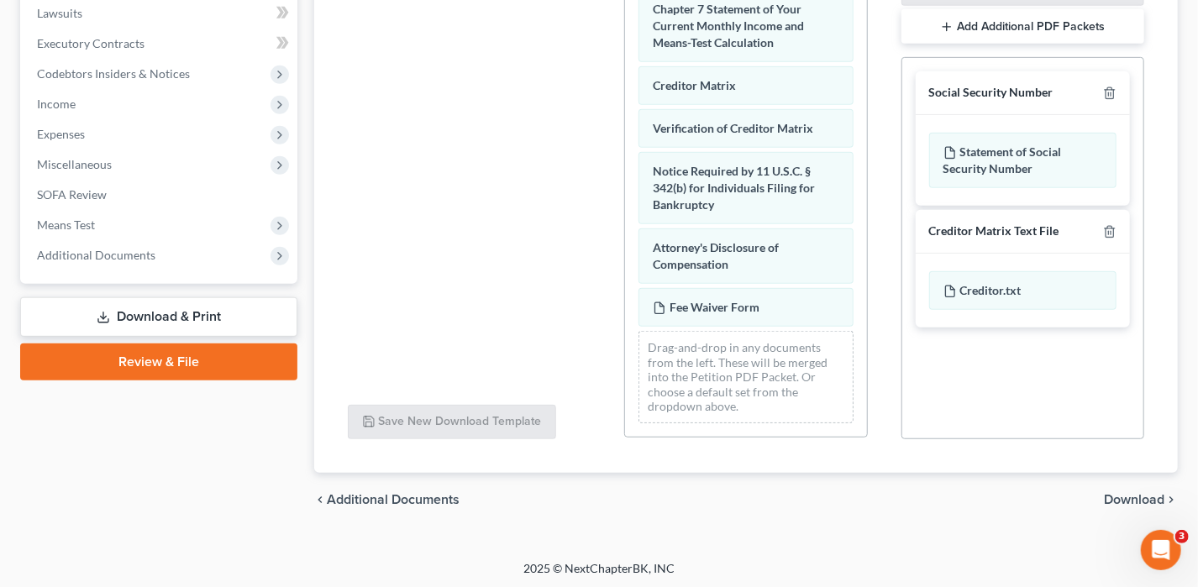
scroll to position [449, 0]
click at [960, 445] on span "Download" at bounding box center [1134, 499] width 60 height 13
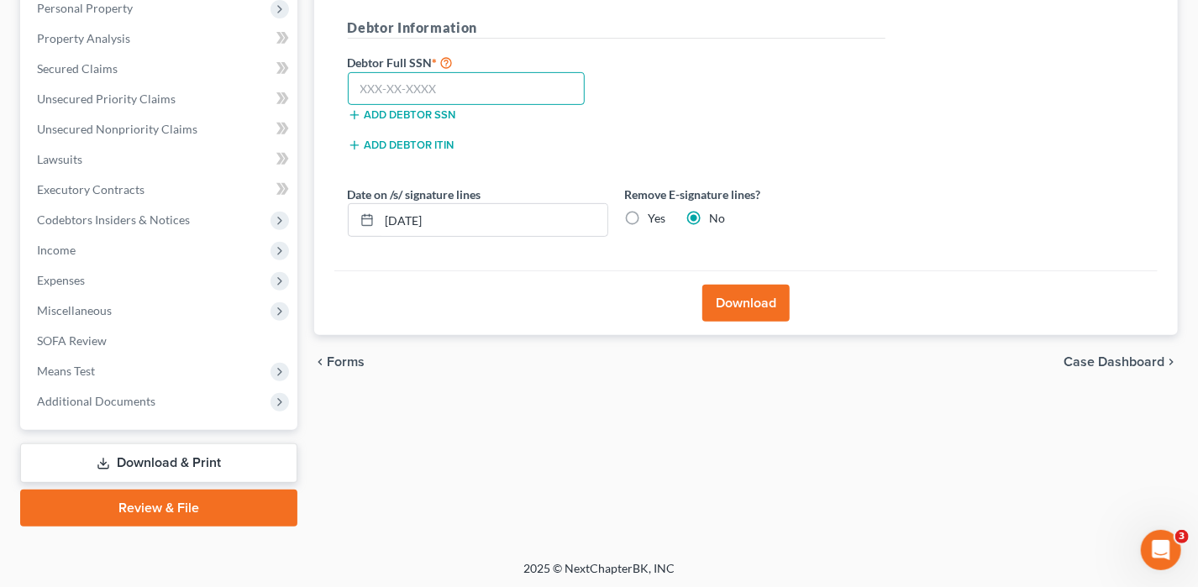
click at [411, 95] on input "text" at bounding box center [467, 89] width 238 height 34
type input "430-31-7710"
click at [750, 299] on button "Download" at bounding box center [745, 303] width 87 height 37
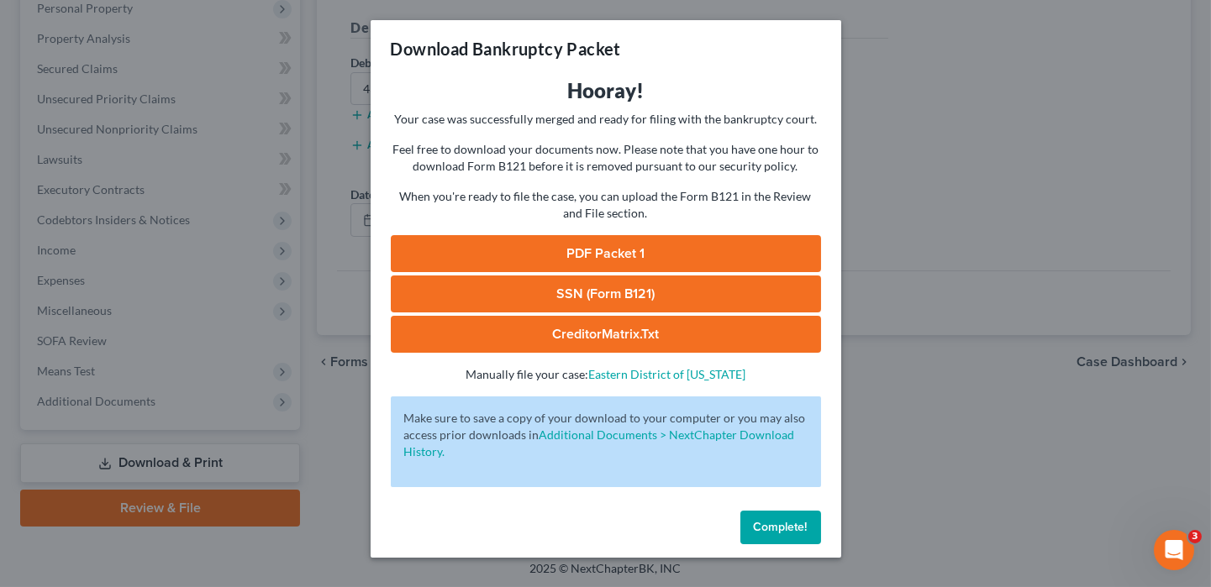
click at [738, 251] on link "PDF Packet 1" at bounding box center [606, 253] width 430 height 37
click at [571, 290] on link "SSN (Form B121)" at bounding box center [606, 294] width 430 height 37
click at [787, 445] on span "Complete!" at bounding box center [781, 527] width 54 height 14
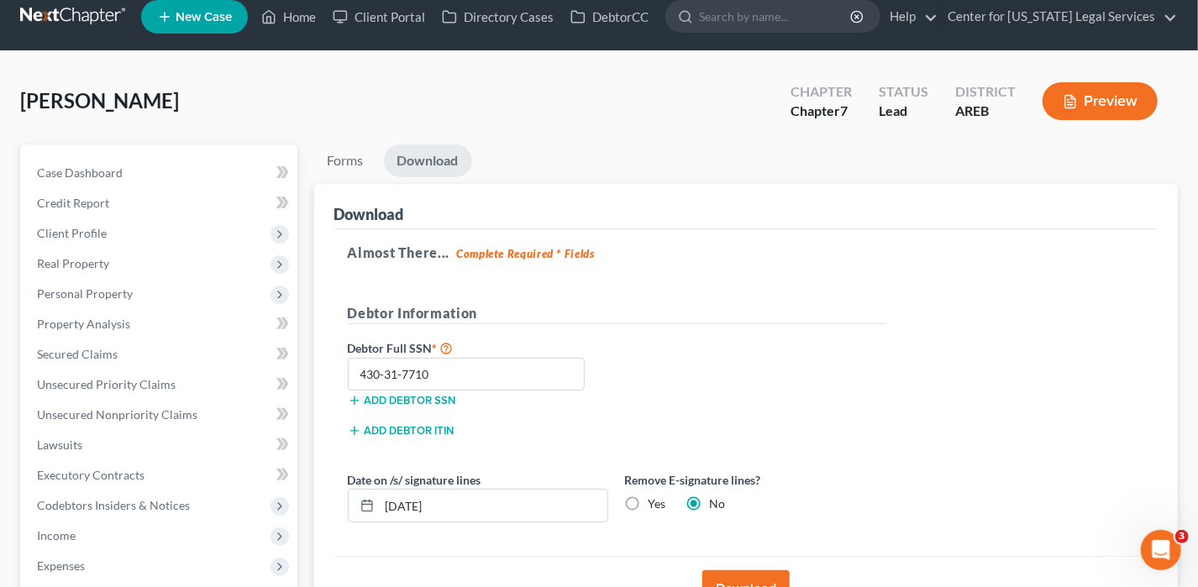
scroll to position [0, 0]
